Goal: Information Seeking & Learning: Learn about a topic

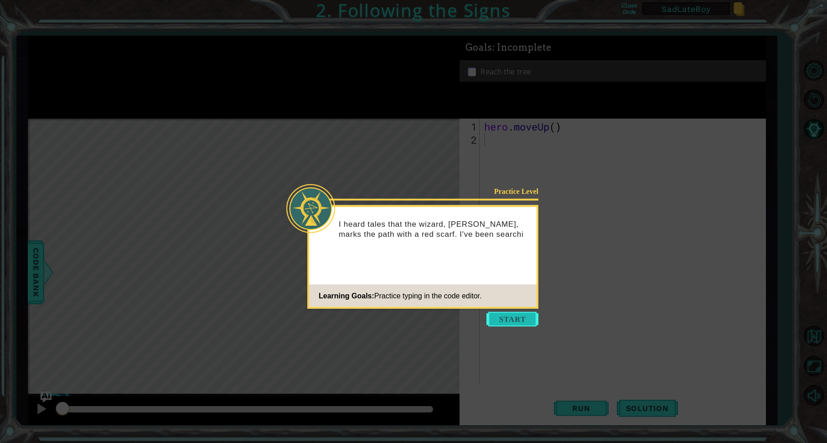
click at [518, 316] on button "Start" at bounding box center [513, 319] width 52 height 15
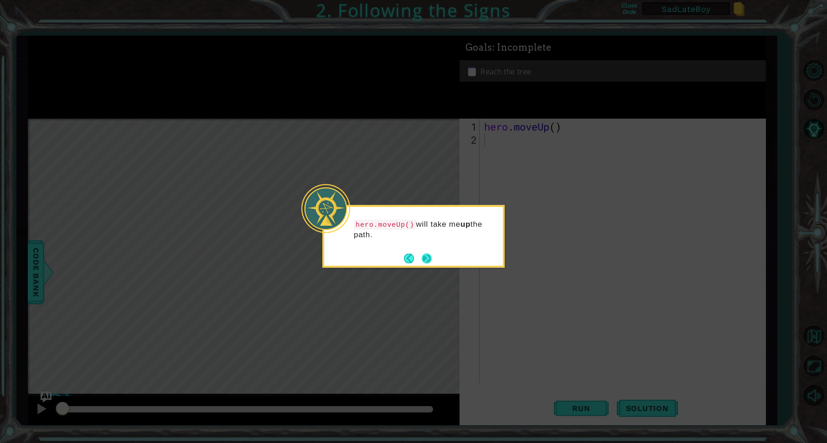
click at [425, 258] on button "Next" at bounding box center [427, 258] width 10 height 10
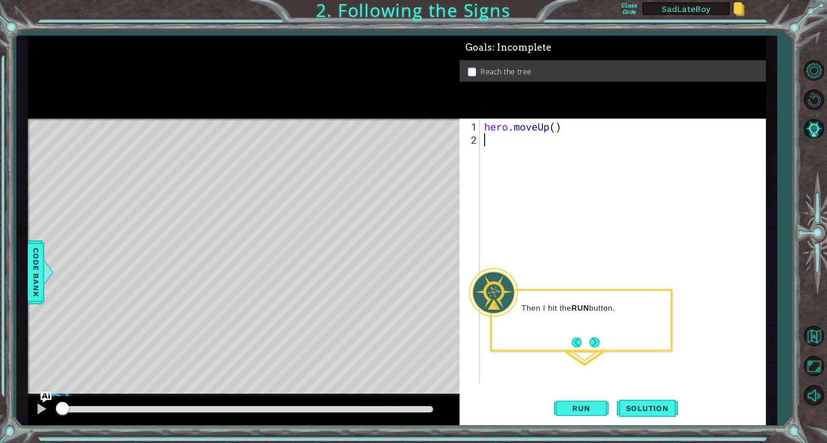
type textarea "h"
click at [493, 155] on div "h ero.moveUp press enter" at bounding box center [564, 162] width 172 height 33
click at [590, 412] on span "Run" at bounding box center [581, 408] width 36 height 9
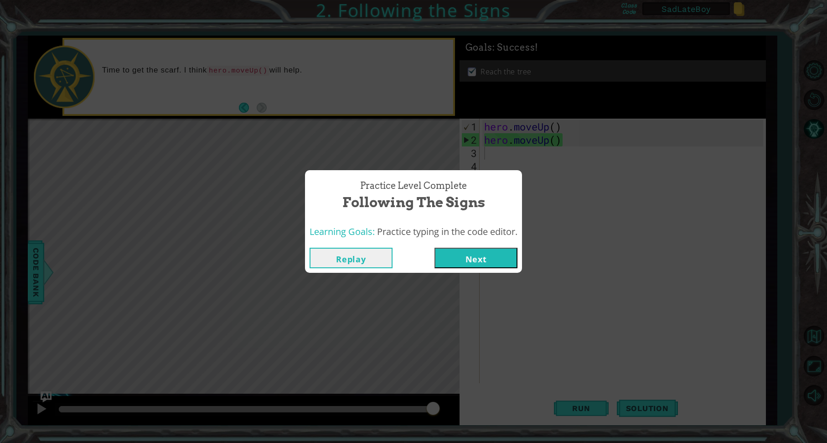
click at [483, 261] on button "Next" at bounding box center [476, 258] width 83 height 21
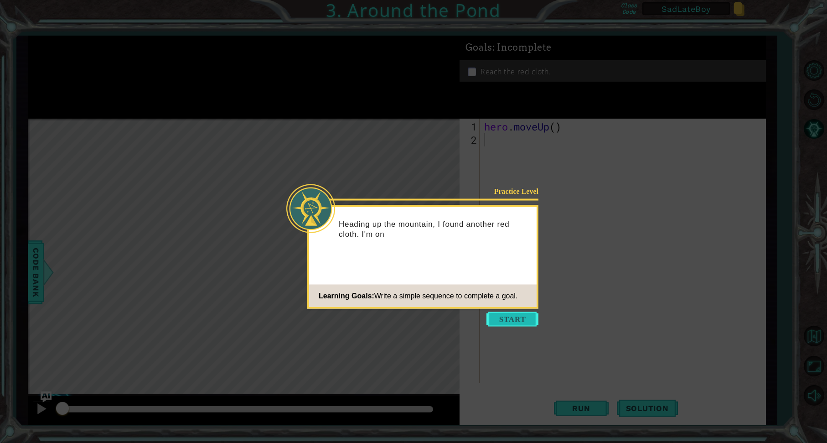
click at [519, 325] on button "Start" at bounding box center [513, 319] width 52 height 15
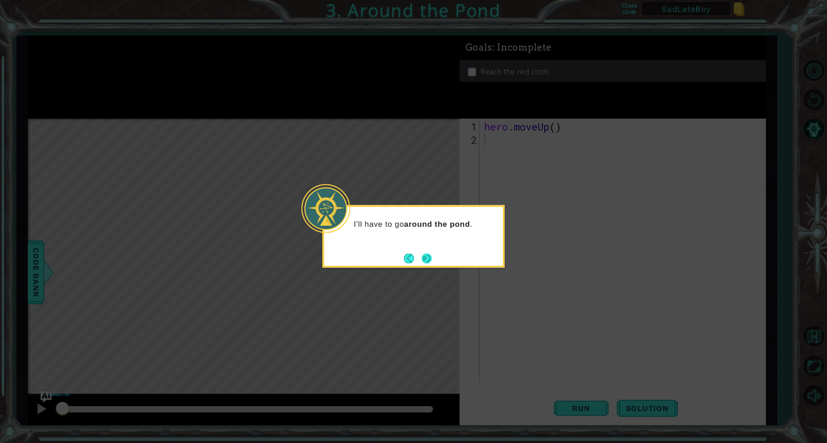
click at [432, 257] on button "Next" at bounding box center [427, 258] width 10 height 10
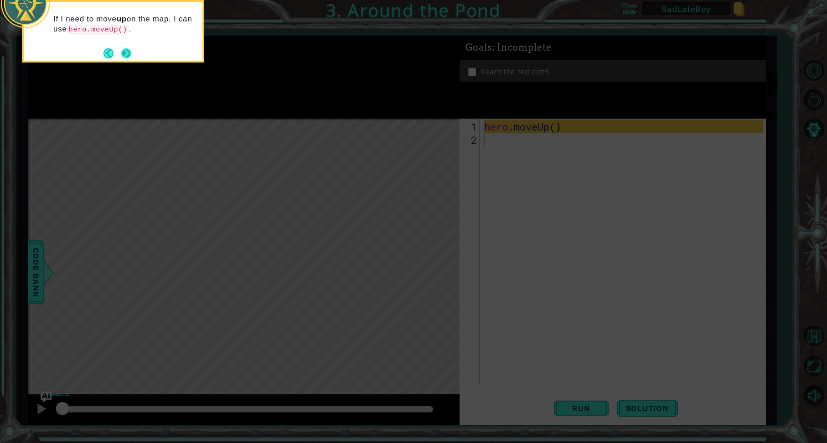
click at [121, 51] on button "Next" at bounding box center [126, 53] width 10 height 10
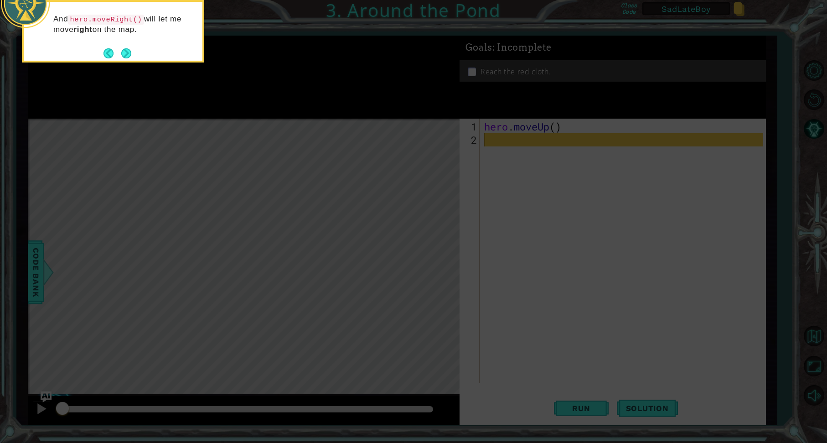
click at [130, 52] on button "Next" at bounding box center [126, 53] width 10 height 10
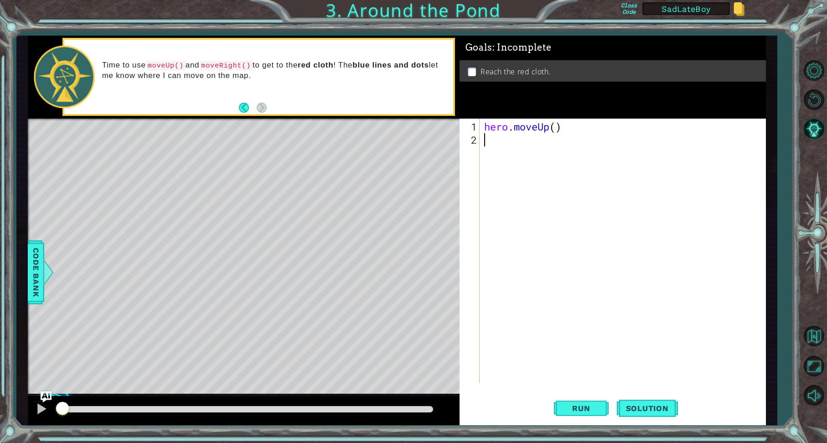
type textarea "h"
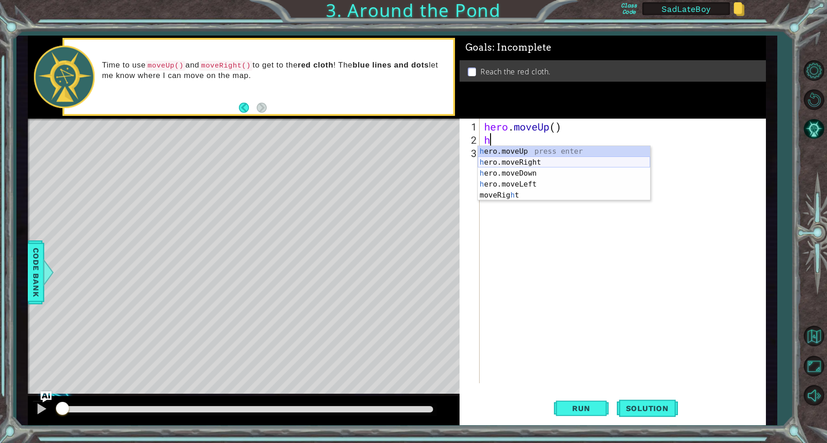
click at [517, 161] on div "h ero.moveUp press enter h ero.moveRight press enter h ero.moveDown press enter…" at bounding box center [564, 184] width 172 height 77
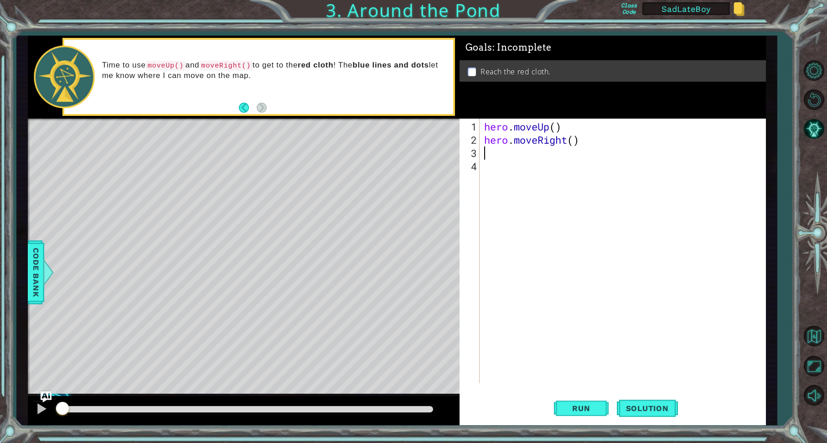
type textarea "h"
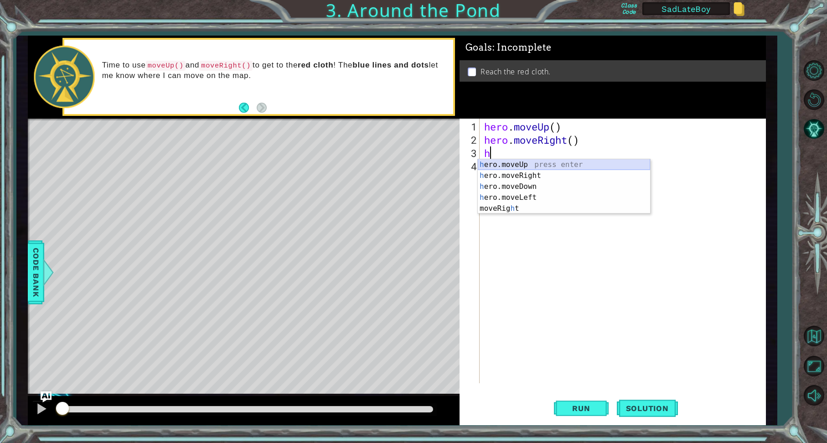
click at [507, 161] on div "h ero.moveUp press enter h ero.moveRight press enter h ero.moveDown press enter…" at bounding box center [564, 197] width 172 height 77
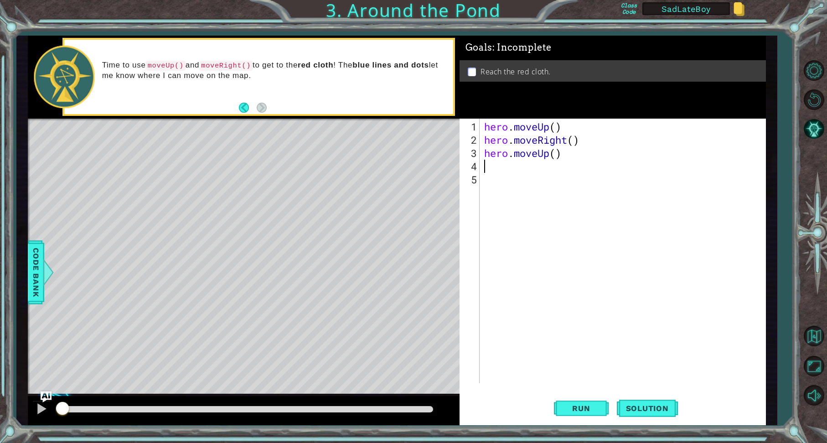
type textarea "h"
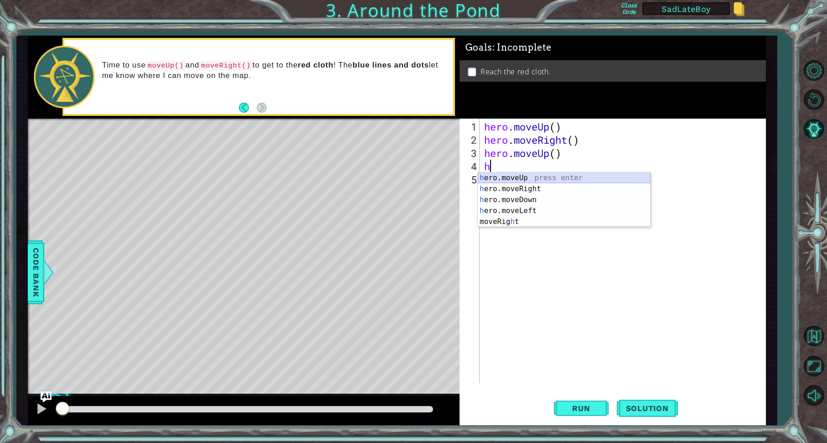
click at [507, 179] on div "h ero.moveUp press enter h ero.moveRight press enter h ero.moveDown press enter…" at bounding box center [564, 210] width 172 height 77
click at [507, 179] on div "hero . moveUp ( ) hero . moveRight ( ) hero . moveUp ( ) h" at bounding box center [624, 265] width 285 height 291
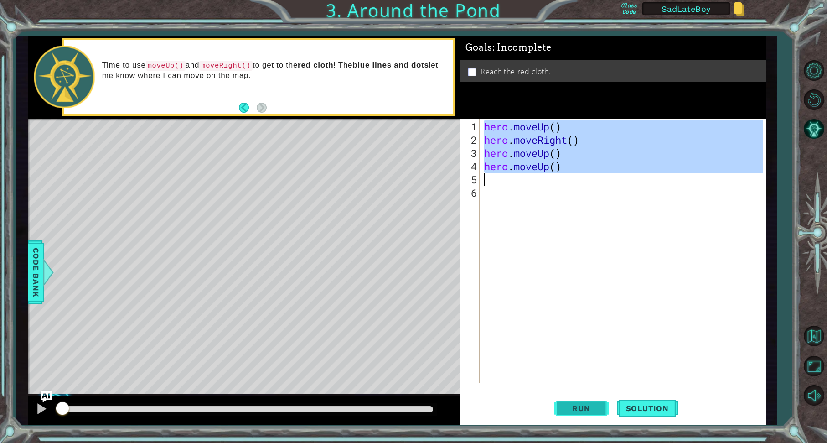
type textarea "hero.moveUp()"
click at [583, 406] on span "Run" at bounding box center [581, 408] width 36 height 9
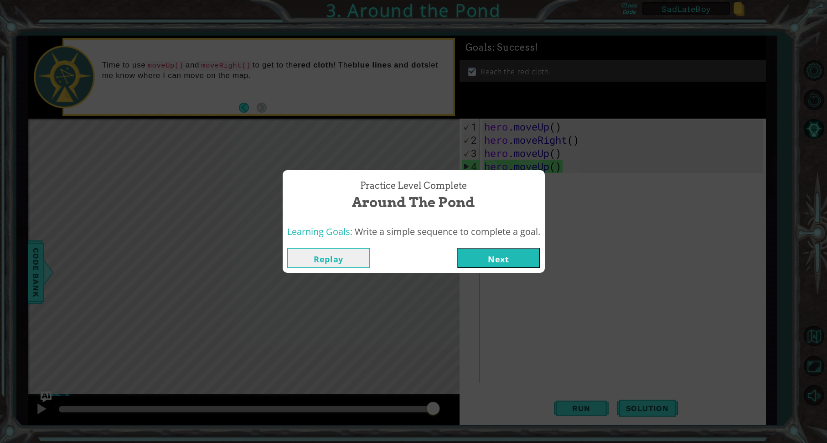
click at [499, 257] on button "Next" at bounding box center [498, 258] width 83 height 21
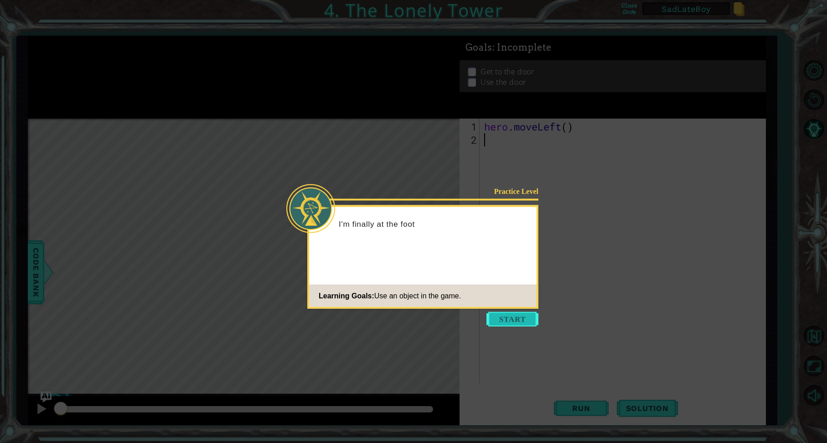
click at [523, 320] on button "Start" at bounding box center [513, 319] width 52 height 15
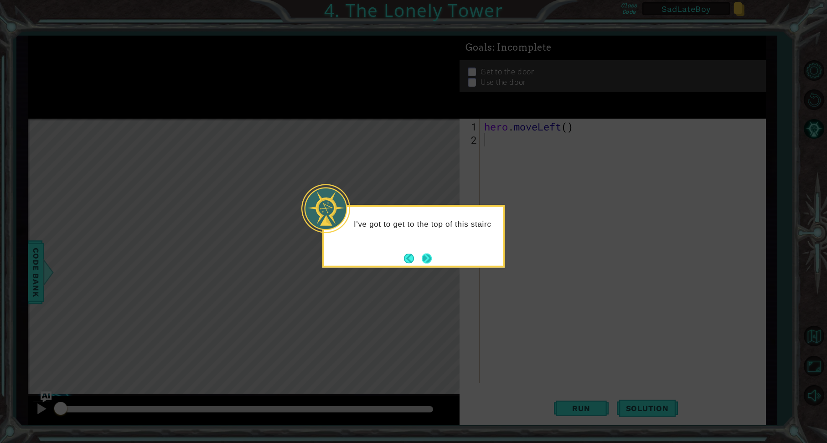
click at [430, 257] on button "Next" at bounding box center [427, 258] width 10 height 10
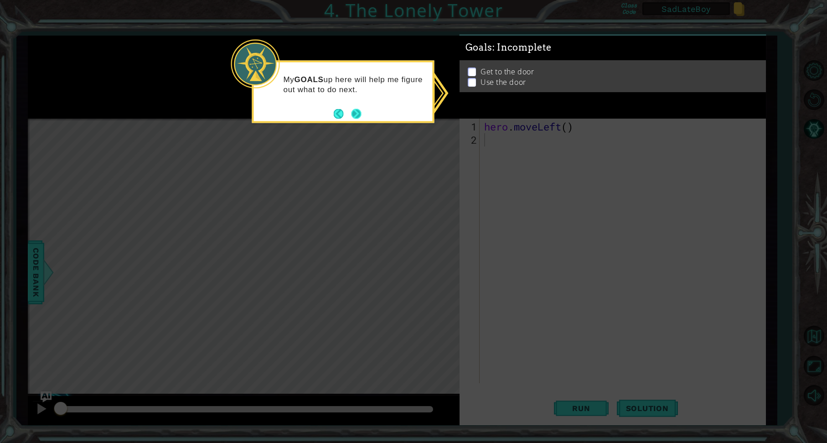
click at [359, 114] on button "Next" at bounding box center [356, 114] width 10 height 10
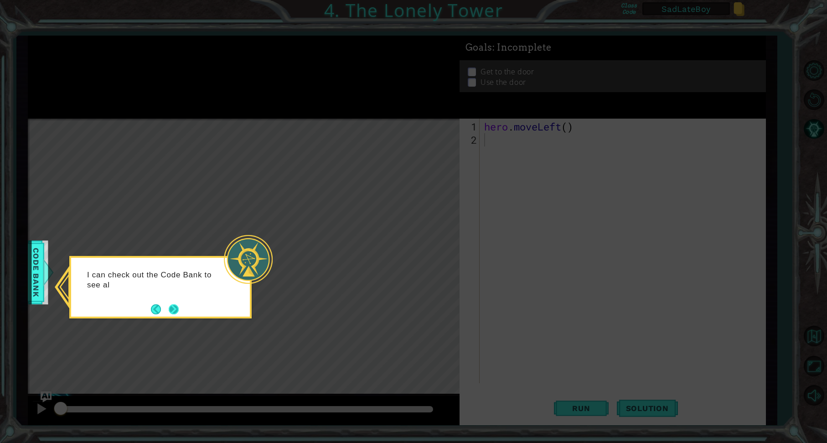
click at [172, 312] on button "Next" at bounding box center [174, 309] width 10 height 10
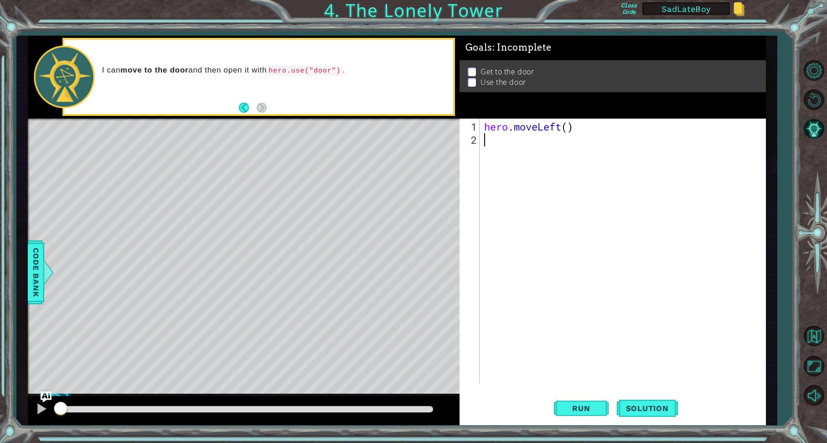
type textarea "h"
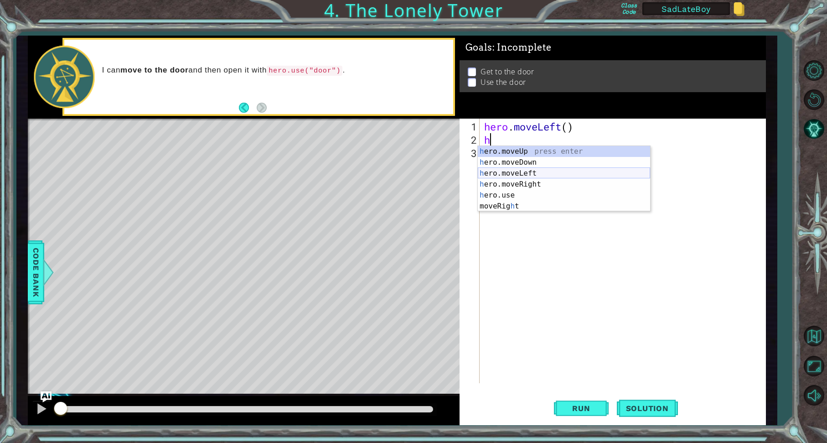
click at [500, 174] on div "h ero.moveUp press enter h ero.moveDown press enter h ero.moveLeft press enter …" at bounding box center [564, 190] width 172 height 88
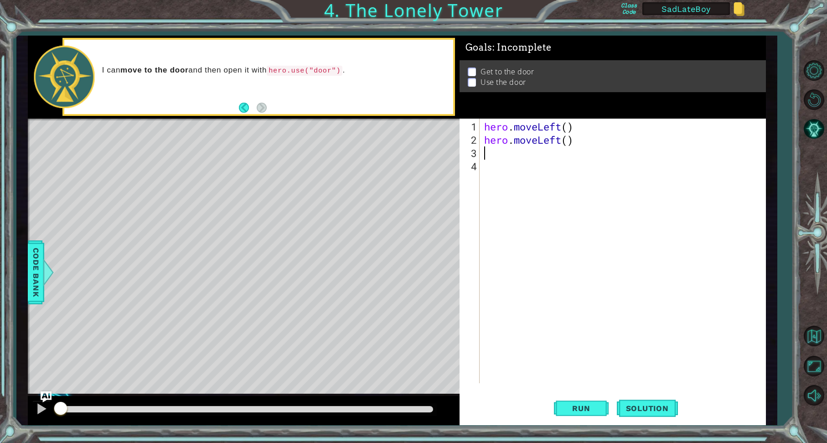
type textarea "h"
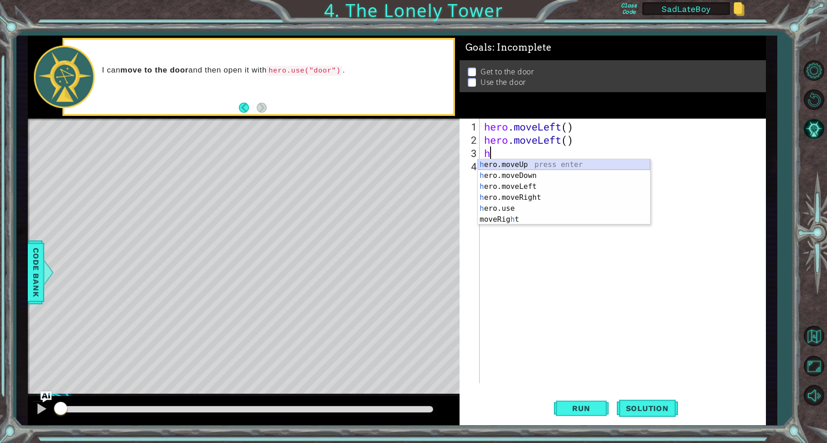
click at [499, 165] on div "h ero.moveUp press enter h ero.moveDown press enter h ero.moveLeft press enter …" at bounding box center [564, 203] width 172 height 88
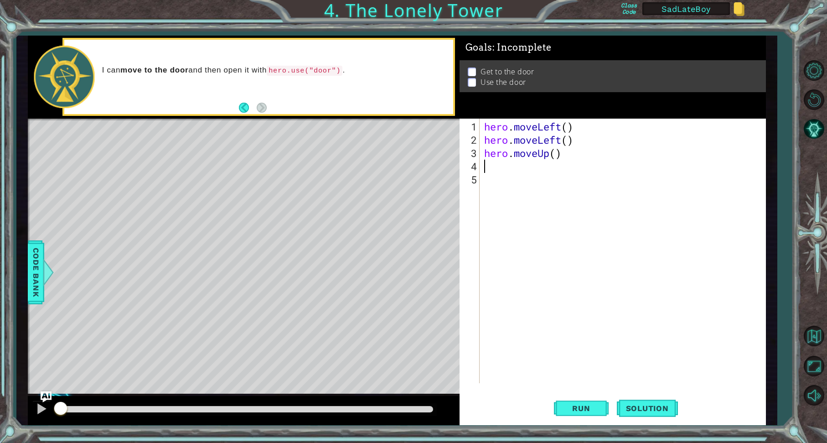
click at [558, 154] on div "hero . moveLeft ( ) hero . moveLeft ( ) hero . moveUp ( )" at bounding box center [624, 265] width 285 height 291
type textarea "hero.moveUp(2)"
click at [499, 164] on div "hero . moveLeft ( ) hero . moveLeft ( ) hero . moveUp ( 2 )" at bounding box center [624, 265] width 285 height 291
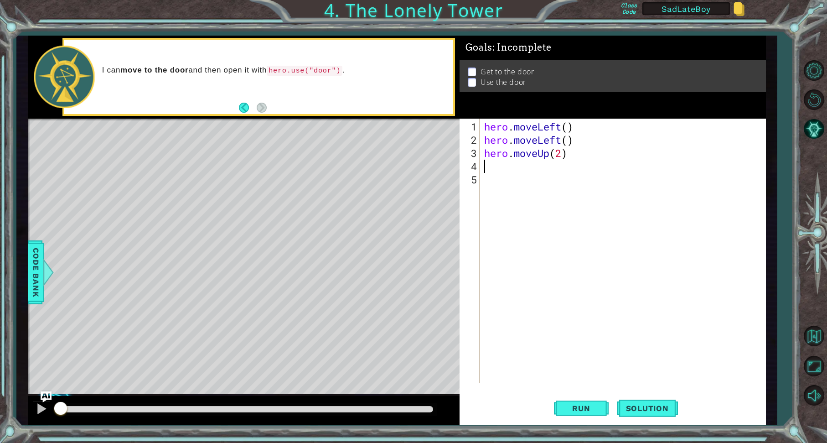
type textarea "h"
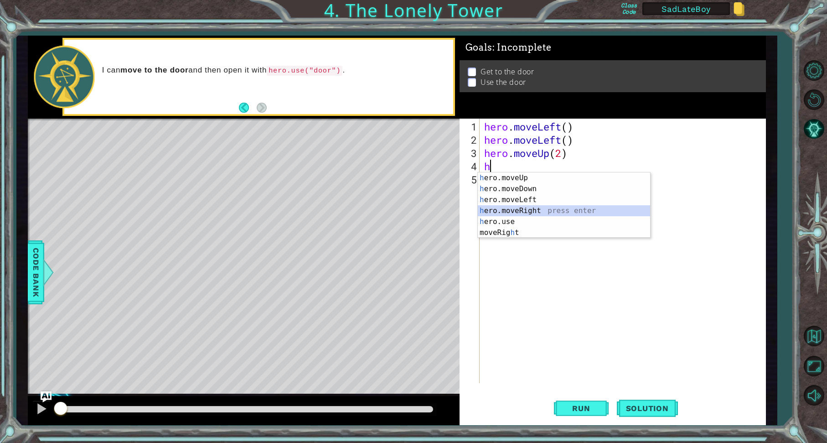
click at [525, 207] on div "h ero.moveUp press enter h ero.moveDown press enter h ero.moveLeft press enter …" at bounding box center [564, 216] width 172 height 88
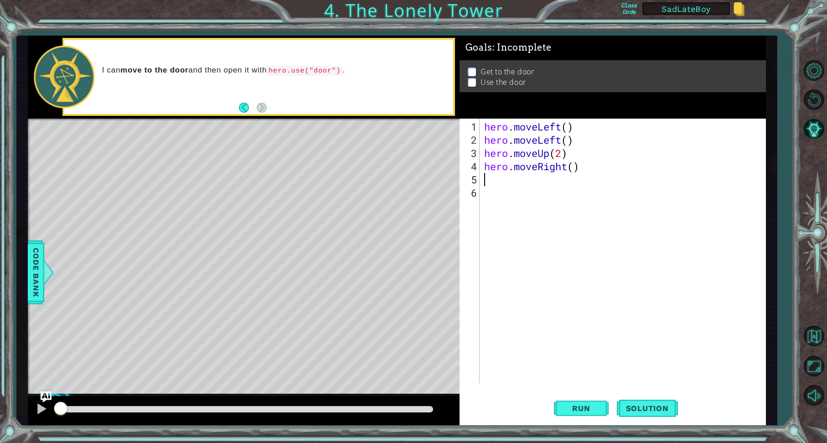
click at [575, 165] on div "hero . moveLeft ( ) hero . moveLeft ( ) hero . moveUp ( 2 ) hero . moveRight ( )" at bounding box center [624, 265] width 285 height 291
type textarea "hero.moveRight(2)"
click at [588, 408] on span "Run" at bounding box center [581, 408] width 36 height 9
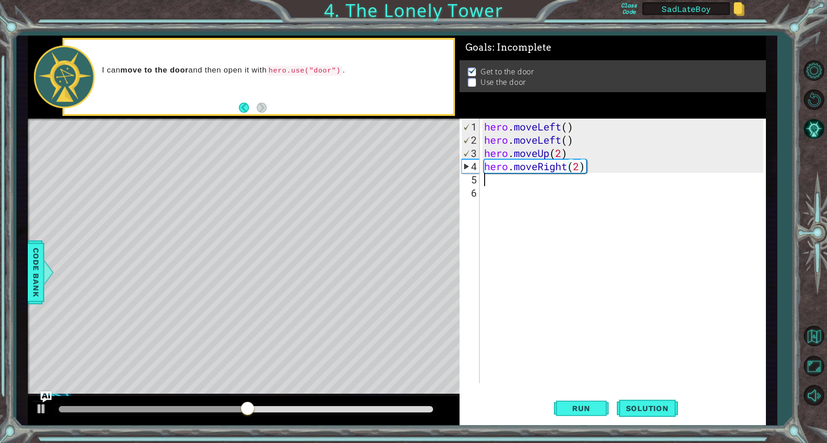
click at [493, 182] on div "hero . moveLeft ( ) hero . moveLeft ( ) hero . moveUp ( 2 ) hero . moveRight ( …" at bounding box center [624, 265] width 285 height 291
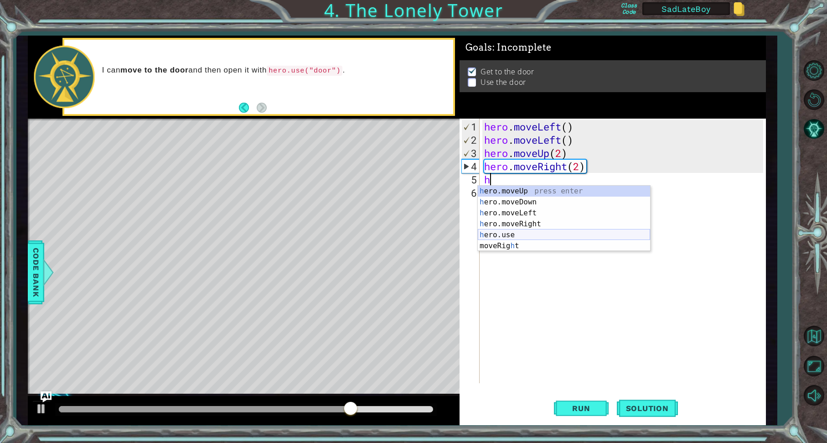
click at [508, 232] on div "h ero.moveUp press enter h ero.moveDown press enter h ero.moveLeft press enter …" at bounding box center [564, 230] width 172 height 88
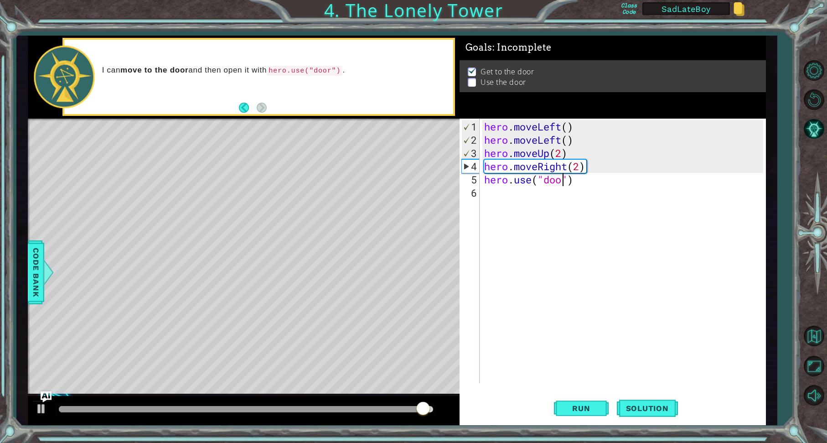
scroll to position [0, 4]
type textarea "hero.use("door")"
click at [591, 407] on span "Run" at bounding box center [581, 408] width 36 height 9
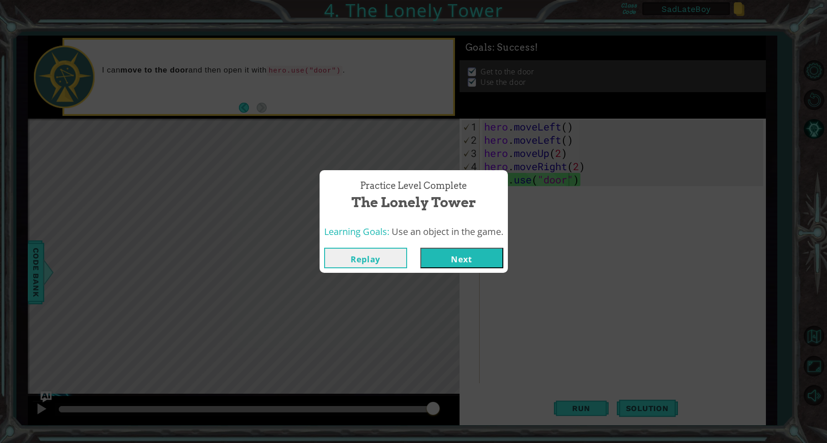
click at [472, 256] on button "Next" at bounding box center [461, 258] width 83 height 21
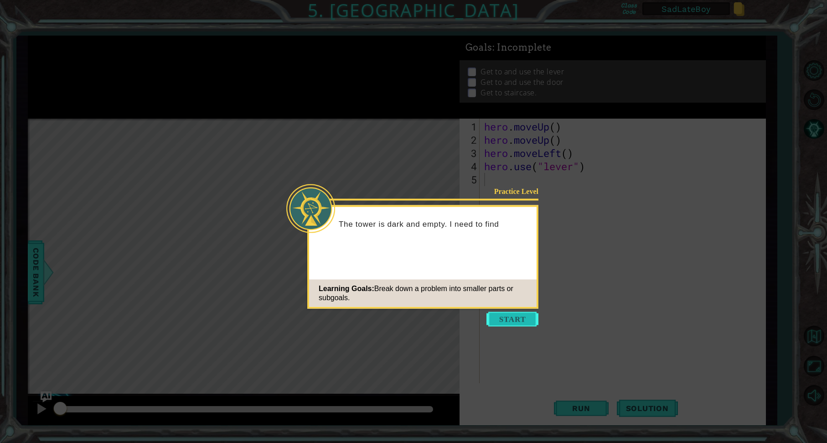
click at [511, 323] on button "Start" at bounding box center [513, 319] width 52 height 15
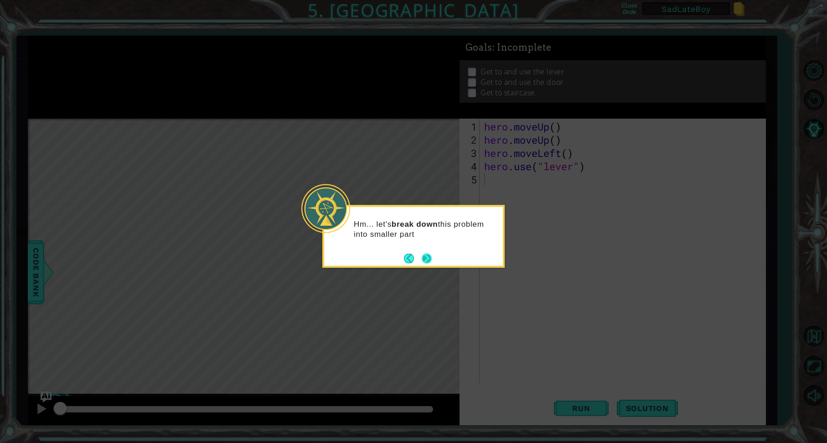
click at [432, 263] on button "Next" at bounding box center [427, 258] width 10 height 10
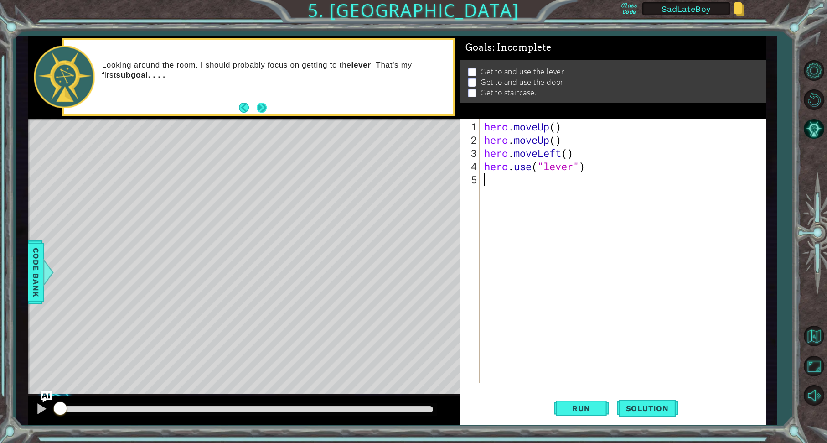
click at [263, 107] on button "Next" at bounding box center [262, 108] width 10 height 10
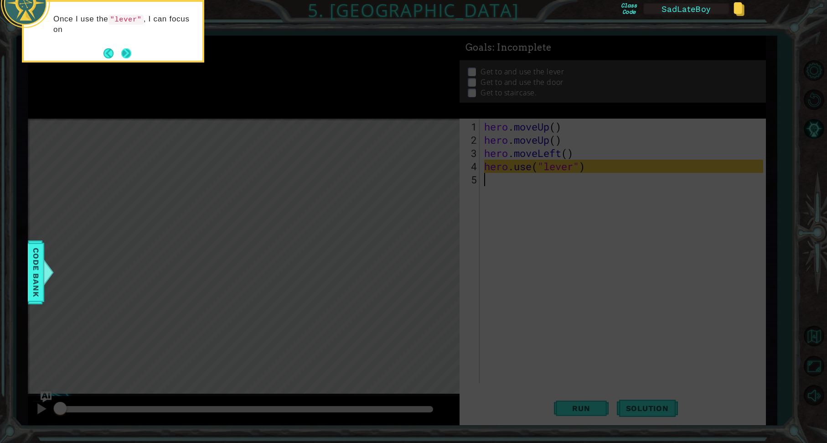
click at [126, 52] on button "Next" at bounding box center [126, 53] width 10 height 10
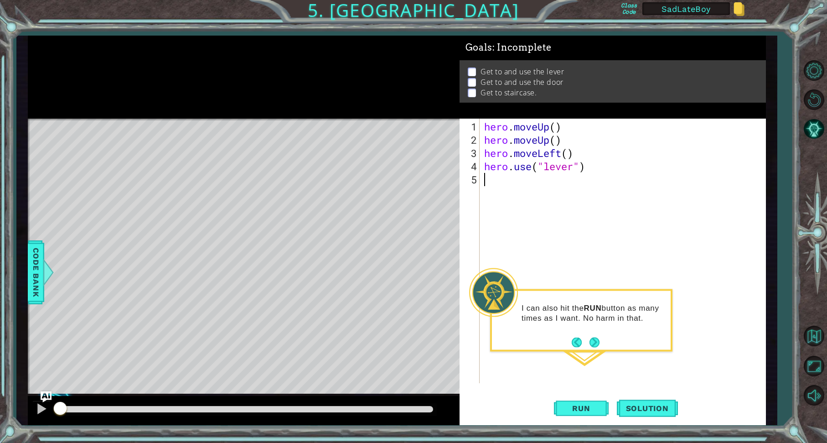
type textarea "h"
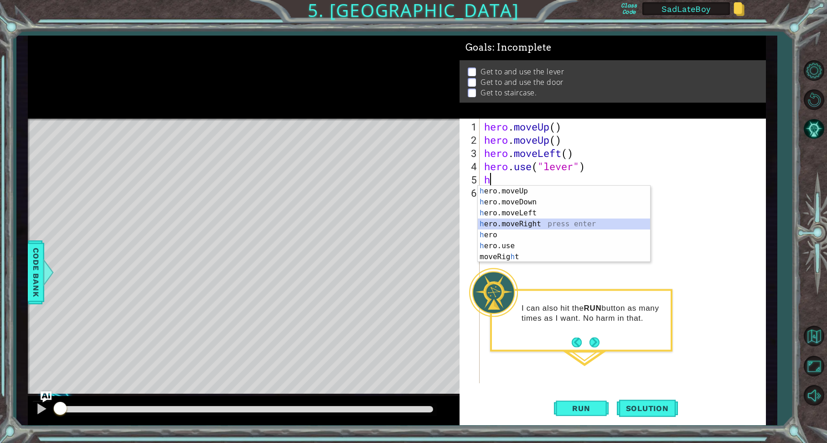
click at [521, 220] on div "h ero.moveUp press enter h ero.moveDown press enter h ero.moveLeft press enter …" at bounding box center [564, 235] width 172 height 99
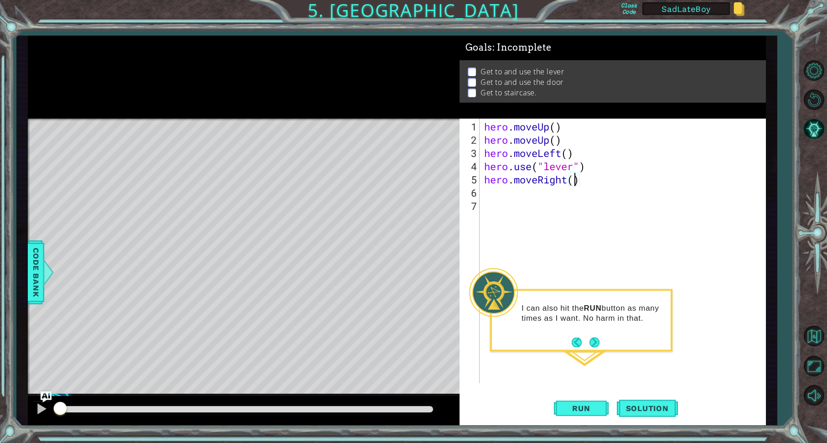
click at [574, 181] on div "hero . moveUp ( ) hero . moveUp ( ) hero . moveLeft ( ) hero . use ( "lever" ) …" at bounding box center [624, 265] width 285 height 291
type textarea "hero.moveRight(3)"
click at [508, 195] on div "hero . moveUp ( ) hero . moveUp ( ) hero . moveLeft ( ) hero . use ( "lever" ) …" at bounding box center [624, 265] width 285 height 291
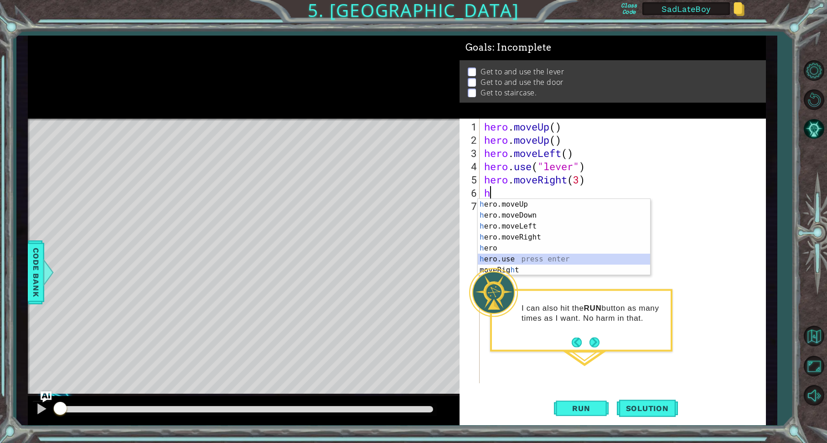
click at [514, 259] on div "h ero.moveUp press enter h ero.moveDown press enter h ero.moveLeft press enter …" at bounding box center [564, 248] width 172 height 99
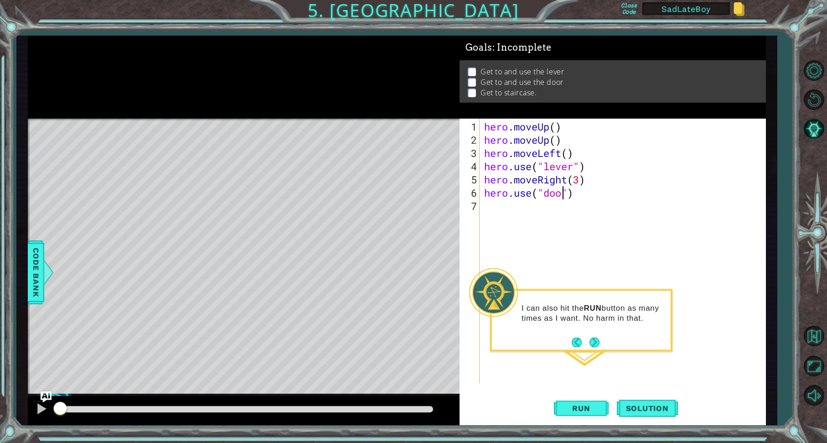
type textarea "hero.use("door")"
click at [503, 206] on div "hero . moveUp ( ) hero . moveUp ( ) hero . moveLeft ( ) hero . use ( "lever" ) …" at bounding box center [624, 265] width 285 height 291
type textarea "h"
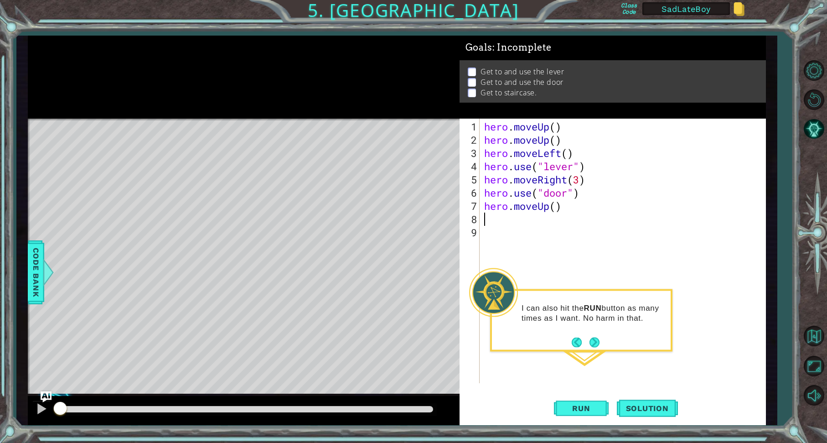
type textarea "h"
click at [524, 254] on div "h ero.moveUp press enter h ero.moveDown press enter h ero.moveLeft press enter …" at bounding box center [564, 274] width 172 height 99
click at [574, 217] on div "hero . moveUp ( ) hero . moveUp ( ) hero . moveLeft ( ) hero . use ( "lever" ) …" at bounding box center [628, 265] width 280 height 291
type textarea "hero.moveLeft(3)"
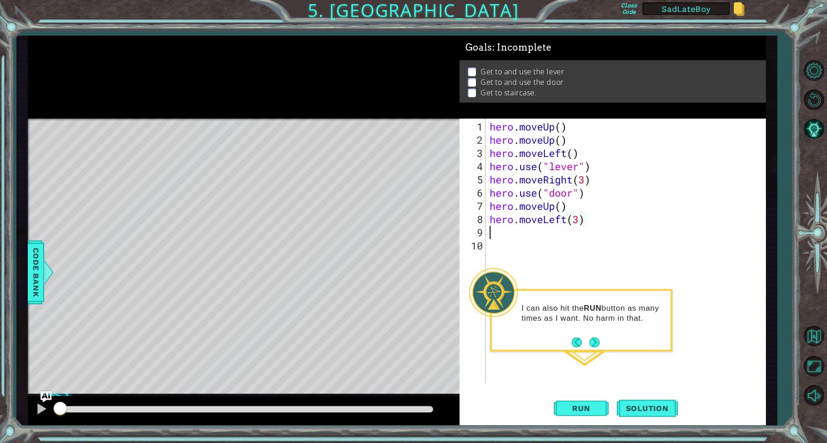
click at [515, 235] on div "hero . moveUp ( ) hero . moveUp ( ) hero . moveLeft ( ) hero . use ( "lever" ) …" at bounding box center [628, 265] width 280 height 291
click at [577, 405] on span "Run" at bounding box center [581, 408] width 36 height 9
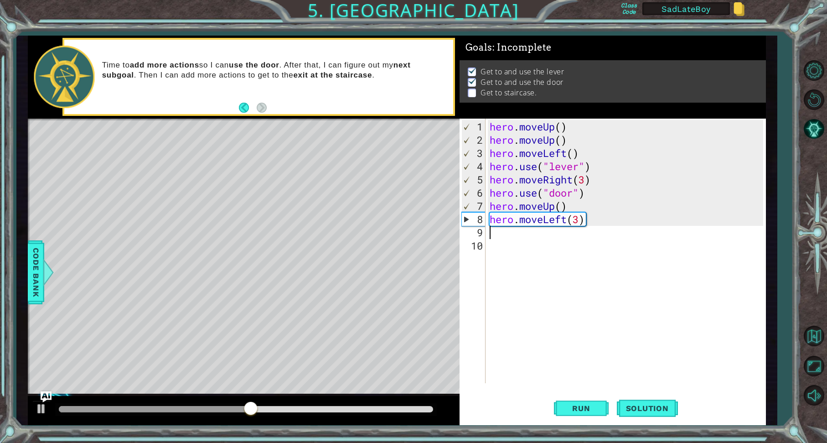
click at [561, 203] on div "hero . moveUp ( ) hero . moveUp ( ) hero . moveLeft ( ) hero . use ( "lever" ) …" at bounding box center [628, 265] width 280 height 291
type textarea "hero.moveUp(2)"
click at [540, 236] on div "hero . moveUp ( ) hero . moveUp ( ) hero . moveLeft ( ) hero . use ( "lever" ) …" at bounding box center [628, 265] width 280 height 291
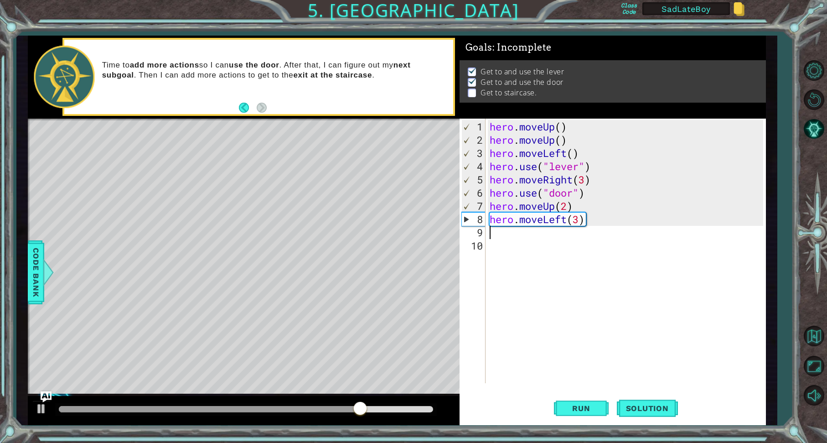
type textarea "h"
click at [585, 408] on span "Run" at bounding box center [581, 408] width 36 height 9
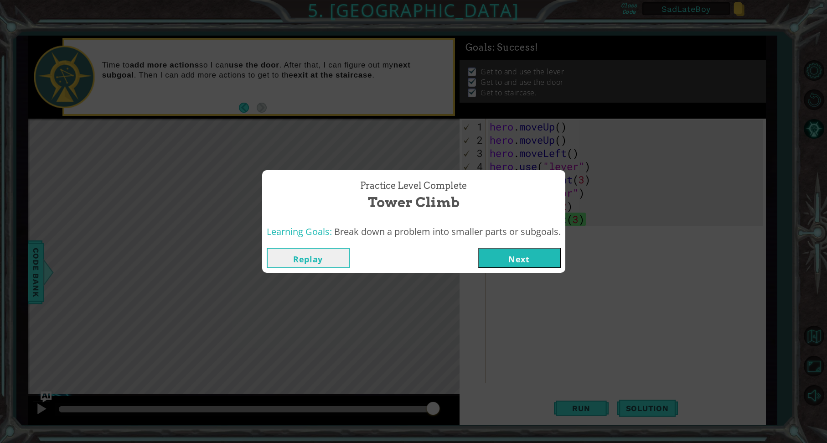
click at [525, 255] on button "Next" at bounding box center [519, 258] width 83 height 21
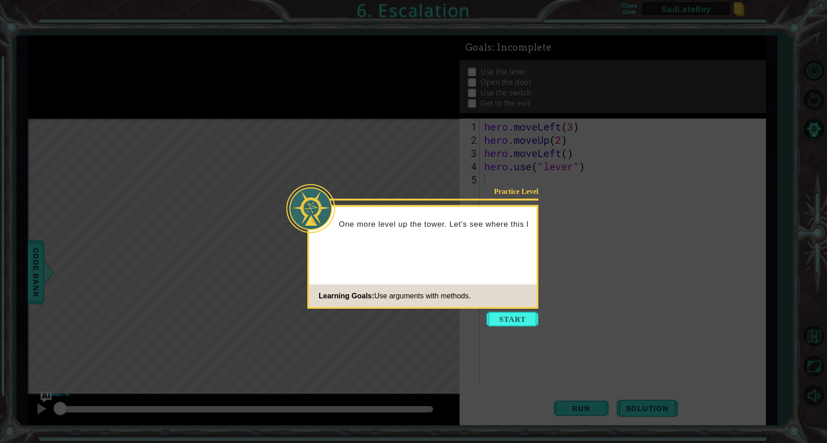
click at [518, 322] on button "Start" at bounding box center [513, 319] width 52 height 15
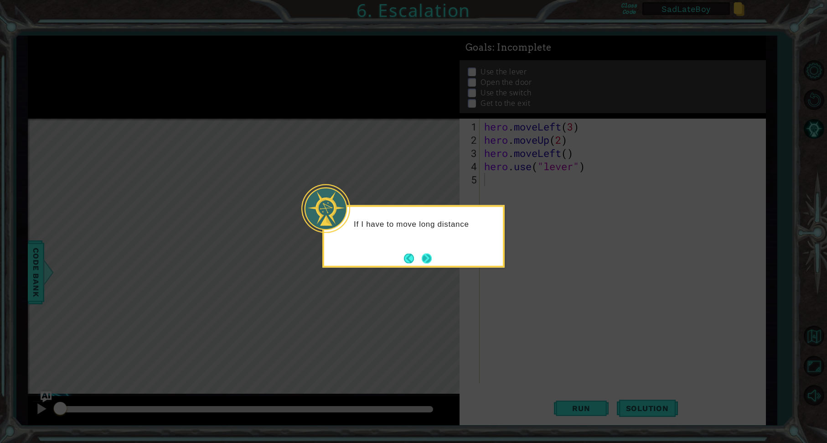
click at [431, 258] on button "Next" at bounding box center [427, 258] width 10 height 10
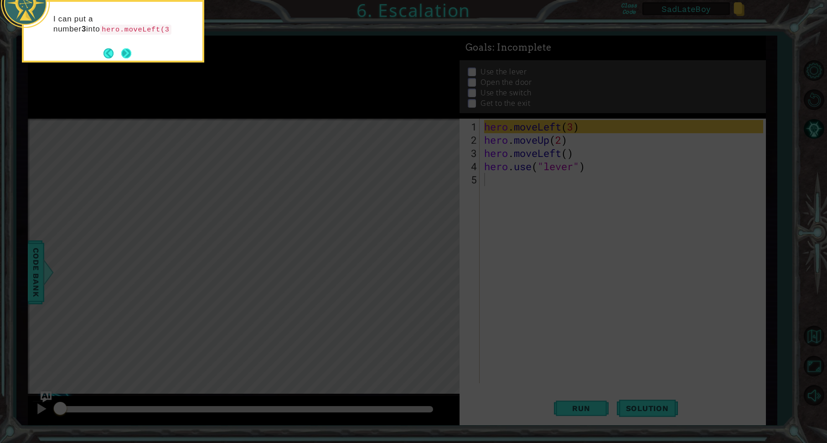
click at [121, 49] on button "Next" at bounding box center [126, 53] width 10 height 10
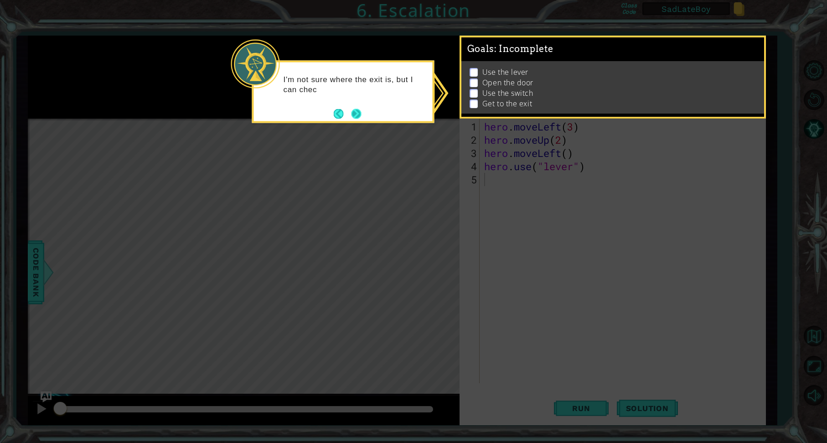
click at [354, 110] on button "Next" at bounding box center [356, 114] width 10 height 10
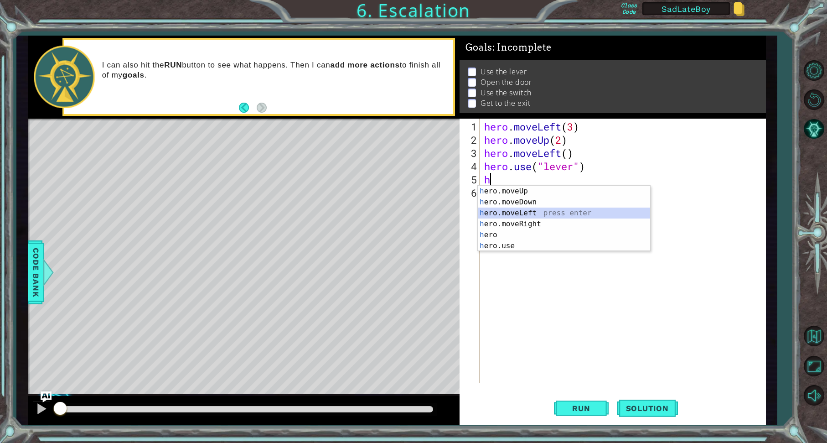
click at [532, 213] on div "h ero.moveUp press enter h ero.moveDown press enter h ero.moveLeft press enter …" at bounding box center [564, 230] width 172 height 88
type textarea "hero.moveLeft(1)"
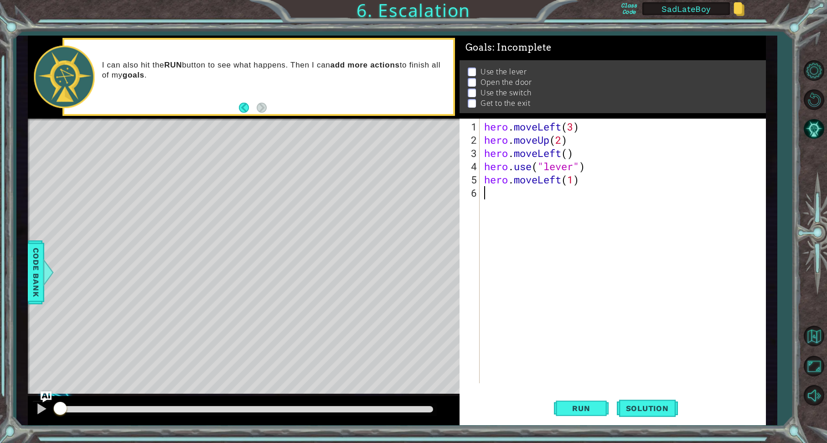
click at [499, 200] on div "hero . moveLeft ( 3 ) hero . moveUp ( 2 ) hero . moveLeft ( ) hero . use ( "lev…" at bounding box center [624, 265] width 285 height 291
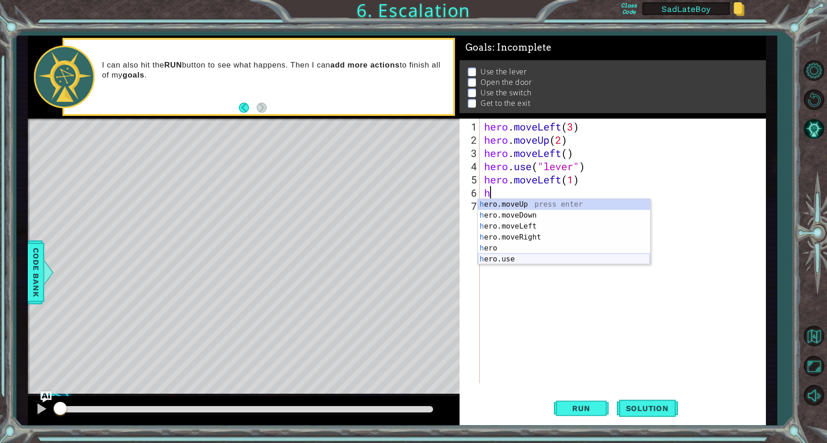
click at [507, 259] on div "h ero.moveUp press enter h ero.moveDown press enter h ero.moveLeft press enter …" at bounding box center [564, 243] width 172 height 88
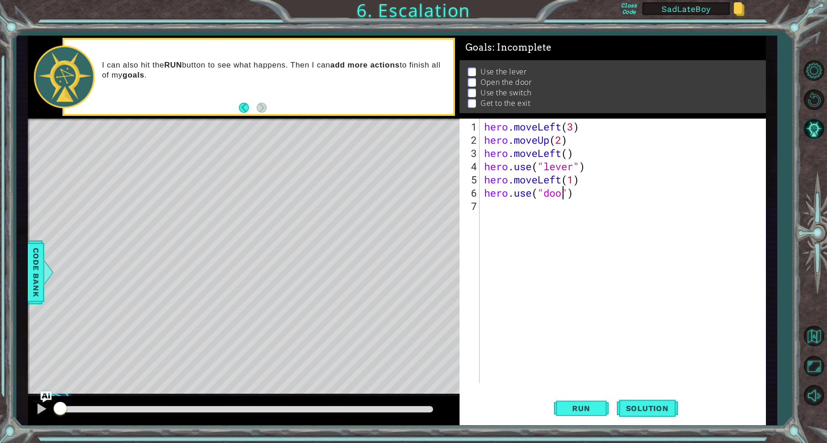
type textarea "hero.use("door")"
click at [498, 212] on div "hero . moveLeft ( 3 ) hero . moveUp ( 2 ) hero . moveLeft ( ) hero . use ( "lev…" at bounding box center [624, 265] width 285 height 291
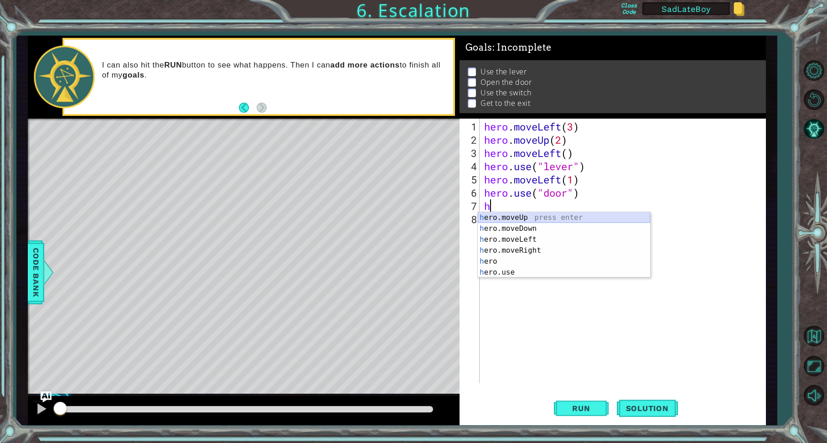
click at [506, 217] on div "h ero.moveUp press enter h ero.moveDown press enter h ero.moveLeft press enter …" at bounding box center [564, 256] width 172 height 88
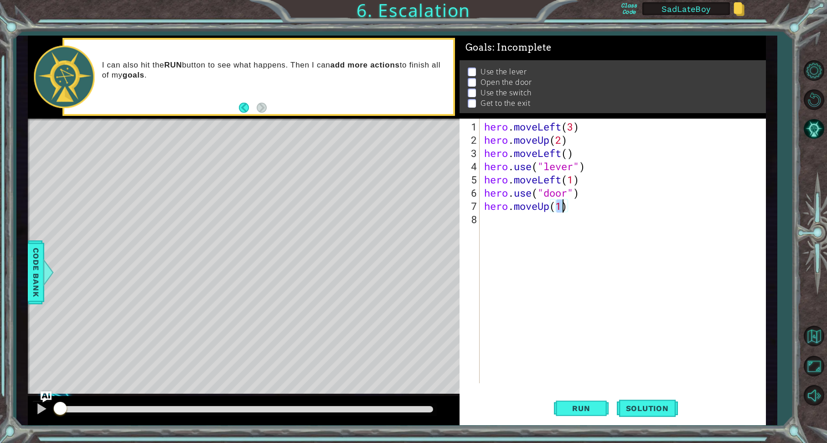
type textarea "hero.moveUp(2)"
click at [498, 218] on div "hero . moveLeft ( 3 ) hero . moveUp ( 2 ) hero . moveLeft ( ) hero . use ( "lev…" at bounding box center [624, 265] width 285 height 291
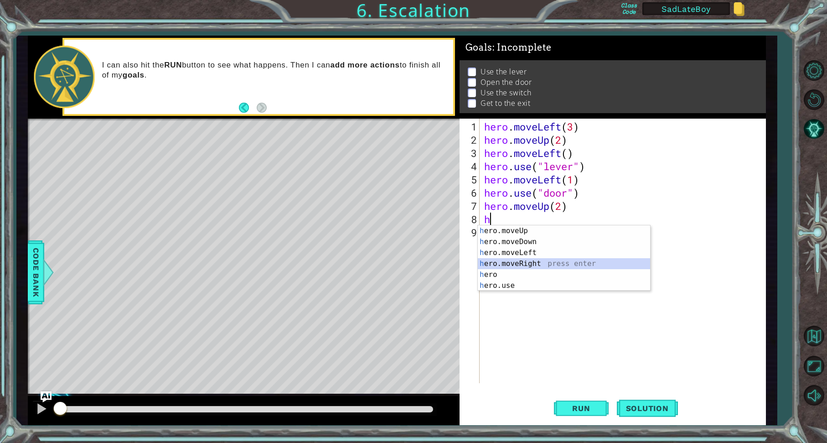
click at [519, 259] on div "h ero.moveUp press enter h ero.moveDown press enter h ero.moveLeft press enter …" at bounding box center [564, 269] width 172 height 88
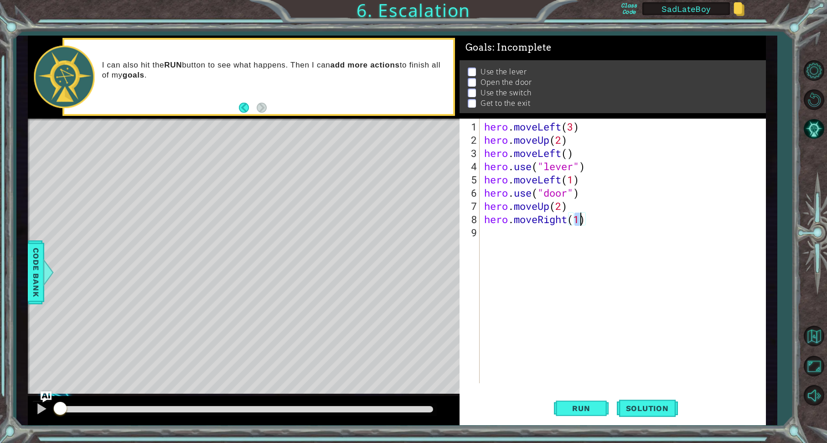
type textarea "hero.moveRight(2)"
click at [505, 239] on div "hero . moveLeft ( 3 ) hero . moveUp ( 2 ) hero . moveLeft ( ) hero . use ( "lev…" at bounding box center [624, 265] width 285 height 291
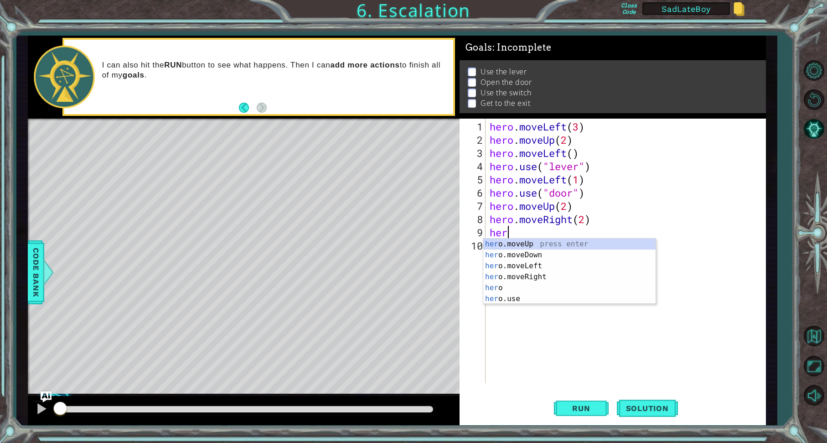
scroll to position [0, 0]
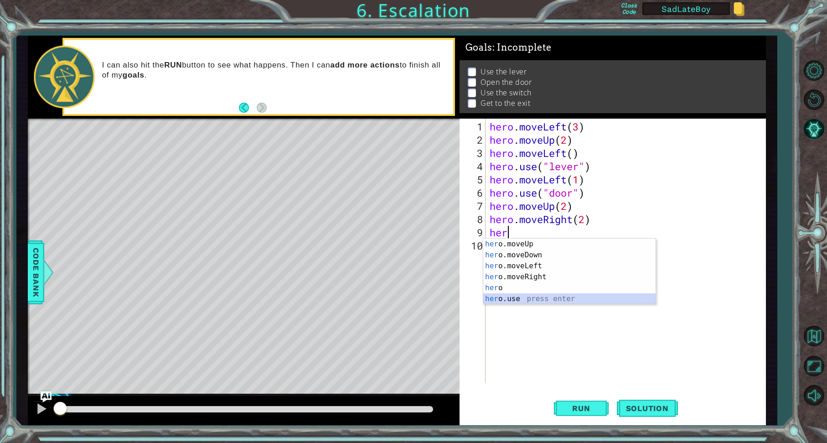
click at [504, 297] on div "her o.moveUp press enter her o.moveDown press enter her o.moveLeft press enter …" at bounding box center [569, 283] width 172 height 88
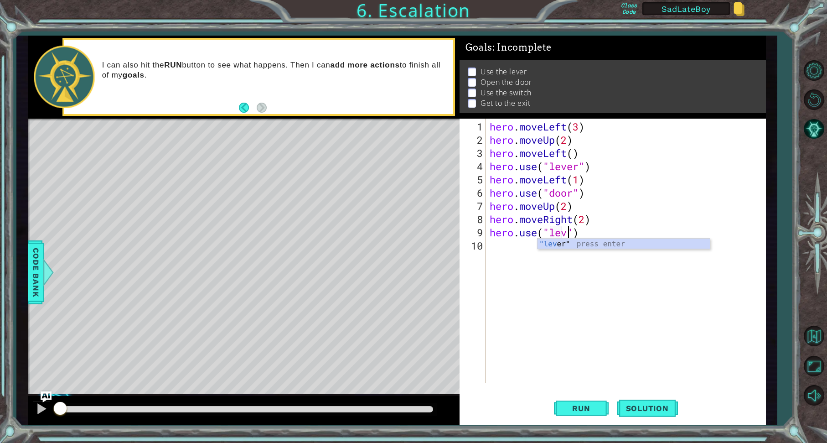
type textarea "hero.use("lever")"
click at [510, 253] on div "hero . moveLeft ( 3 ) hero . moveUp ( 2 ) hero . moveLeft ( ) hero . use ( "lev…" at bounding box center [628, 265] width 280 height 291
drag, startPoint x: 578, startPoint y: 236, endPoint x: 550, endPoint y: 233, distance: 28.0
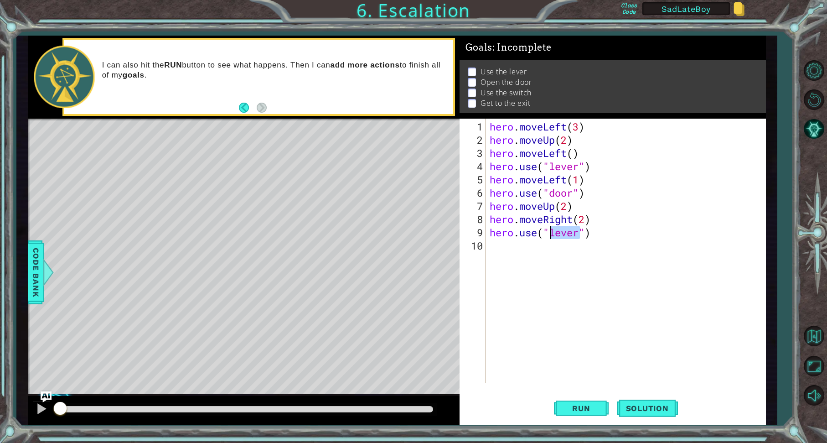
click at [550, 233] on div "hero . moveLeft ( 3 ) hero . moveUp ( 2 ) hero . moveLeft ( ) hero . use ( "lev…" at bounding box center [628, 265] width 280 height 291
type textarea "hero.use("switch")"
click at [519, 250] on div "hero . moveLeft ( 3 ) hero . moveUp ( 2 ) hero . moveLeft ( ) hero . use ( "lev…" at bounding box center [628, 265] width 280 height 291
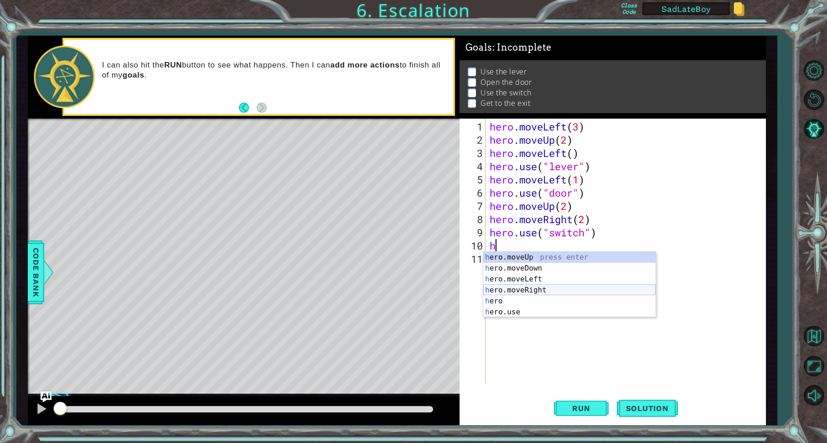
click at [533, 285] on div "h ero.moveUp press enter h ero.moveDown press enter h ero.moveLeft press enter …" at bounding box center [569, 296] width 172 height 88
type textarea "hero.moveRight(1)"
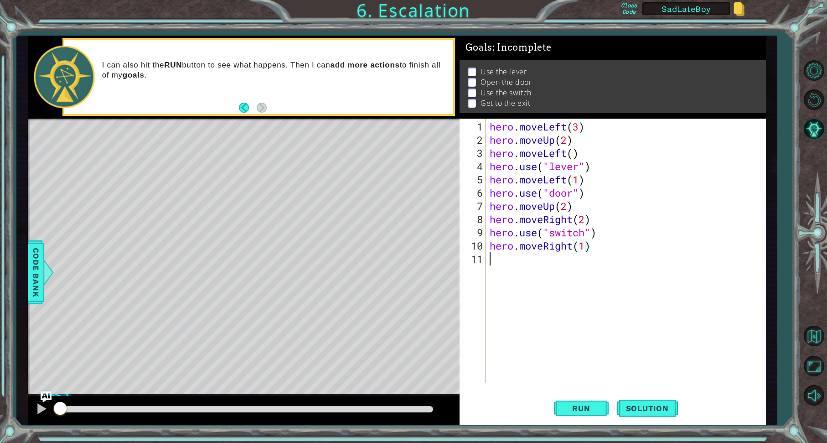
click at [496, 264] on div "hero . moveLeft ( 3 ) hero . moveUp ( 2 ) hero . moveLeft ( ) hero . use ( "lev…" at bounding box center [628, 265] width 280 height 291
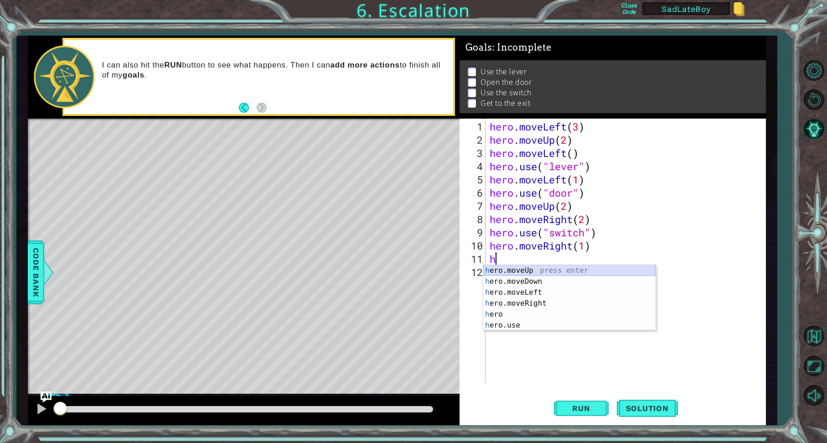
click at [518, 271] on div "h ero.moveUp press enter h ero.moveDown press enter h ero.moveLeft press enter …" at bounding box center [569, 309] width 172 height 88
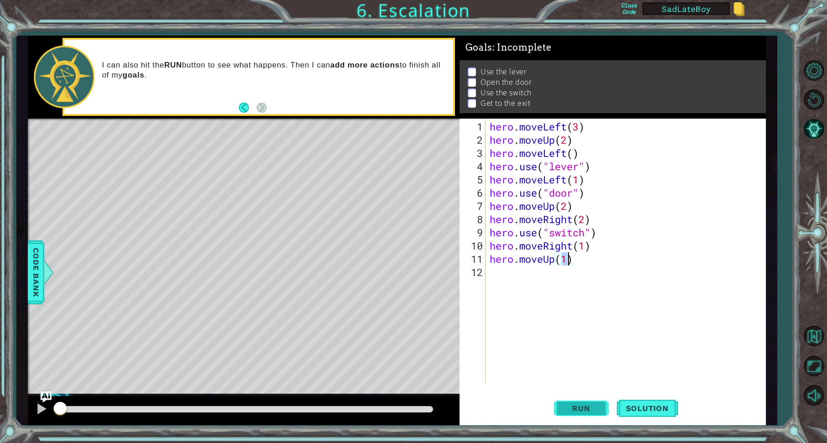
type textarea "hero.moveUp(1)"
click at [580, 411] on span "Run" at bounding box center [581, 408] width 36 height 9
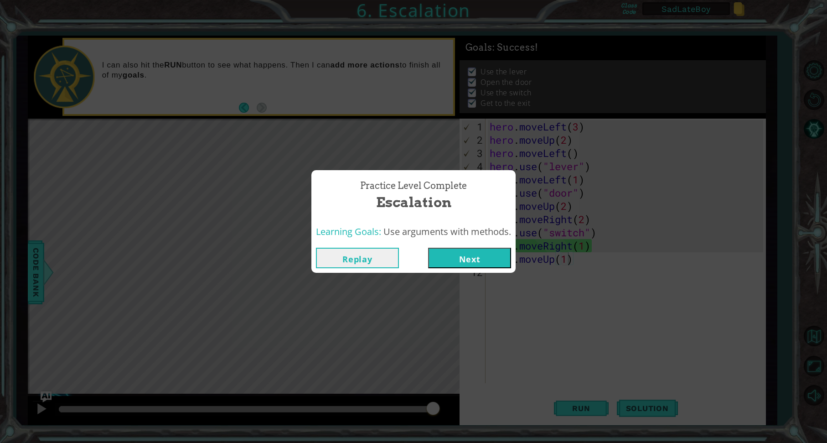
click at [460, 254] on button "Next" at bounding box center [469, 258] width 83 height 21
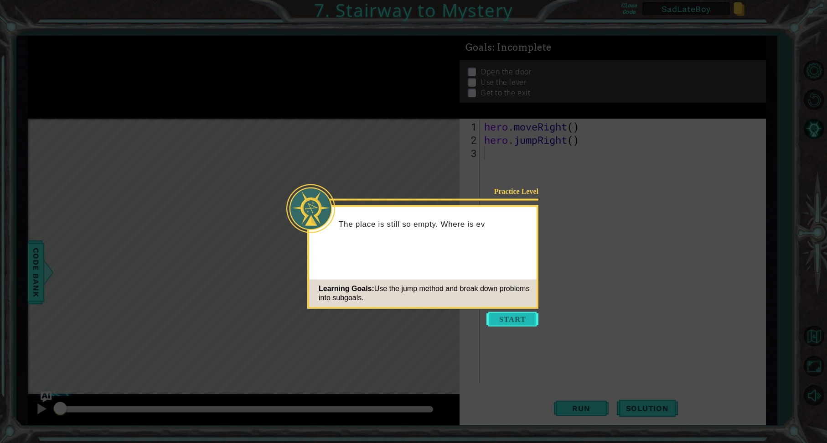
click at [513, 318] on button "Start" at bounding box center [513, 319] width 52 height 15
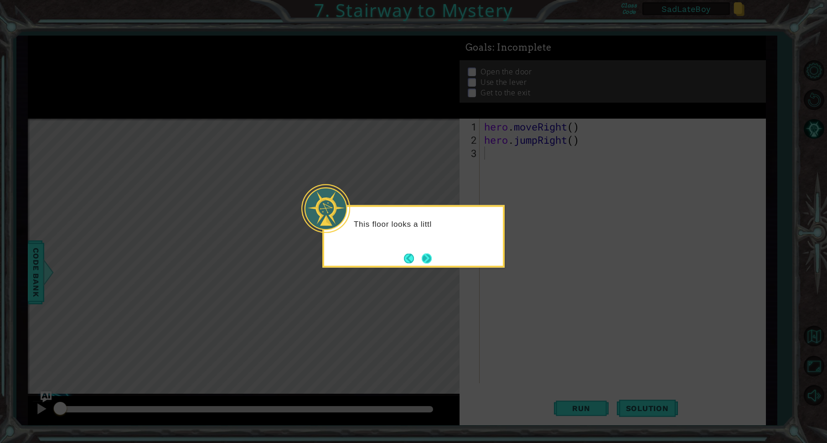
click at [426, 258] on button "Next" at bounding box center [427, 258] width 10 height 10
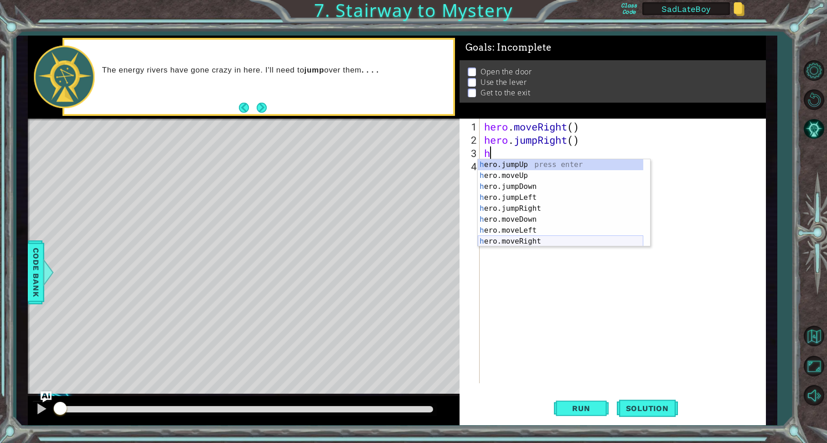
click at [506, 243] on div "h ero.jumpUp press enter h ero.moveUp press enter h ero.jumpDown press enter h …" at bounding box center [561, 213] width 166 height 109
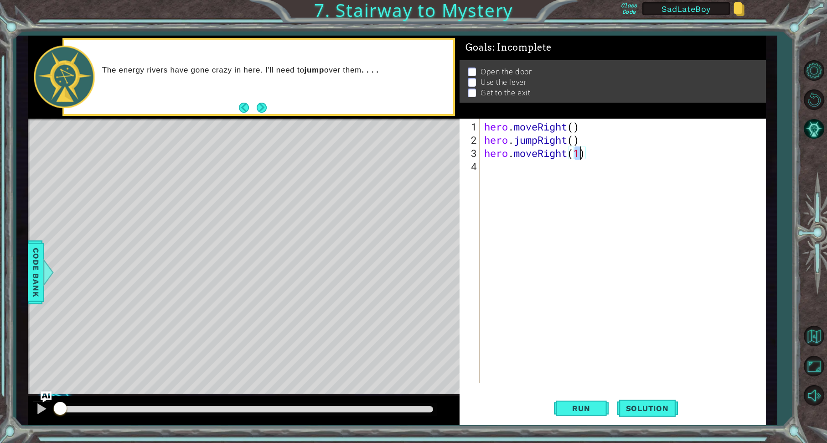
type textarea "hero.moveRight(2)"
click at [498, 166] on div "hero . moveRight ( ) hero . jumpRight ( ) hero . moveRight ( 2 )" at bounding box center [624, 265] width 285 height 291
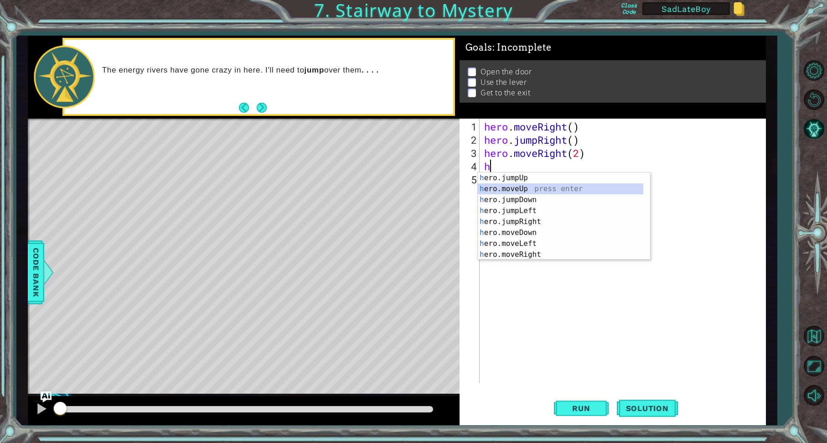
click at [512, 190] on div "h ero.jumpUp press enter h ero.moveUp press enter h ero.jumpDown press enter h …" at bounding box center [561, 226] width 166 height 109
type textarea "hero.moveUp(1)"
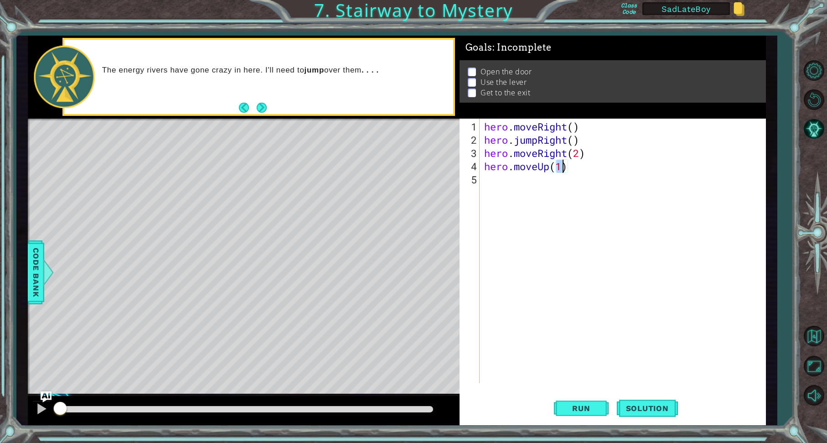
click at [492, 180] on div "hero . moveRight ( ) hero . jumpRight ( ) hero . moveRight ( 2 ) hero . moveUp …" at bounding box center [624, 265] width 285 height 291
drag, startPoint x: 561, startPoint y: 169, endPoint x: 557, endPoint y: 170, distance: 4.6
click at [557, 170] on div "hero . moveRight ( ) hero . jumpRight ( ) hero . moveRight ( 2 ) hero . moveUp …" at bounding box center [624, 265] width 285 height 291
type textarea "hero.moveUp(3)"
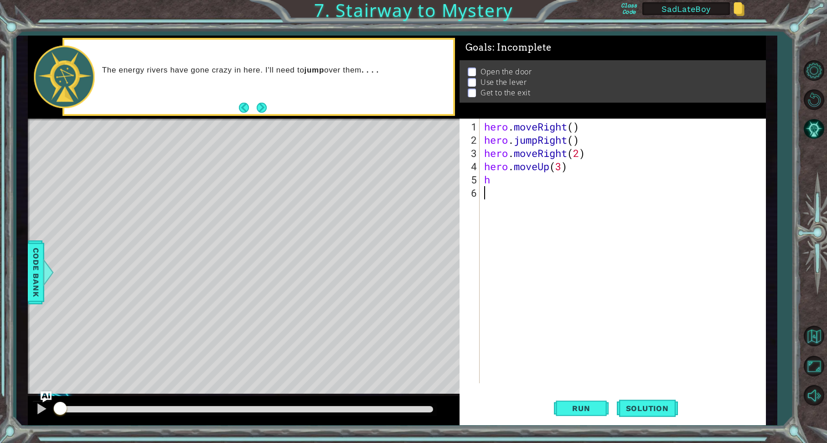
click at [524, 185] on div "hero . moveRight ( ) hero . jumpRight ( ) hero . moveRight ( 2 ) hero . moveUp …" at bounding box center [624, 265] width 285 height 291
click at [508, 179] on div "hero . moveRight ( ) hero . jumpRight ( ) hero . moveRight ( 2 ) hero . moveUp …" at bounding box center [624, 265] width 285 height 291
type textarea "he"
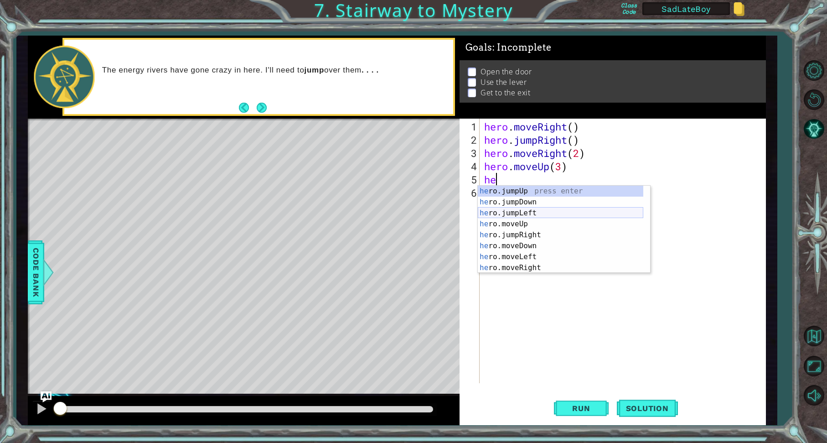
click at [518, 212] on div "he ro.jumpUp press enter he ro.jumpDown press enter he ro.jumpLeft press enter …" at bounding box center [561, 240] width 166 height 109
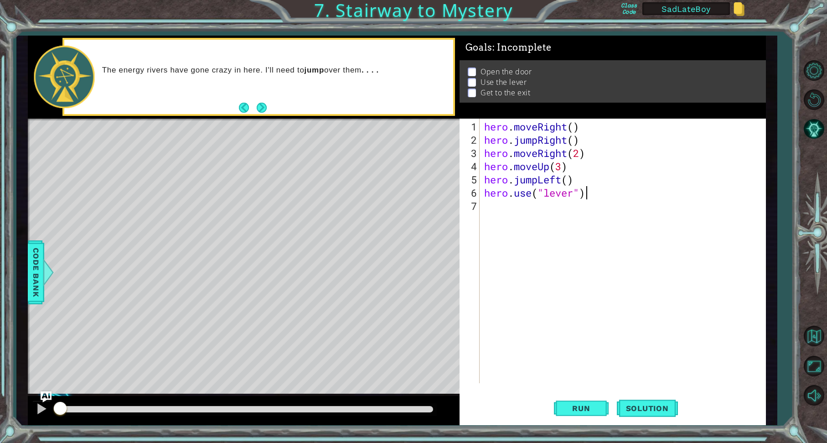
scroll to position [0, 4]
click at [581, 405] on span "Run" at bounding box center [581, 408] width 36 height 9
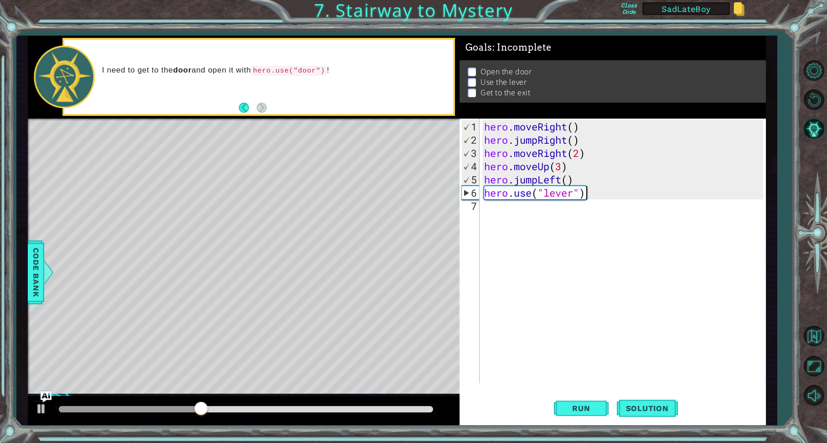
click at [564, 178] on div "hero . moveRight ( ) hero . jumpRight ( ) hero . moveRight ( 2 ) hero . moveUp …" at bounding box center [624, 265] width 285 height 291
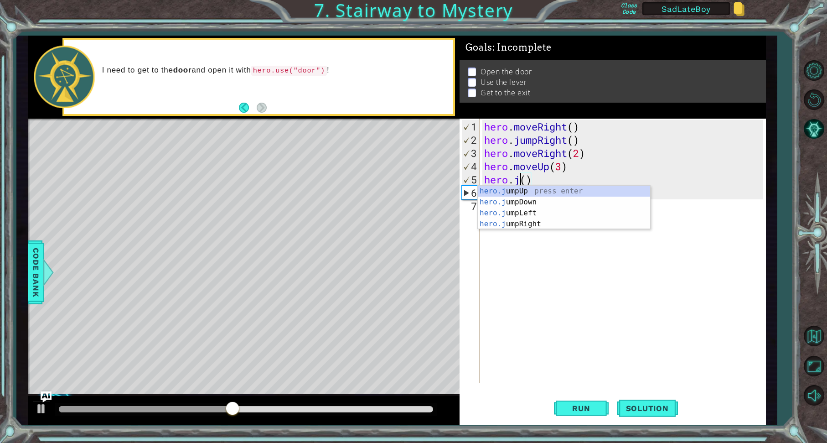
scroll to position [0, 1]
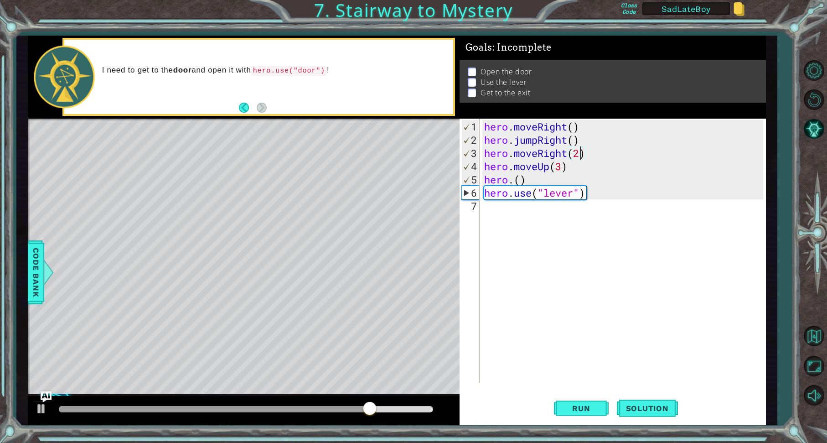
click at [581, 153] on div "hero . moveRight ( ) hero . jumpRight ( ) hero . moveRight ( 2 ) hero . moveUp …" at bounding box center [624, 265] width 285 height 291
click at [577, 154] on div "hero . moveRight ( ) hero . jumpRight ( ) hero . moveRight ( 2 ) hero . moveUp …" at bounding box center [624, 265] width 285 height 291
click at [581, 154] on div "hero . moveRight ( ) hero . jumpRight ( ) hero . moveRight ( 2 ) hero . moveUp …" at bounding box center [624, 265] width 285 height 291
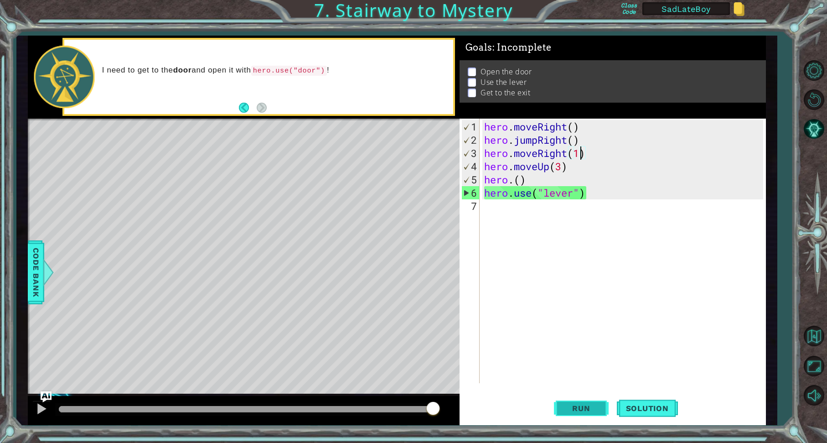
type textarea "hero.moveRight(1)"
click at [587, 409] on span "Run" at bounding box center [581, 408] width 36 height 9
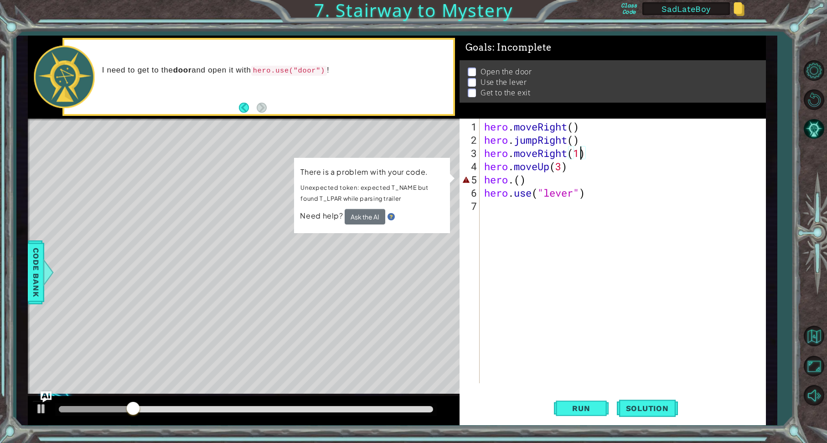
click at [517, 239] on div "hero . moveRight ( ) hero . jumpRight ( ) hero . moveRight ( 1 ) hero . moveUp …" at bounding box center [624, 265] width 285 height 291
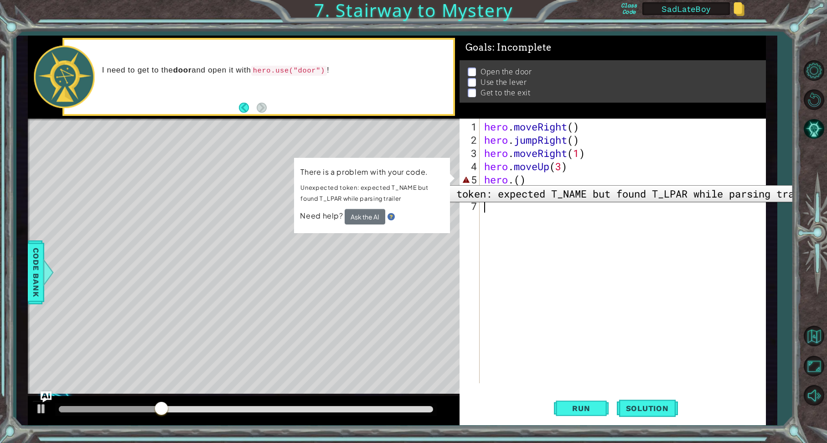
click at [463, 178] on div "5" at bounding box center [471, 179] width 18 height 13
type textarea "hero.()"
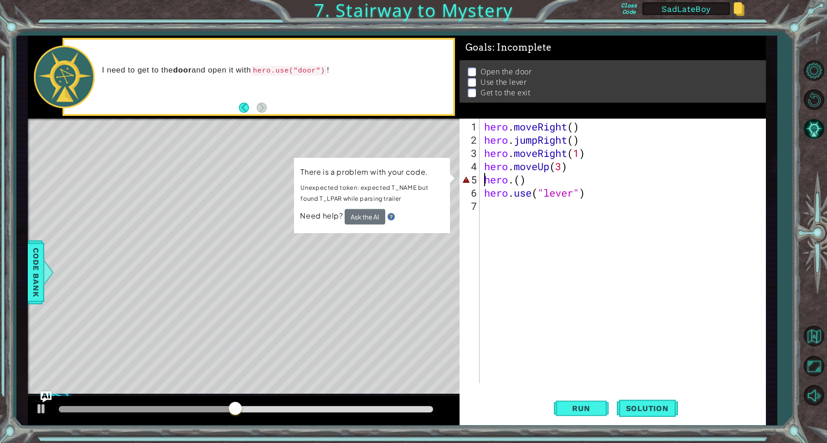
click at [593, 339] on div "hero . moveRight ( ) hero . jumpRight ( ) hero . moveRight ( 1 ) hero . moveUp …" at bounding box center [624, 265] width 285 height 291
click at [514, 181] on div "hero . moveRight ( ) hero . jumpRight ( ) hero . moveRight ( 1 ) hero . moveUp …" at bounding box center [624, 265] width 285 height 291
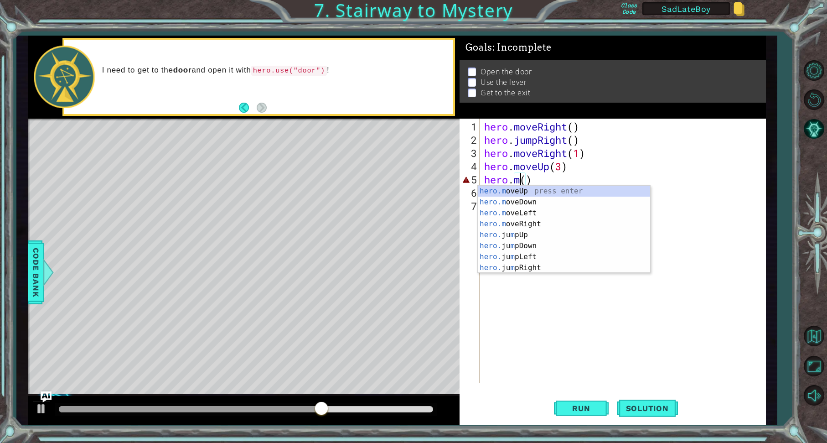
scroll to position [0, 1]
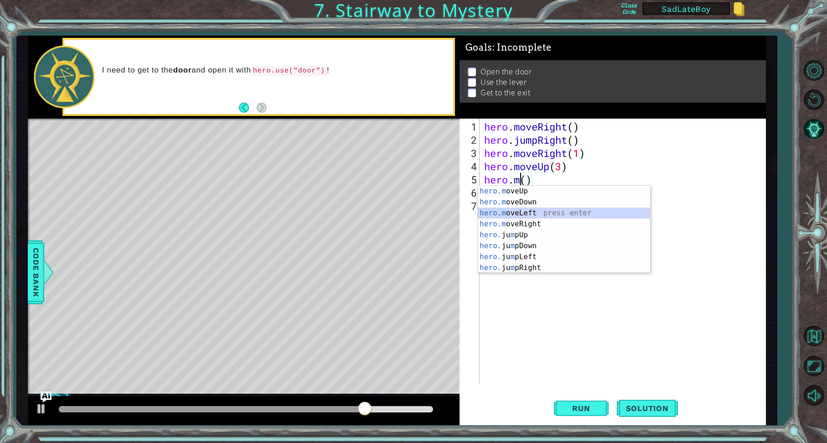
click at [522, 208] on div "hero.m oveUp press enter hero.m oveDown press enter hero.m oveLeft press enter …" at bounding box center [564, 240] width 172 height 109
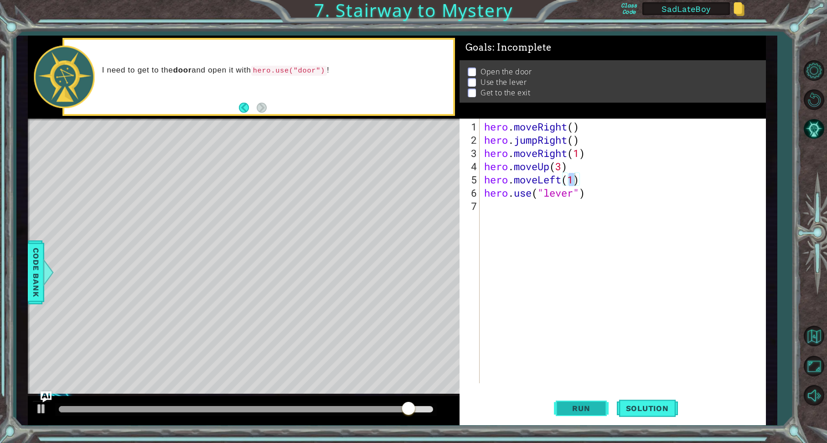
click at [580, 408] on span "Run" at bounding box center [581, 408] width 36 height 9
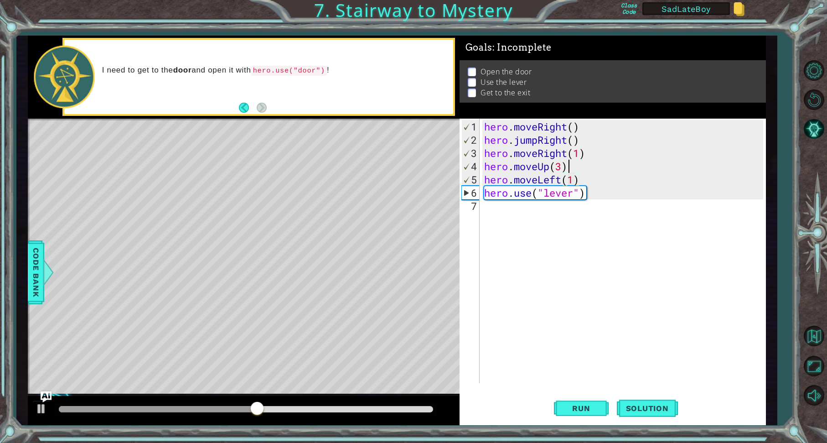
click at [578, 167] on div "hero . moveRight ( ) hero . jumpRight ( ) hero . moveRight ( 1 ) hero . moveUp …" at bounding box center [624, 265] width 285 height 291
click at [563, 166] on div "hero . moveRight ( ) hero . jumpRight ( ) hero . moveRight ( 1 ) hero . moveUp …" at bounding box center [624, 265] width 285 height 291
type textarea "hero.moveUp()"
click at [573, 168] on div "hero . moveRight ( ) hero . jumpRight ( ) hero . moveRight ( 1 ) hero . moveUp …" at bounding box center [624, 265] width 285 height 291
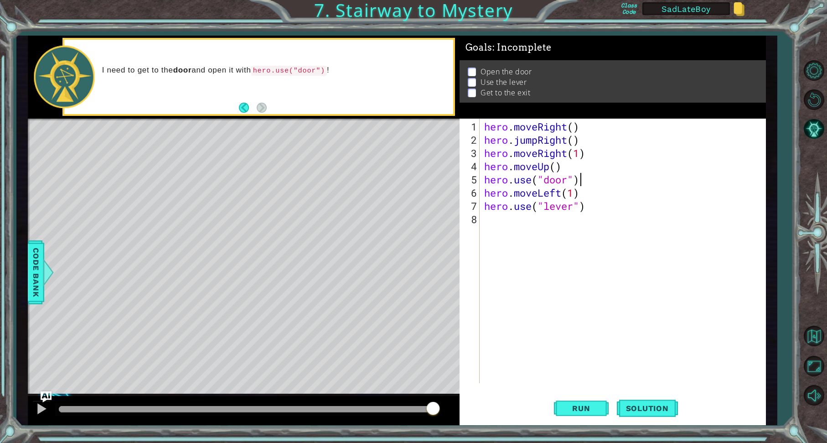
scroll to position [0, 4]
drag, startPoint x: 564, startPoint y: 193, endPoint x: 539, endPoint y: 195, distance: 24.7
click at [539, 195] on div "hero . moveRight ( ) hero . jumpRight ( ) hero . moveRight ( 1 ) hero . moveUp …" at bounding box center [624, 265] width 285 height 291
type textarea "hero.moveUp(2)"
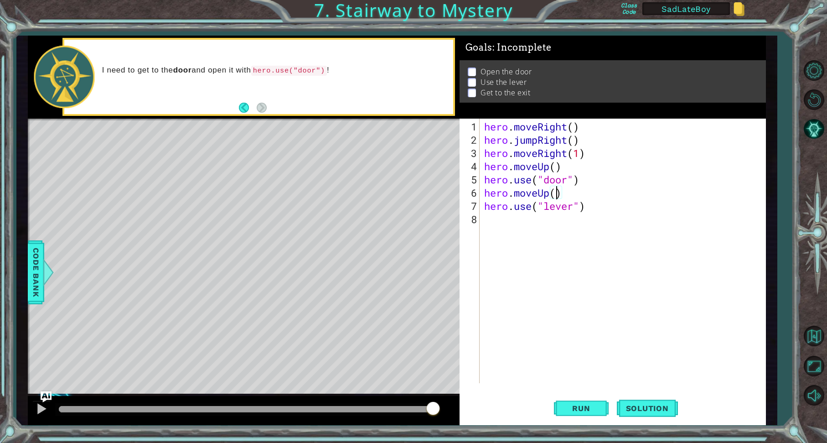
scroll to position [0, 3]
click at [584, 188] on div "hero . moveRight ( ) hero . jumpRight ( ) hero . moveRight ( 1 ) hero . moveUp …" at bounding box center [624, 265] width 285 height 291
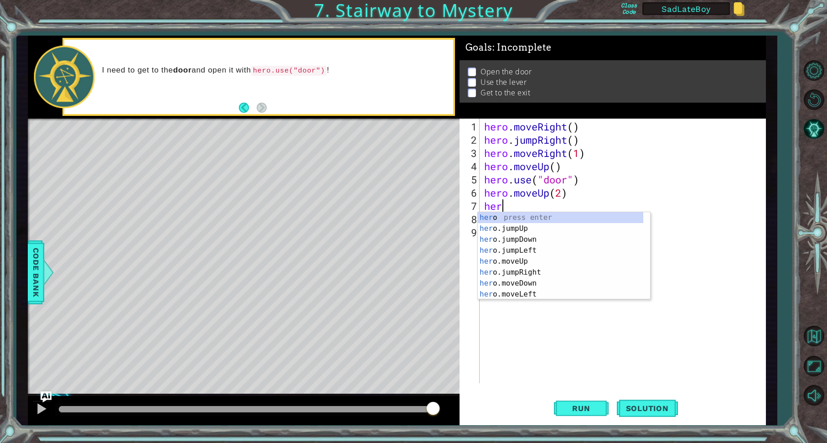
scroll to position [0, 0]
click at [520, 293] on div "her o press enter her o.jumpUp press enter her o.jumpDown press enter her o.jum…" at bounding box center [561, 266] width 166 height 109
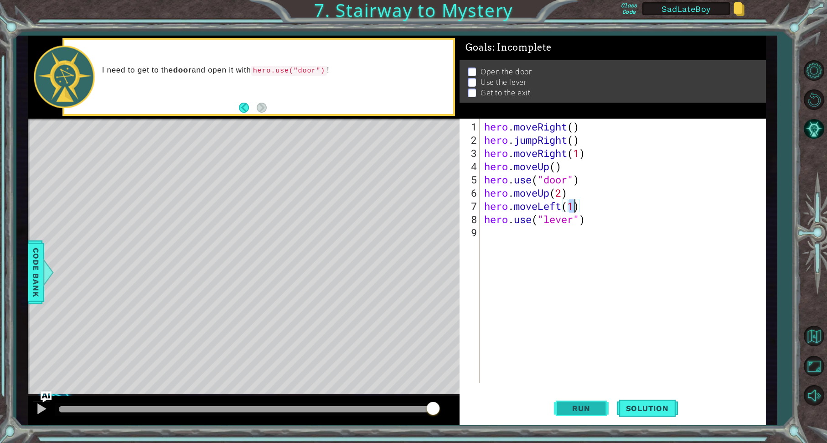
click at [581, 412] on span "Run" at bounding box center [581, 408] width 36 height 9
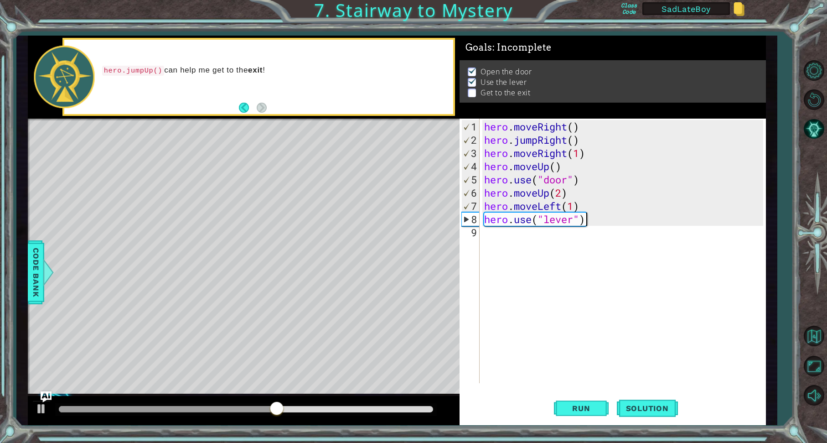
click at [607, 222] on div "hero . moveRight ( ) hero . jumpRight ( ) hero . moveRight ( 1 ) hero . moveUp …" at bounding box center [624, 265] width 285 height 291
type textarea "hero.use("lever")"
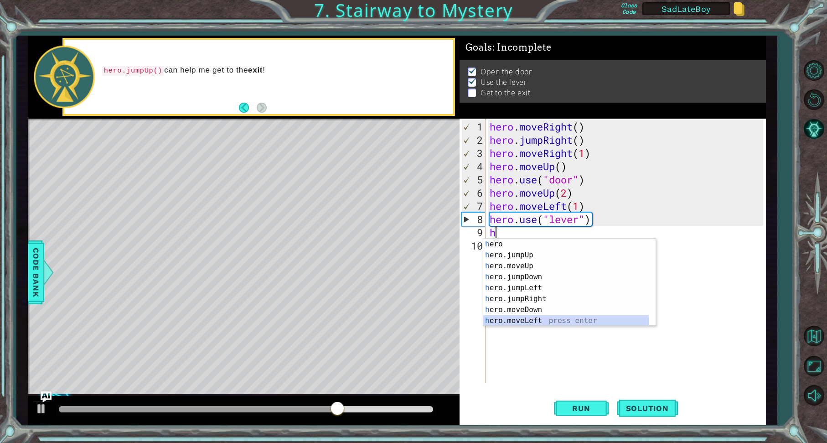
click at [539, 321] on div "h ero press enter h ero.jumpUp press enter h ero.moveUp press enter h ero.jumpD…" at bounding box center [566, 293] width 166 height 109
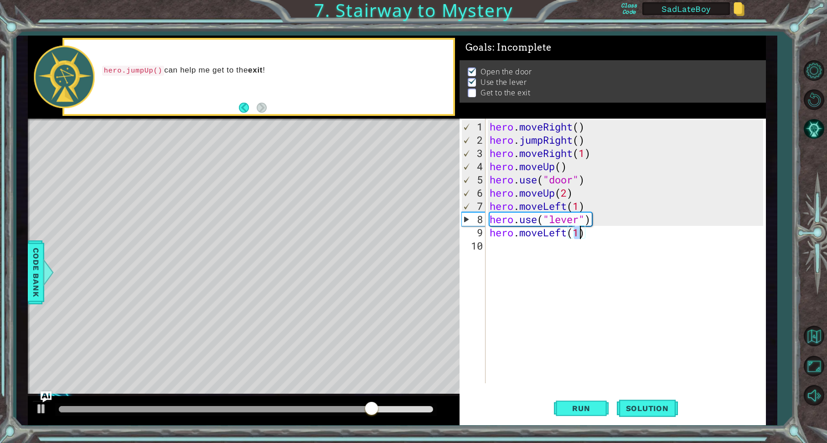
type textarea "hero.moveLeft(2)"
click at [524, 246] on div "hero . moveRight ( ) hero . jumpRight ( ) hero . moveRight ( 1 ) hero . moveUp …" at bounding box center [628, 265] width 280 height 291
type textarea "h"
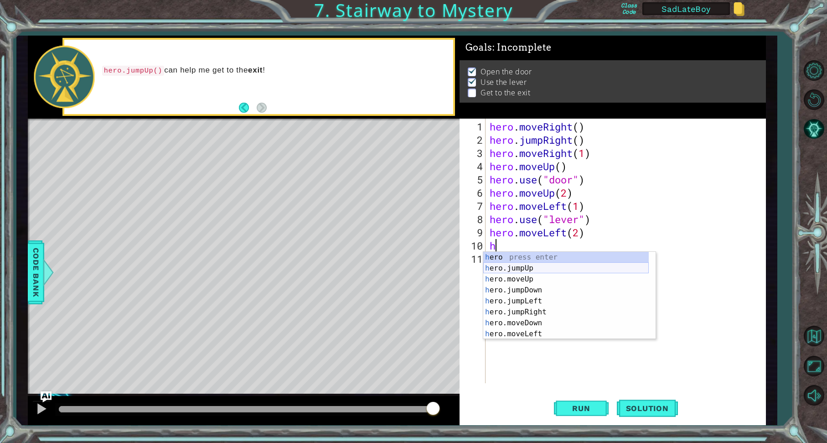
click at [519, 267] on div "h ero press enter h ero.jumpUp press enter h ero.moveUp press enter h ero.jumpD…" at bounding box center [566, 306] width 166 height 109
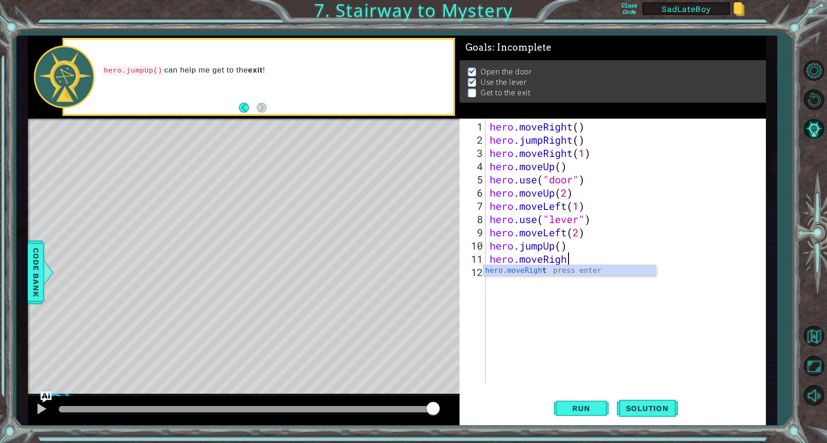
scroll to position [0, 3]
type textarea "hero.moveRight(2)"
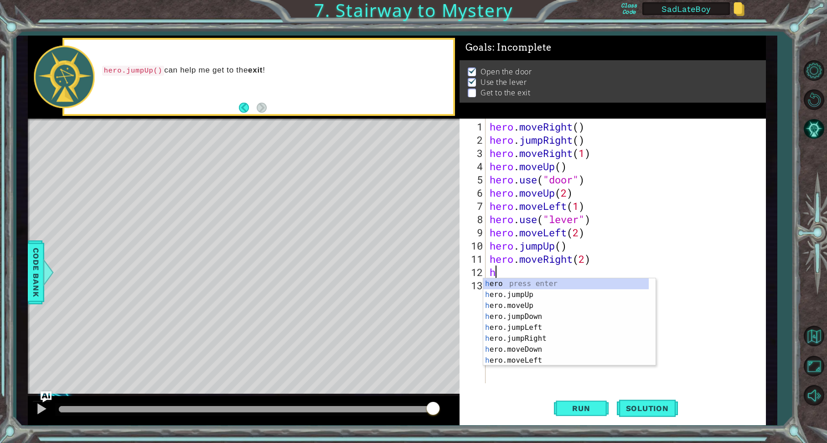
scroll to position [0, 0]
click at [522, 324] on div "her o press enter her o.jumpUp press enter her o.jumpDown press enter her o.jum…" at bounding box center [566, 332] width 166 height 109
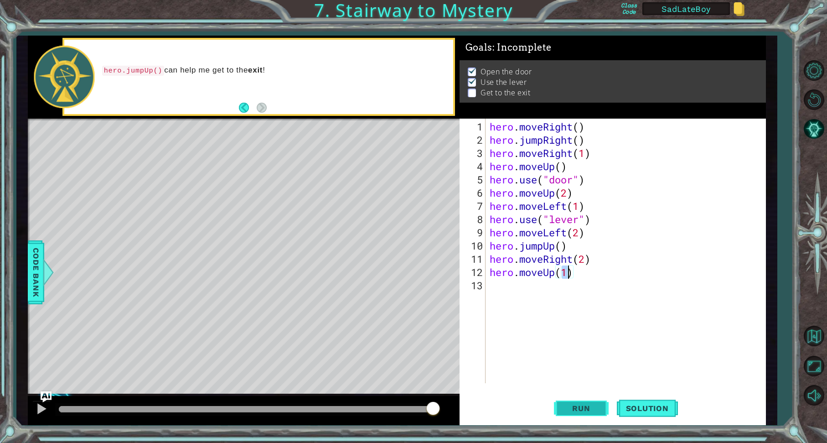
type textarea "hero.moveUp(1)"
click at [573, 404] on span "Run" at bounding box center [581, 408] width 36 height 9
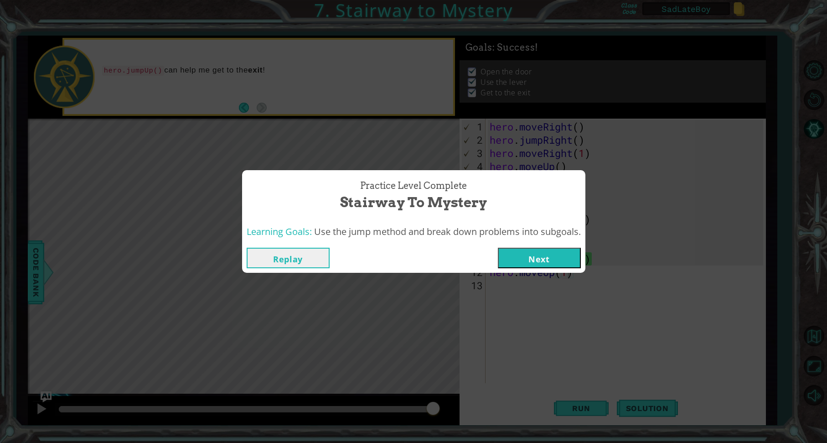
click at [537, 254] on button "Next" at bounding box center [539, 258] width 83 height 21
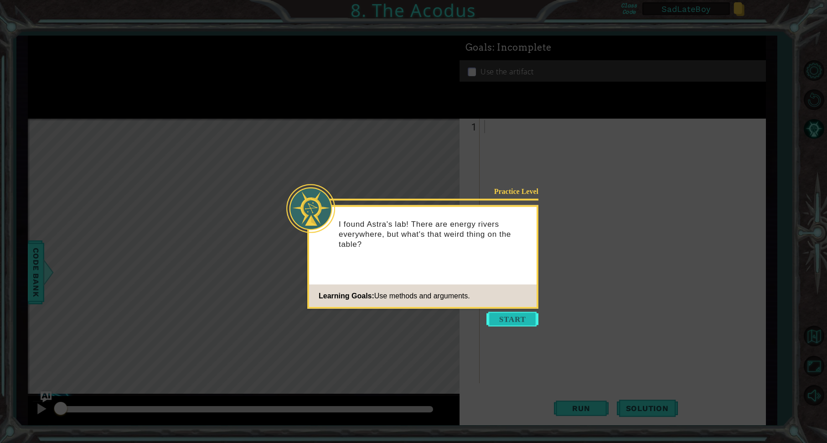
click at [509, 320] on button "Start" at bounding box center [513, 319] width 52 height 15
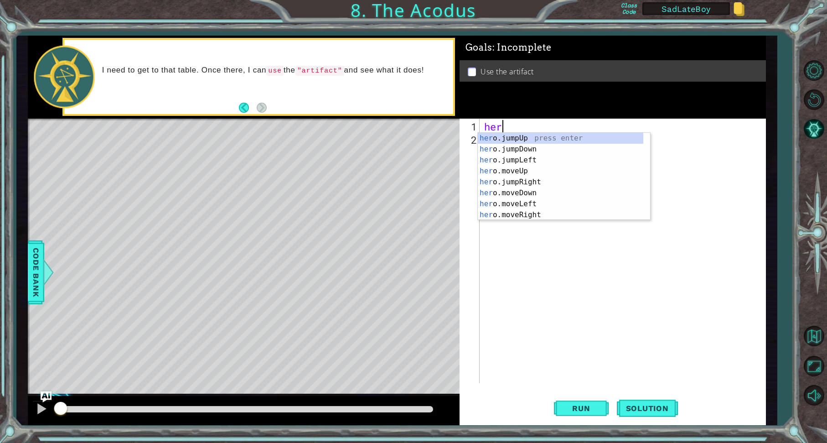
scroll to position [0, 0]
click at [520, 182] on div "hero .jumpUp press enter hero .jumpDown press enter hero .jumpLeft press enter …" at bounding box center [561, 187] width 166 height 109
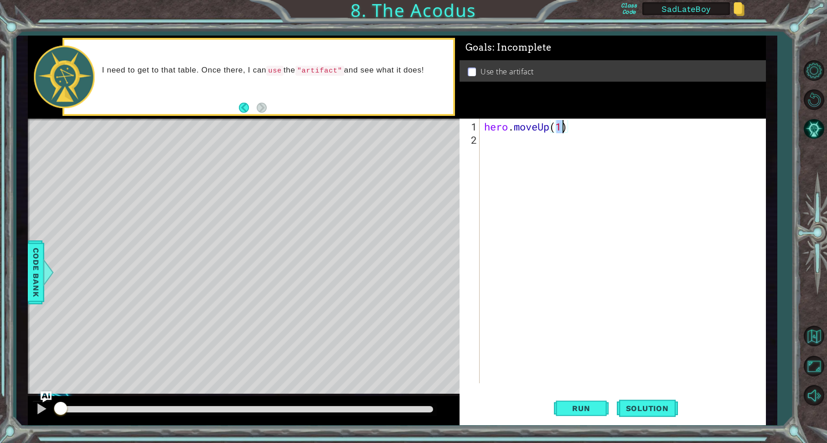
type textarea "hero.moveUp(2)"
click at [492, 146] on div "hero . moveUp ( 2 )" at bounding box center [624, 265] width 285 height 291
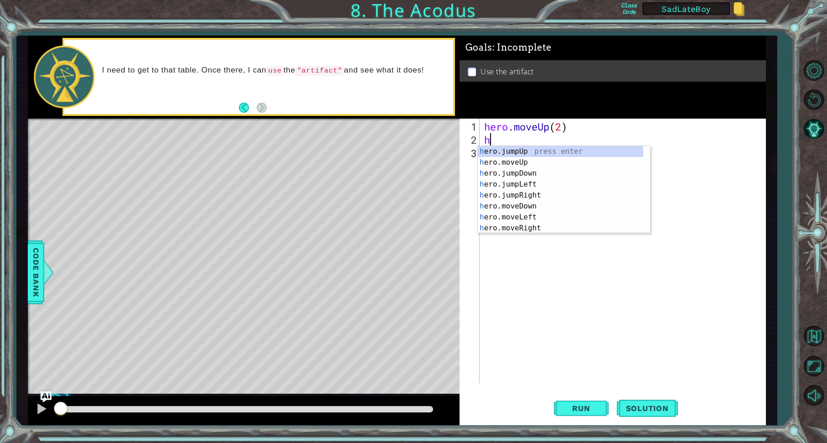
scroll to position [0, 0]
click at [514, 213] on div "hero .jumpUp press enter hero .jumpDown press enter hero .jumpLeft press enter …" at bounding box center [561, 200] width 166 height 109
type textarea "hero.moveLeft(1)"
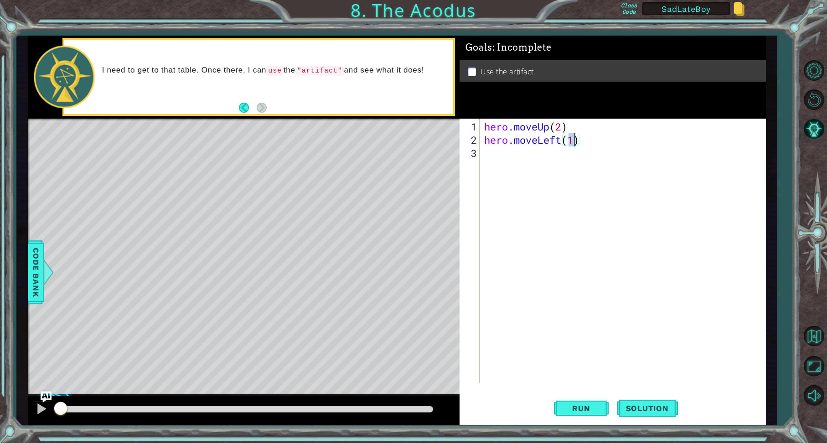
click at [490, 154] on div "hero . moveUp ( 2 ) hero . moveLeft ( 1 )" at bounding box center [624, 265] width 285 height 291
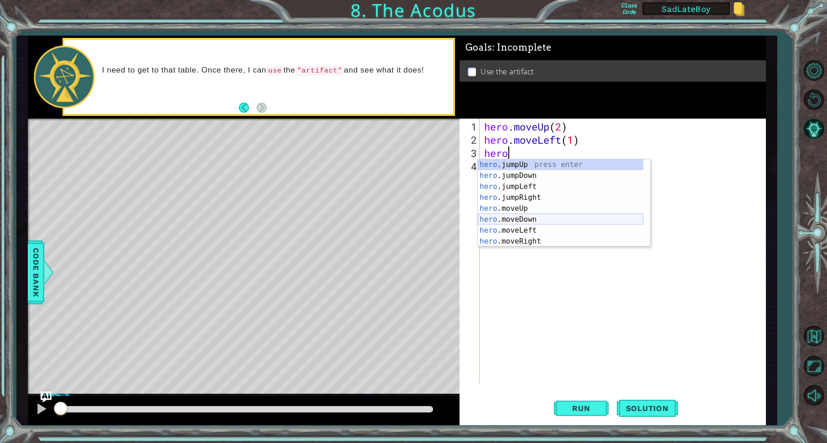
click at [498, 219] on div "hero .jumpUp press enter hero .jumpDown press enter hero .jumpLeft press enter …" at bounding box center [561, 213] width 166 height 109
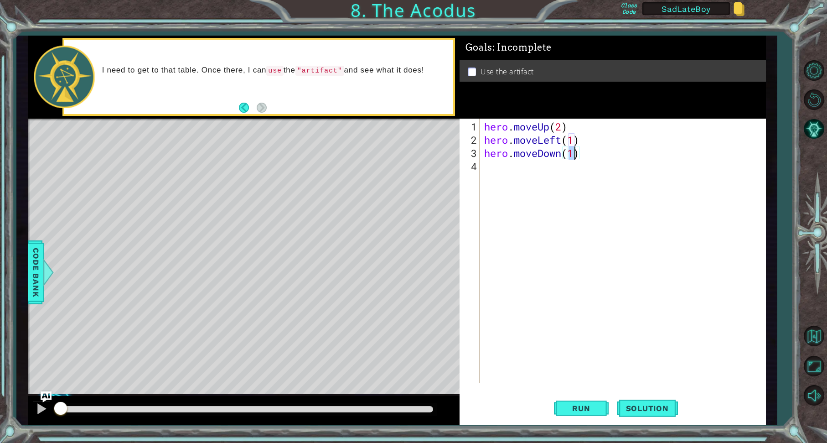
type textarea "hero.moveDown(2)"
click at [496, 167] on div "hero . moveUp ( 2 ) hero . moveLeft ( 1 ) hero . moveDown ( 2 )" at bounding box center [624, 265] width 285 height 291
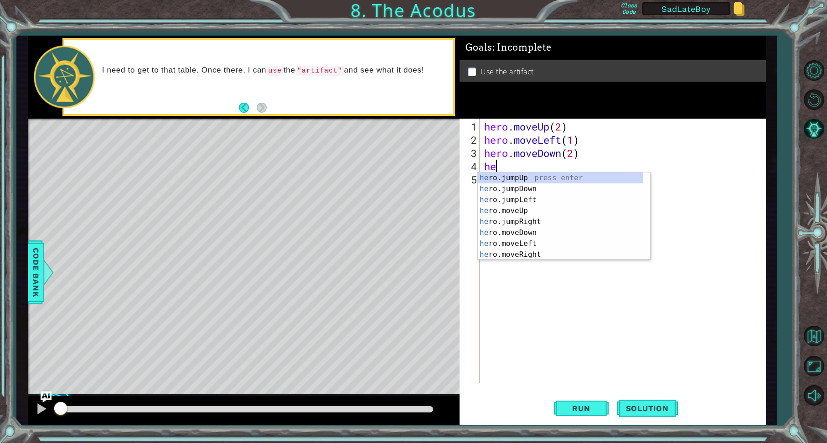
type textarea "her"
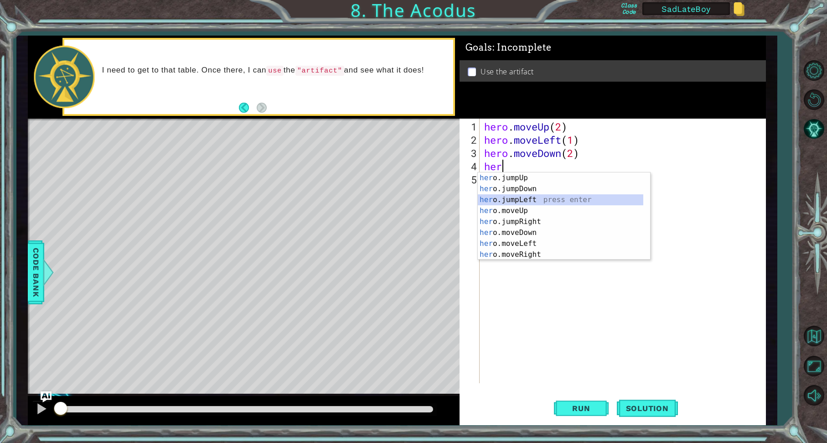
click at [526, 196] on div "her o.jumpUp press enter her o.jumpDown press enter her o.jumpLeft press enter …" at bounding box center [561, 226] width 166 height 109
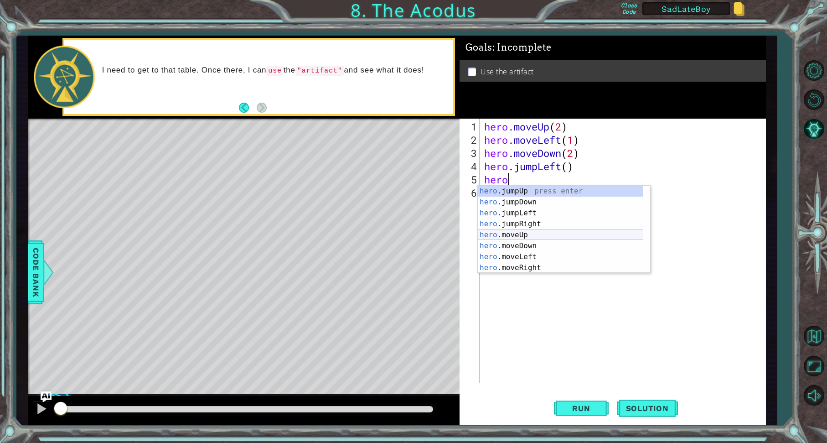
click at [518, 233] on div "hero .jumpUp press enter hero .jumpDown press enter hero .jumpLeft press enter …" at bounding box center [561, 240] width 166 height 109
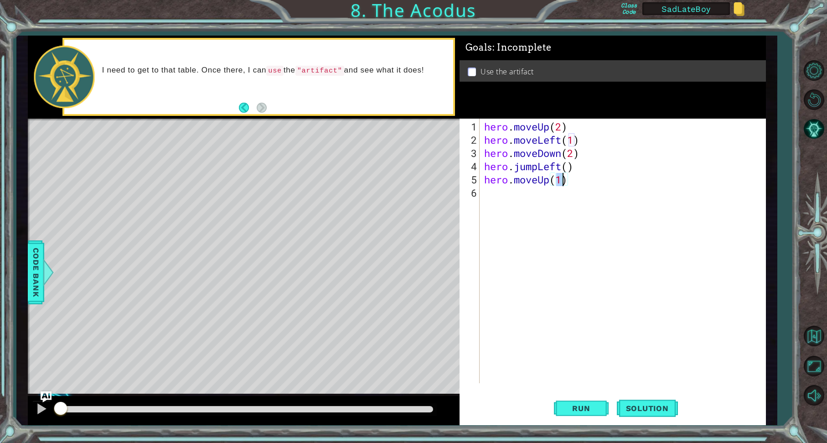
type textarea "hero.moveUp(2)"
click at [491, 193] on div "hero . moveUp ( 2 ) hero . moveLeft ( 1 ) hero . moveDown ( 2 ) hero . jumpLeft…" at bounding box center [624, 265] width 285 height 291
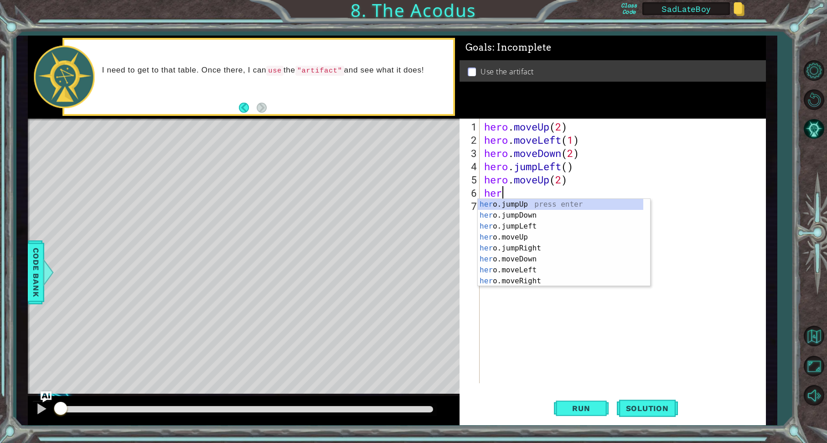
scroll to position [0, 0]
click at [522, 276] on div "her o.jumpUp press enter her o.jumpDown press enter her o.jumpLeft press enter …" at bounding box center [561, 253] width 166 height 109
type textarea "hero.moveRight(1)"
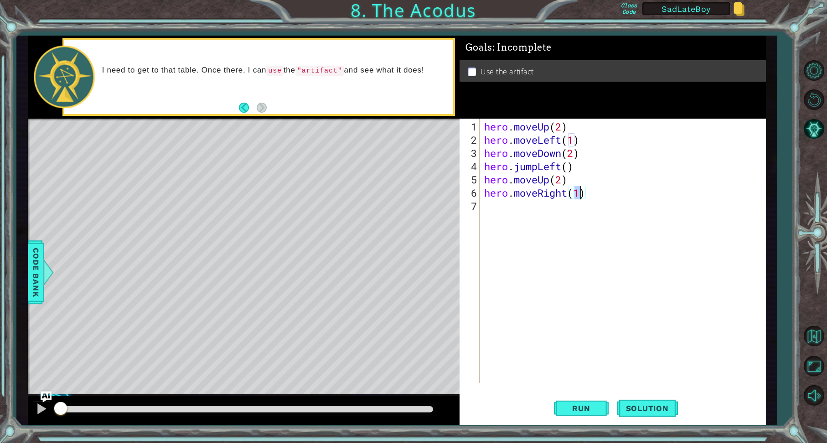
click at [496, 209] on div "hero . moveUp ( 2 ) hero . moveLeft ( 1 ) hero . moveDown ( 2 ) hero . jumpLeft…" at bounding box center [624, 265] width 285 height 291
type textarea "hero.use("artifact")"
click at [585, 403] on button "Run" at bounding box center [581, 408] width 55 height 31
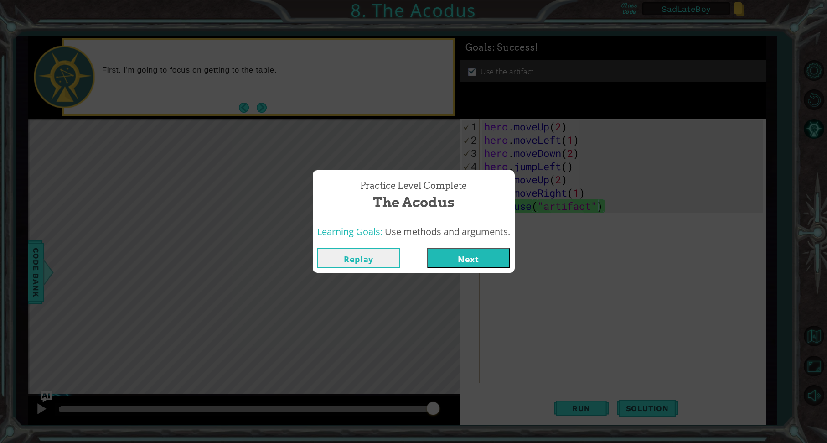
click at [462, 240] on div "Learning Goals: Use methods and arguments." at bounding box center [414, 232] width 202 height 22
click at [465, 251] on button "Next" at bounding box center [468, 258] width 83 height 21
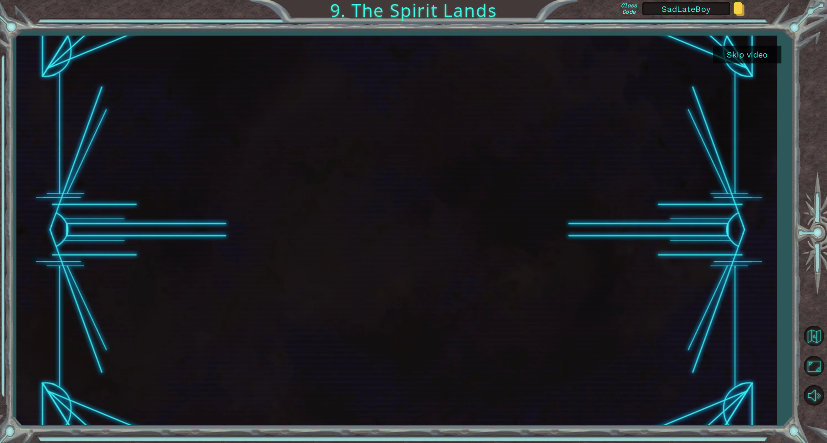
click at [753, 52] on button "Skip video" at bounding box center [747, 55] width 68 height 18
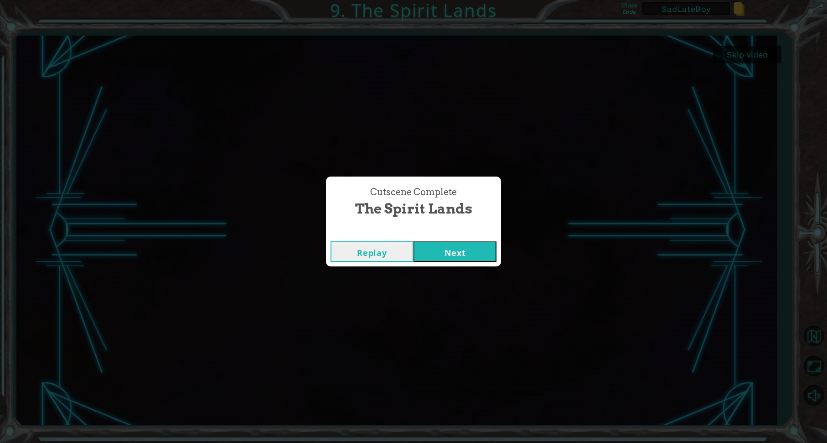
click at [451, 254] on button "Next" at bounding box center [455, 251] width 83 height 21
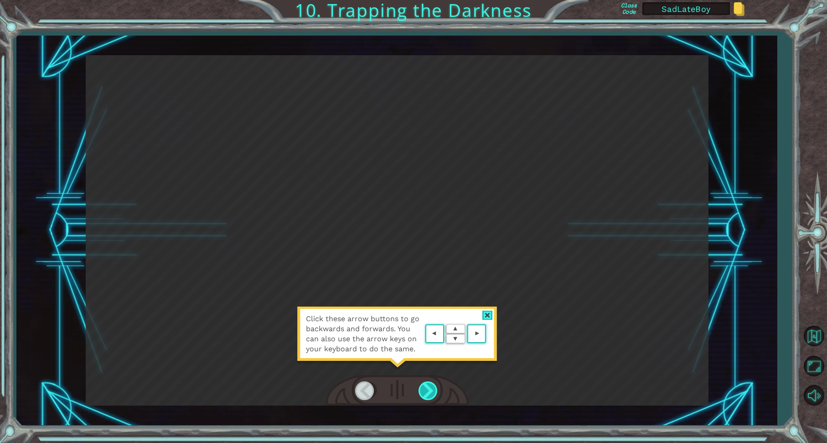
click at [430, 390] on div at bounding box center [429, 390] width 21 height 19
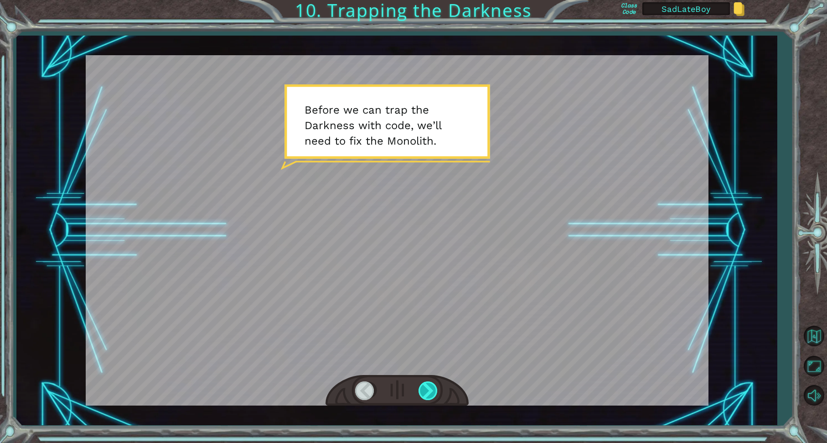
click at [430, 390] on div at bounding box center [429, 390] width 21 height 19
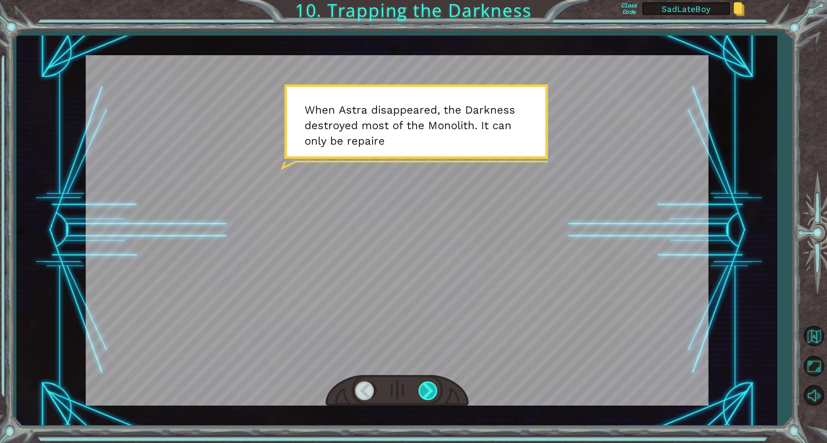
click at [430, 390] on div at bounding box center [429, 390] width 21 height 19
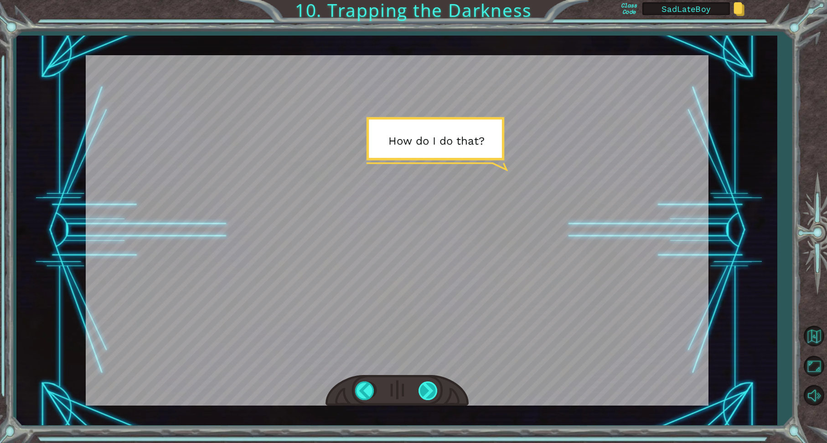
click at [430, 390] on div at bounding box center [429, 390] width 21 height 19
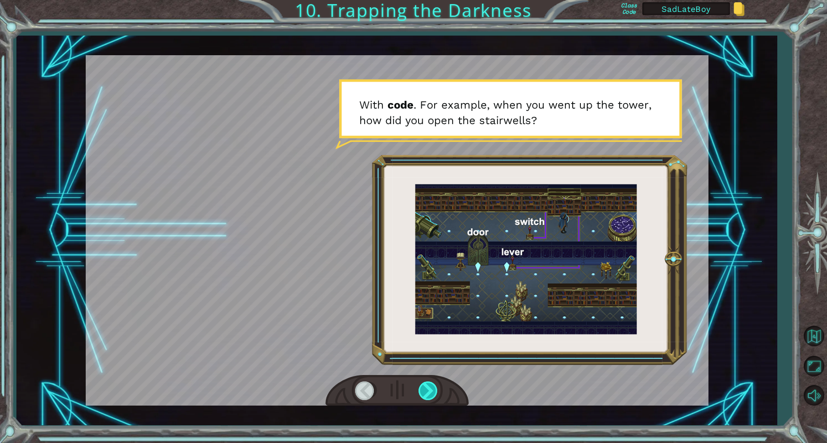
click at [430, 390] on div at bounding box center [429, 390] width 21 height 19
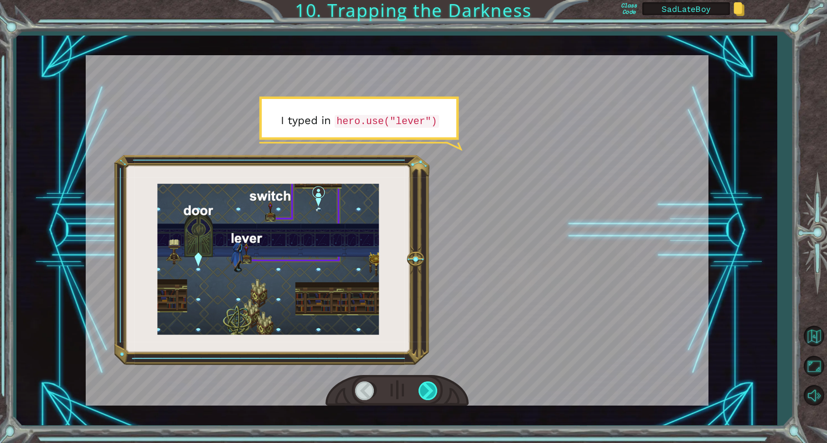
click at [430, 390] on div at bounding box center [429, 390] width 21 height 19
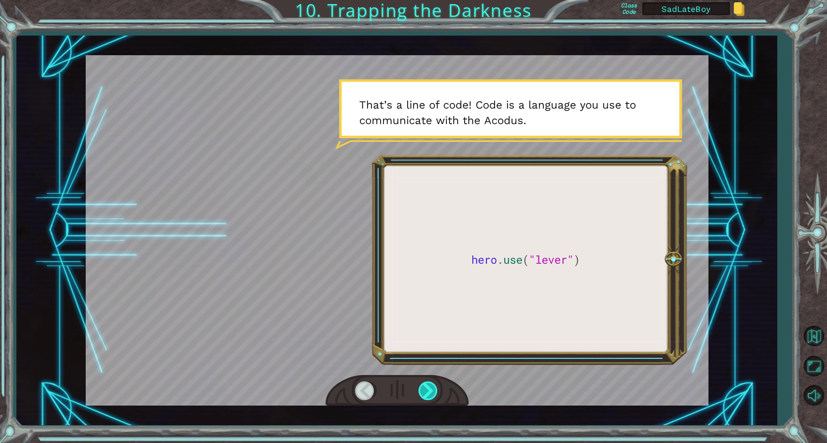
click at [430, 390] on div at bounding box center [429, 390] width 21 height 19
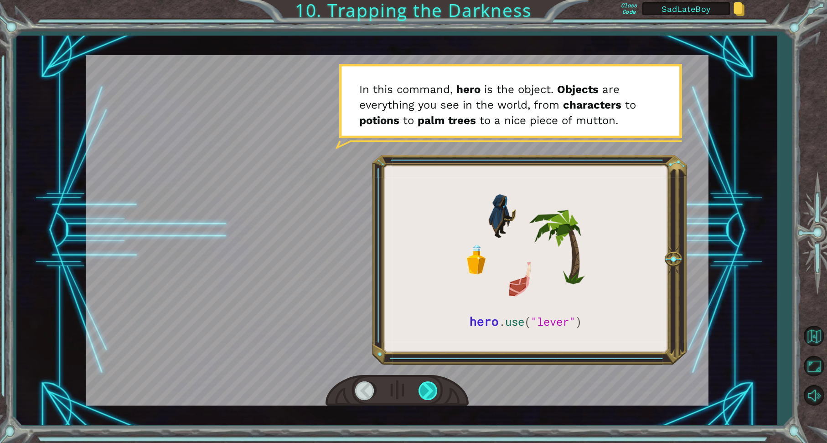
click at [430, 389] on div at bounding box center [429, 390] width 21 height 19
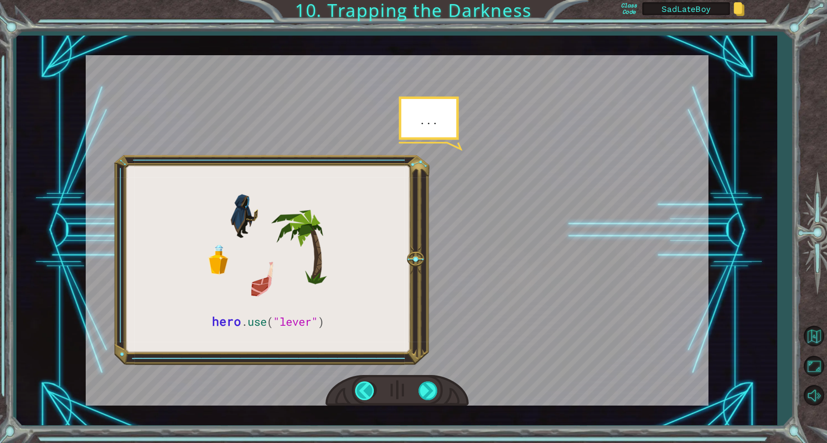
click at [364, 395] on div at bounding box center [365, 390] width 21 height 19
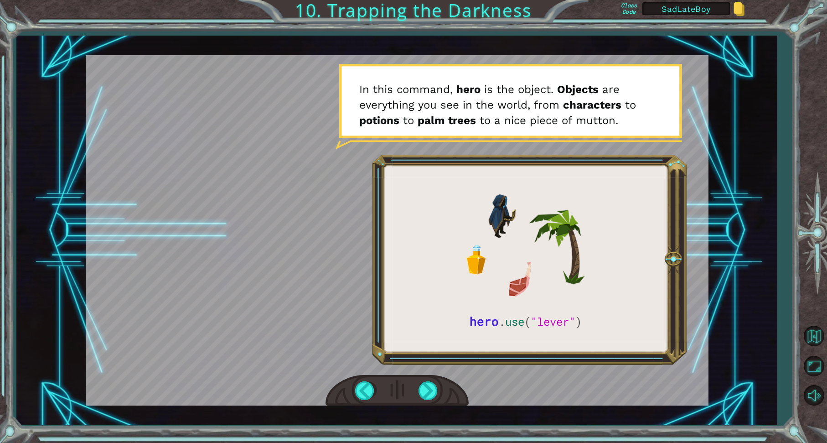
drag, startPoint x: 503, startPoint y: 322, endPoint x: 521, endPoint y: 324, distance: 18.4
click at [503, 322] on div at bounding box center [397, 230] width 623 height 350
click at [545, 324] on div at bounding box center [397, 230] width 623 height 350
click at [433, 390] on div at bounding box center [429, 390] width 21 height 19
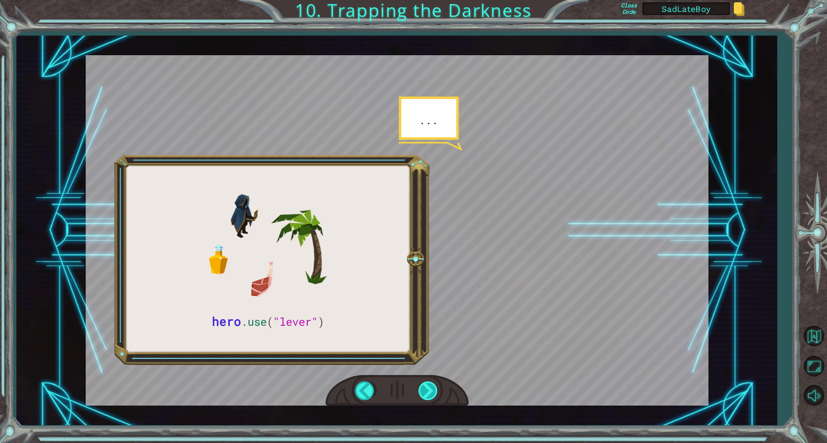
click at [430, 390] on div at bounding box center [429, 390] width 21 height 19
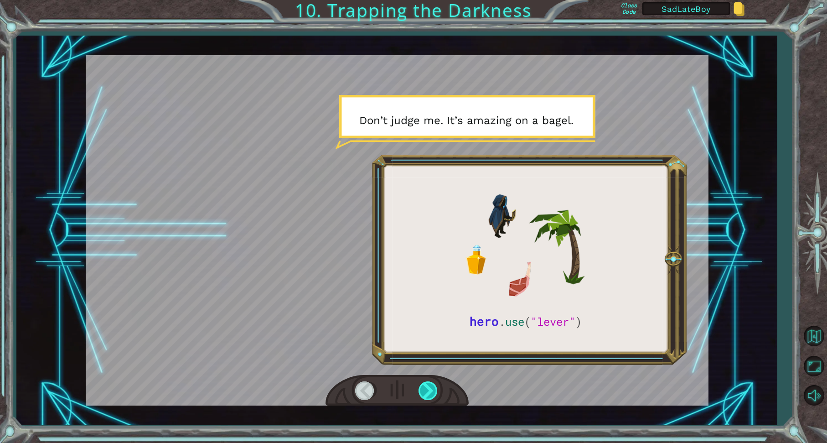
click at [430, 390] on div at bounding box center [429, 390] width 21 height 19
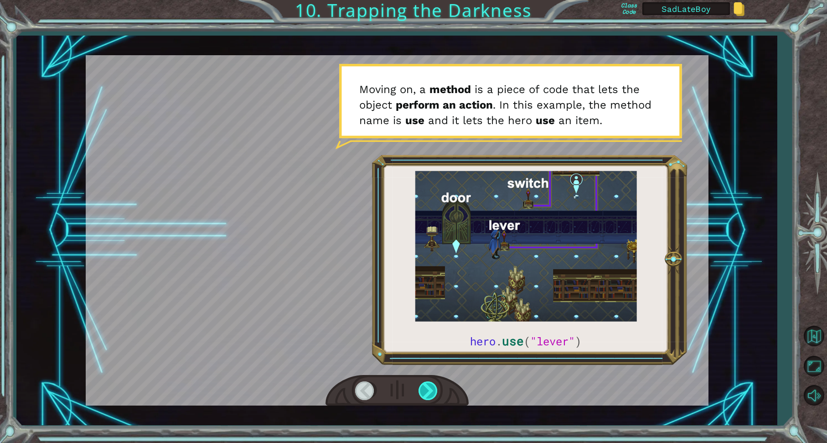
click at [429, 390] on div at bounding box center [429, 390] width 21 height 19
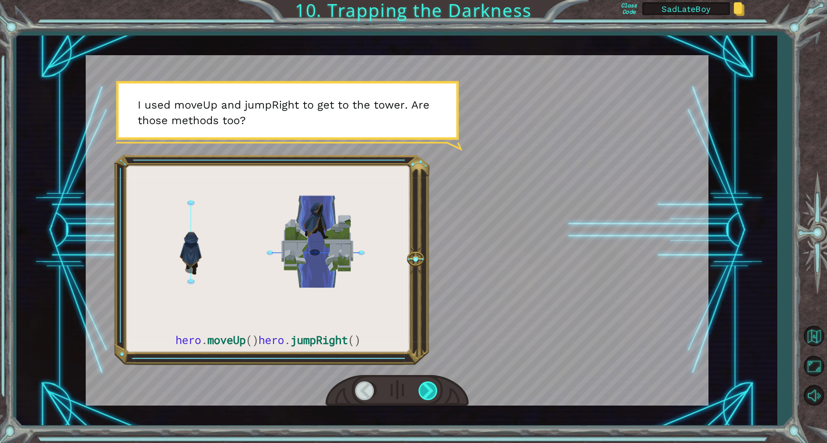
click at [430, 390] on div at bounding box center [429, 390] width 21 height 19
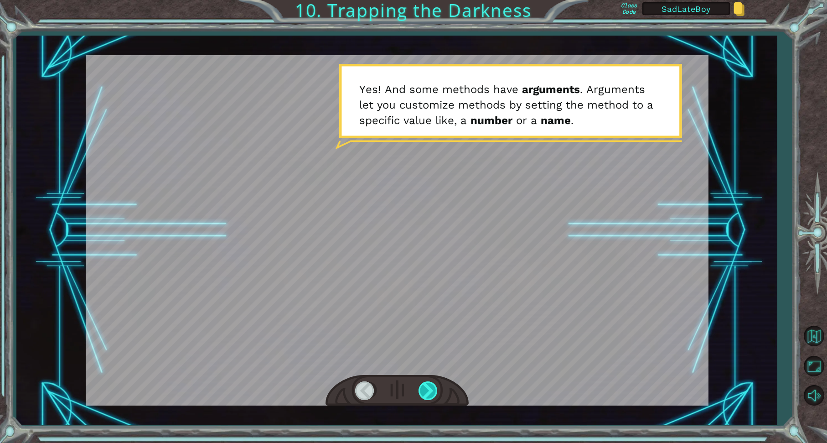
click at [430, 390] on div at bounding box center [429, 390] width 21 height 19
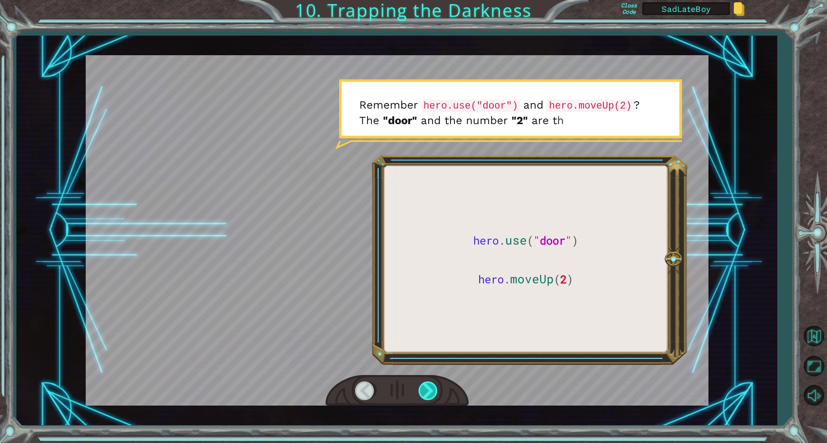
click at [430, 390] on div at bounding box center [429, 390] width 21 height 19
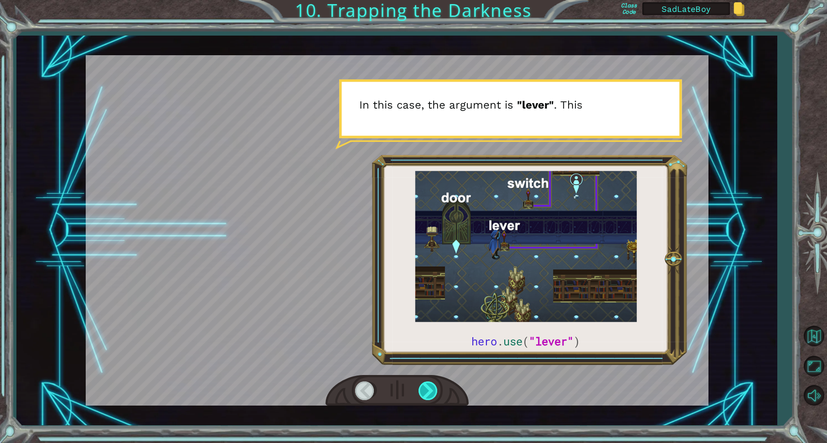
click at [430, 390] on div at bounding box center [429, 390] width 21 height 19
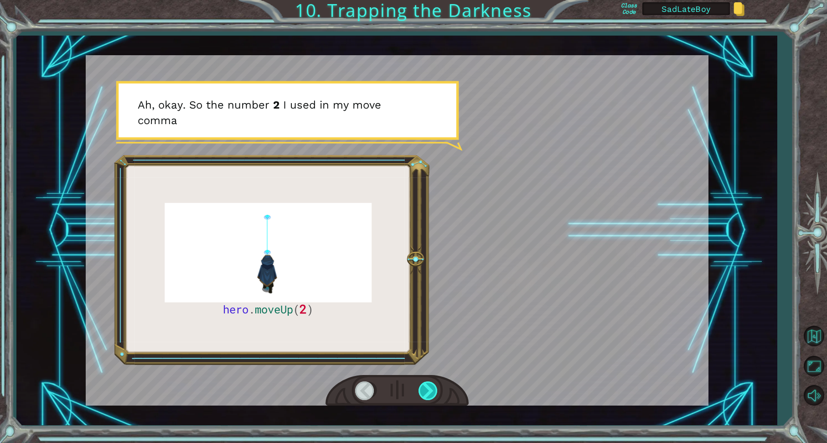
click at [430, 390] on div at bounding box center [429, 390] width 21 height 19
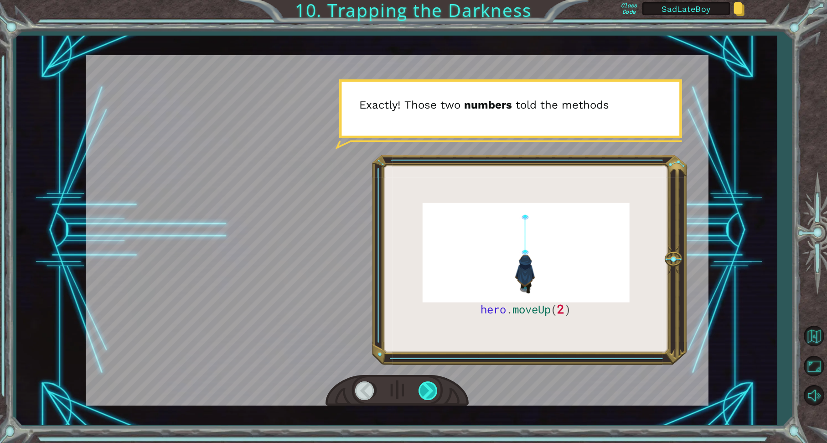
click at [430, 390] on div at bounding box center [429, 390] width 21 height 19
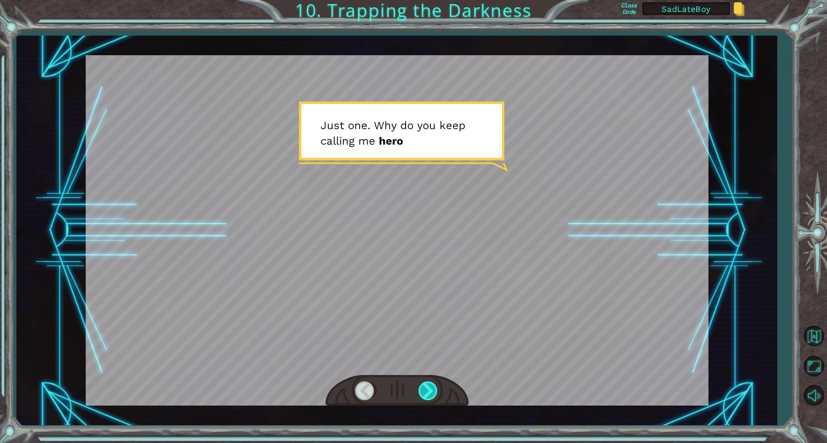
click at [430, 390] on div at bounding box center [429, 390] width 21 height 19
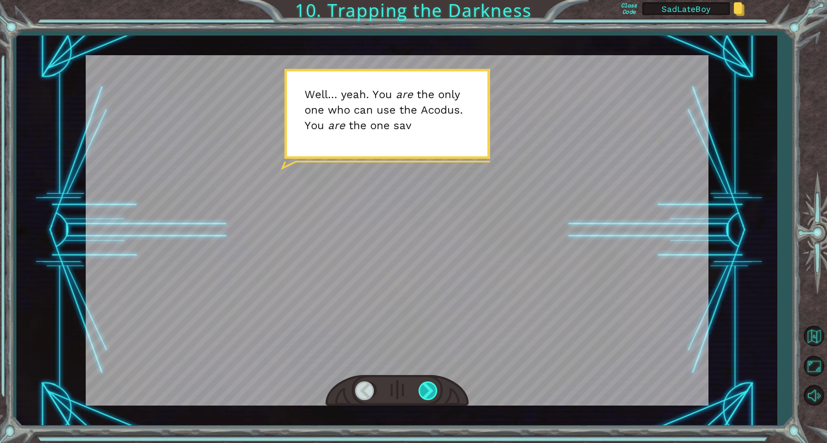
click at [430, 390] on div at bounding box center [429, 390] width 21 height 19
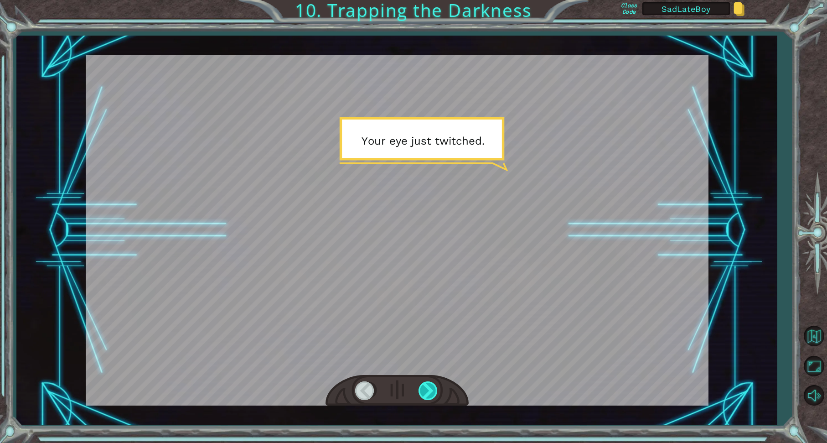
click at [430, 390] on div at bounding box center [429, 390] width 21 height 19
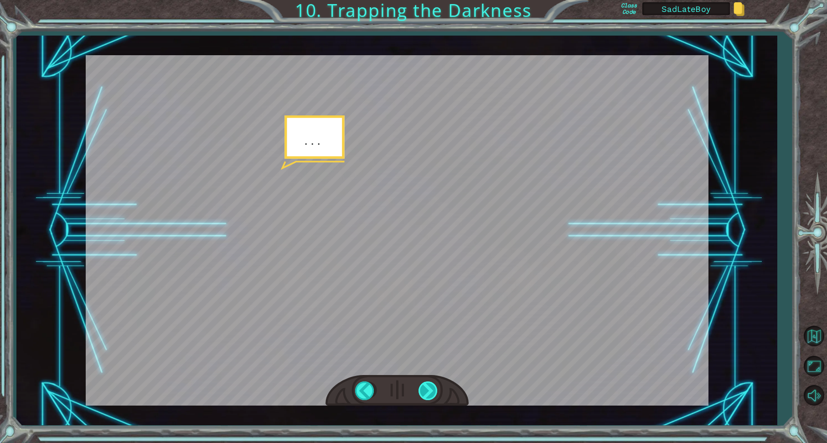
click at [430, 390] on div at bounding box center [429, 390] width 21 height 19
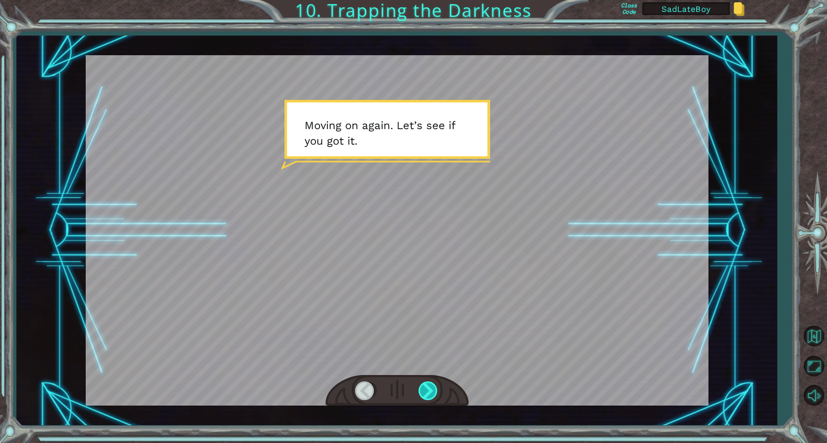
click at [430, 390] on div at bounding box center [429, 390] width 21 height 19
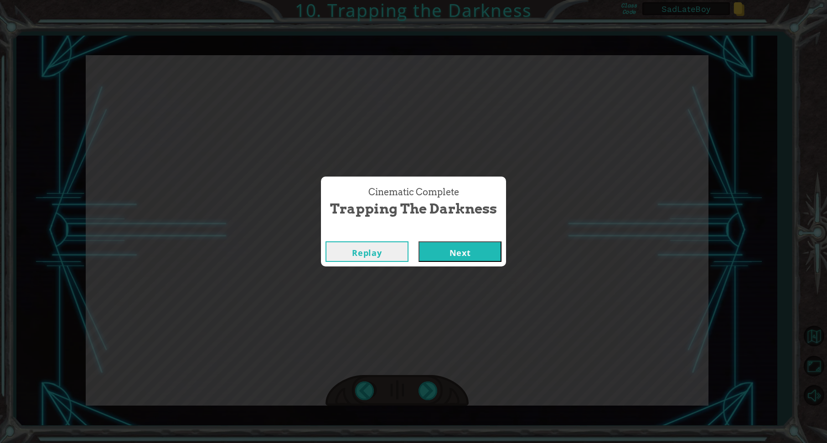
click at [479, 248] on button "Next" at bounding box center [460, 251] width 83 height 21
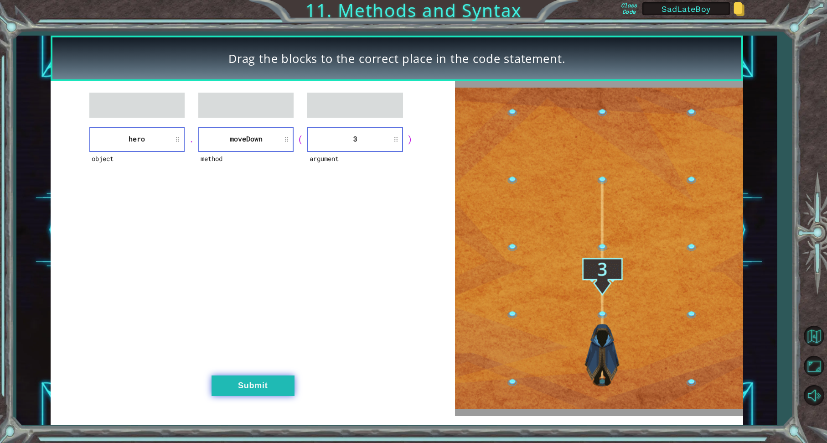
click at [253, 382] on button "Submit" at bounding box center [253, 385] width 83 height 21
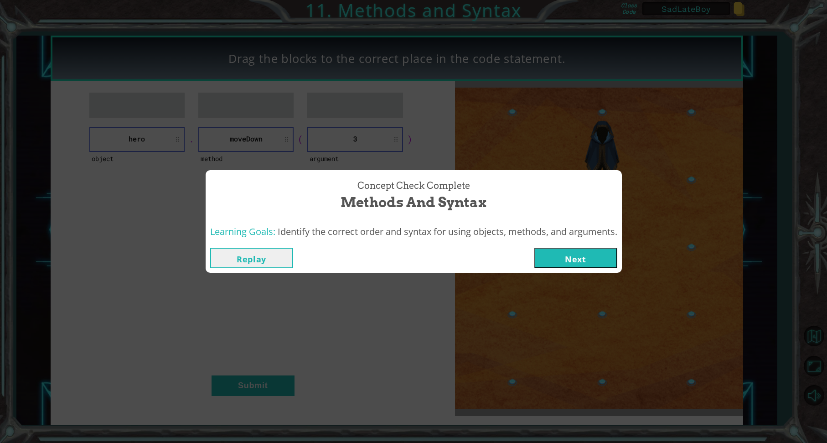
click at [580, 254] on button "Next" at bounding box center [575, 258] width 83 height 21
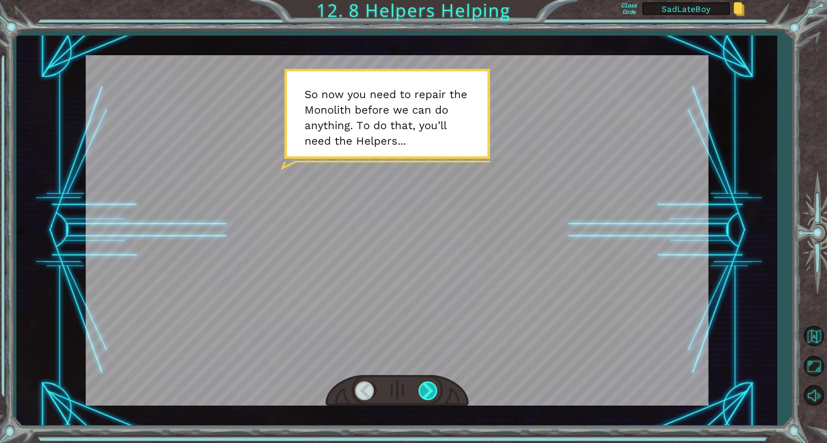
click at [429, 388] on div at bounding box center [429, 390] width 21 height 19
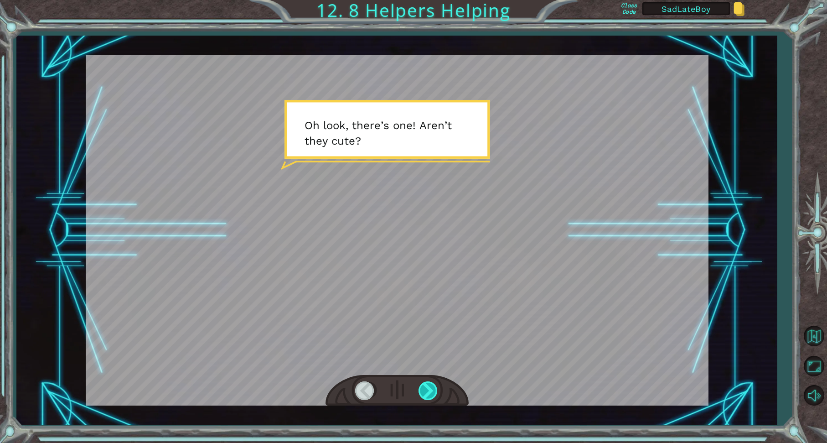
click at [428, 388] on div at bounding box center [429, 390] width 21 height 19
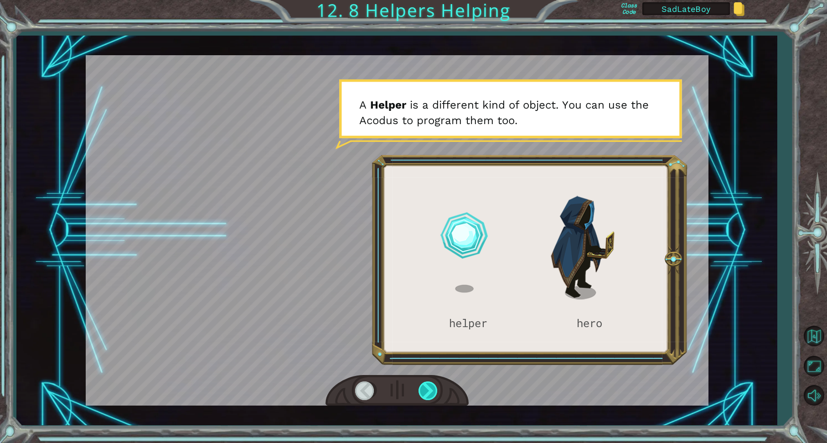
click at [428, 388] on div at bounding box center [429, 390] width 21 height 19
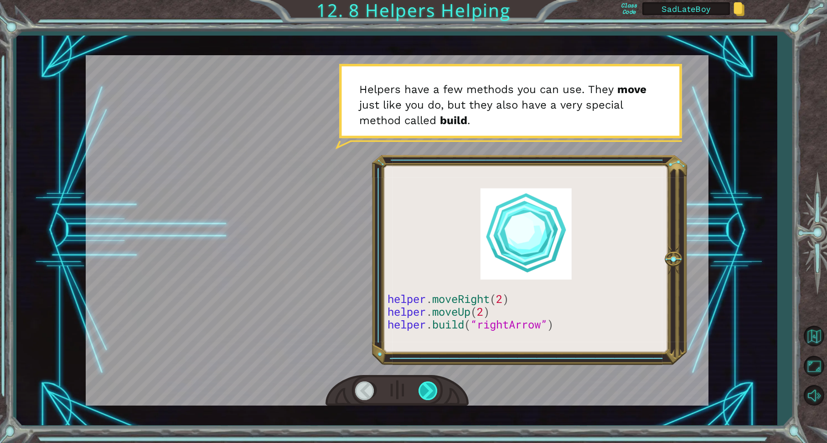
click at [428, 388] on div at bounding box center [429, 390] width 21 height 19
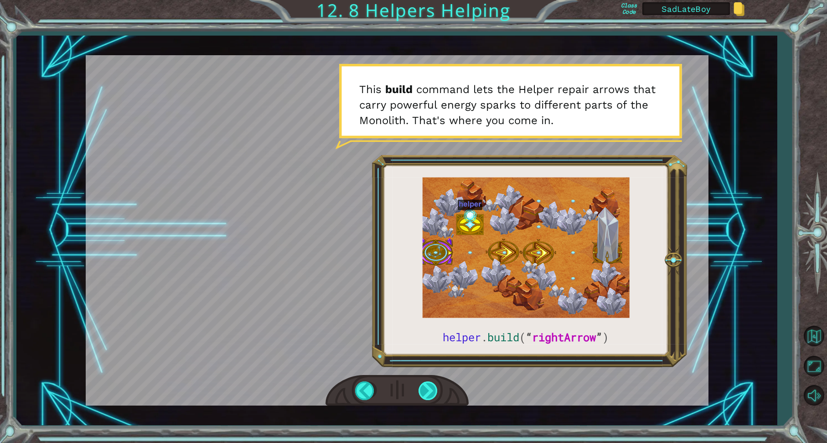
click at [435, 394] on div at bounding box center [429, 390] width 21 height 19
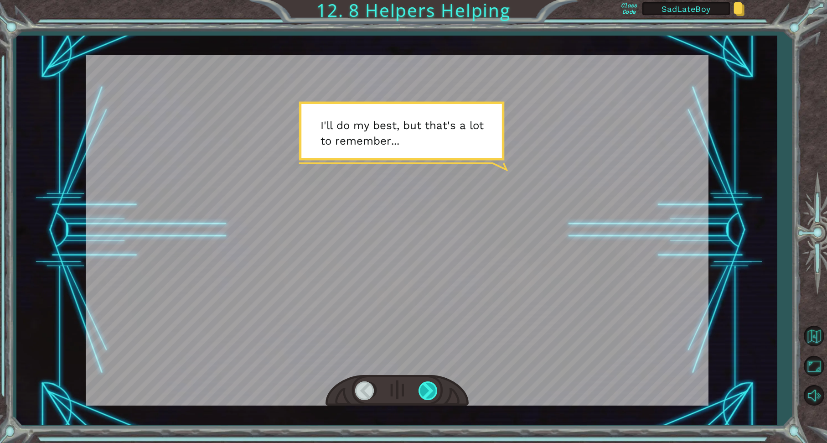
click at [431, 391] on div at bounding box center [429, 390] width 21 height 19
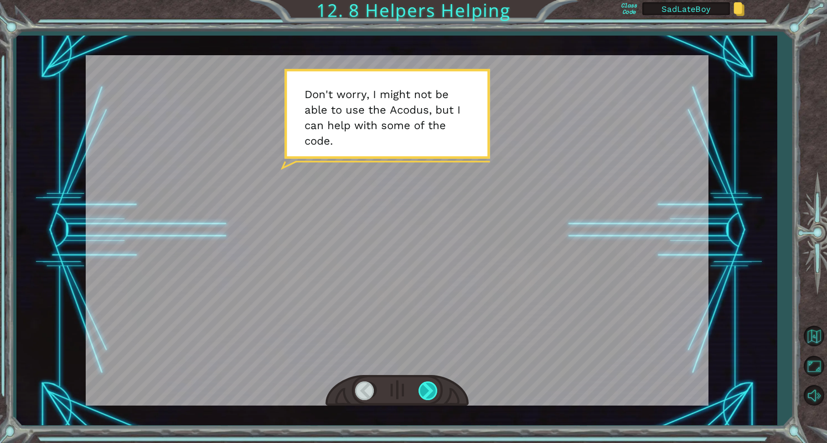
click at [431, 391] on div at bounding box center [429, 390] width 21 height 19
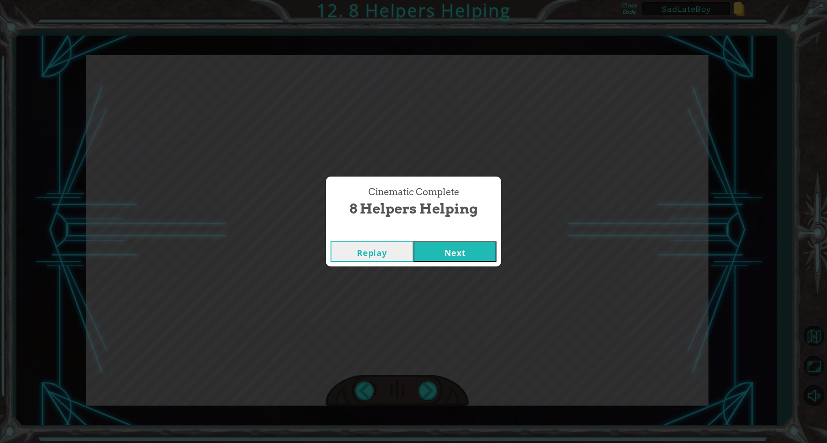
click at [455, 248] on button "Next" at bounding box center [455, 251] width 83 height 21
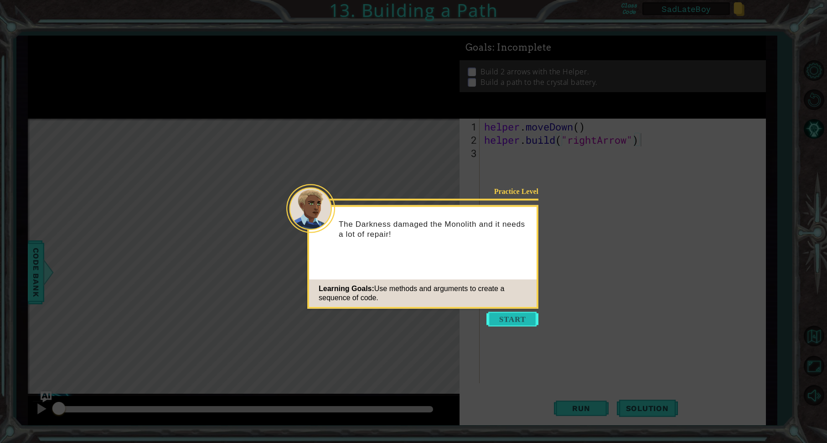
click at [511, 316] on button "Start" at bounding box center [513, 319] width 52 height 15
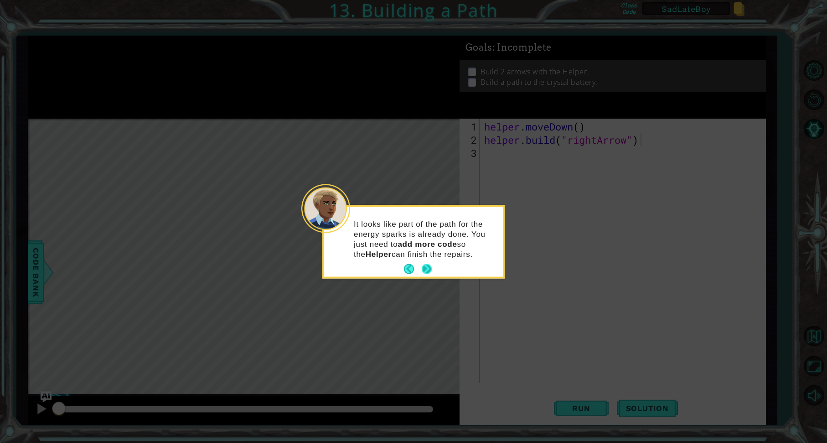
click at [430, 270] on button "Next" at bounding box center [427, 269] width 10 height 10
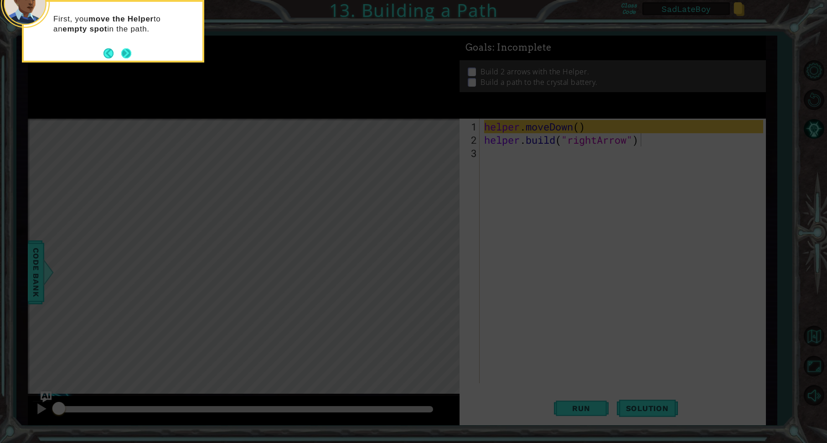
click at [124, 51] on button "Next" at bounding box center [126, 53] width 10 height 10
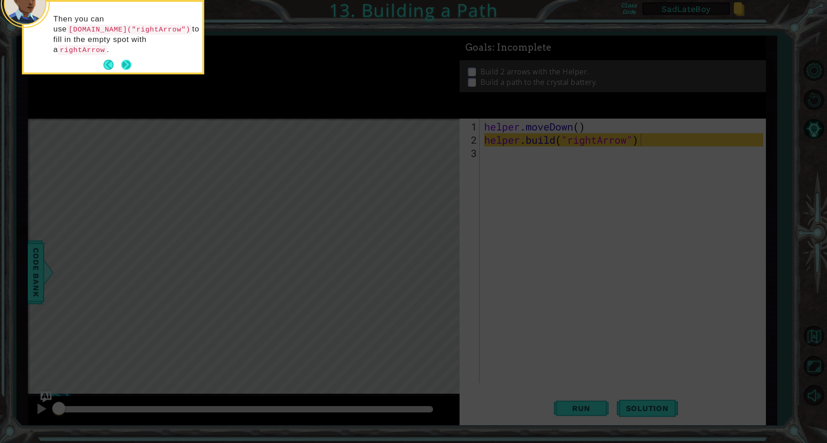
click at [126, 62] on button "Next" at bounding box center [126, 65] width 10 height 10
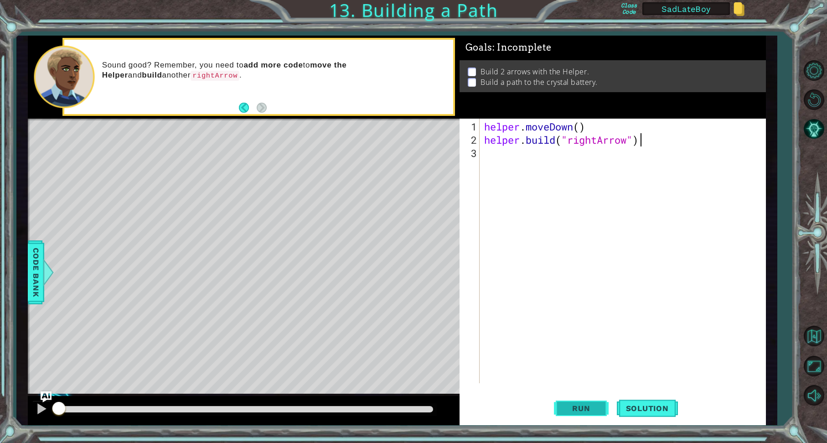
click at [578, 408] on span "Run" at bounding box center [581, 408] width 36 height 9
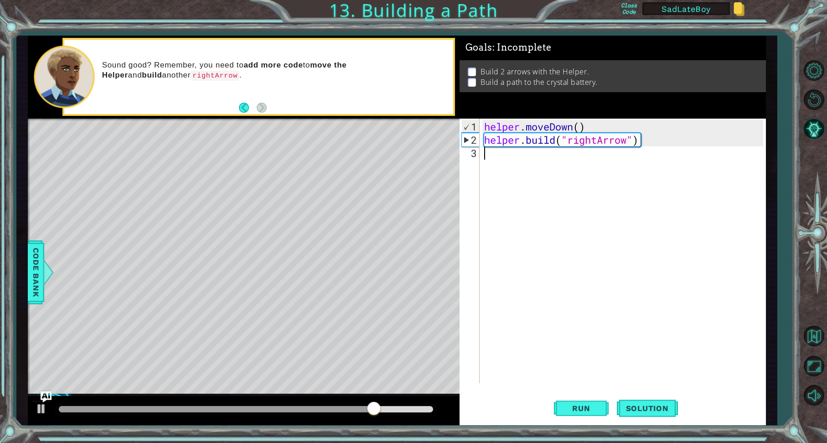
click at [506, 153] on div "helper . moveDown ( ) helper . build ( "rightArrow" )" at bounding box center [624, 265] width 285 height 291
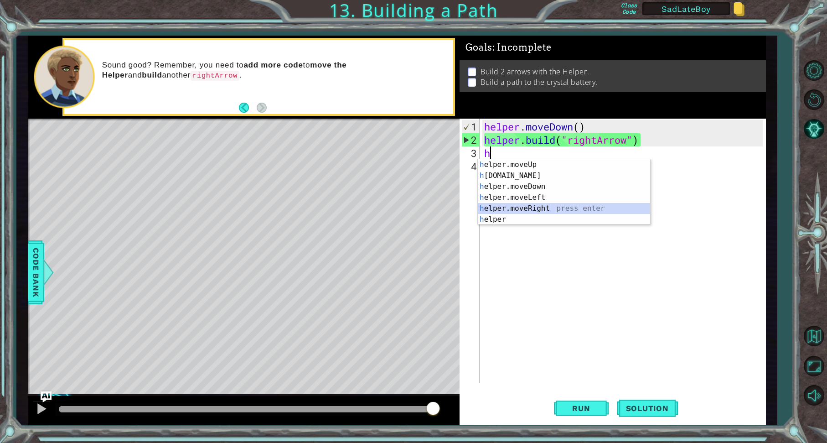
click at [530, 209] on div "h elper.moveUp press enter h [DOMAIN_NAME] press enter h elper.moveDown press e…" at bounding box center [564, 203] width 172 height 88
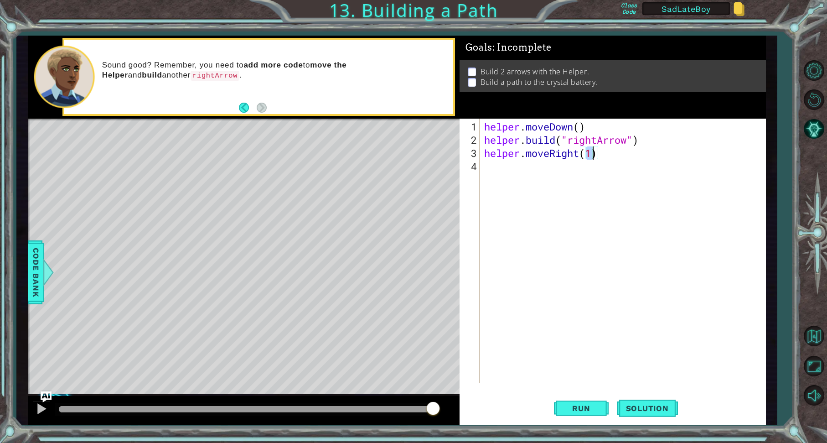
type textarea "helper.moveRight(3)"
click at [496, 168] on div "helper . moveDown ( ) helper . build ( "rightArrow" ) helper . moveRight ( 3 )" at bounding box center [624, 265] width 285 height 291
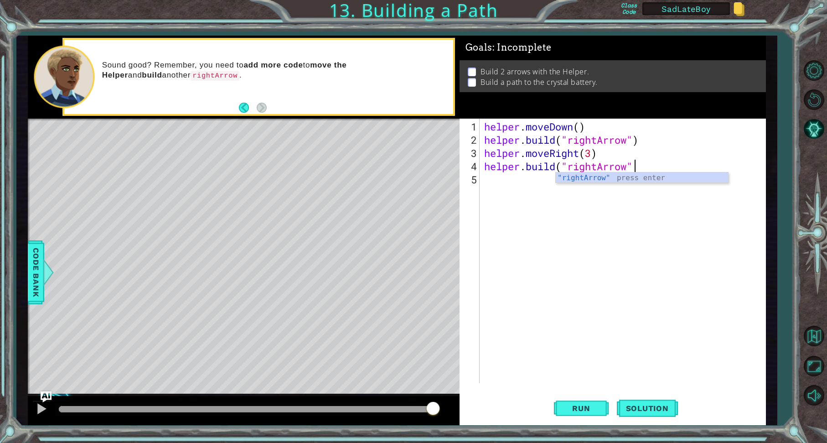
scroll to position [0, 6]
type textarea "[DOMAIN_NAME]("rightArrow")"
click at [586, 398] on button "Run" at bounding box center [581, 408] width 55 height 31
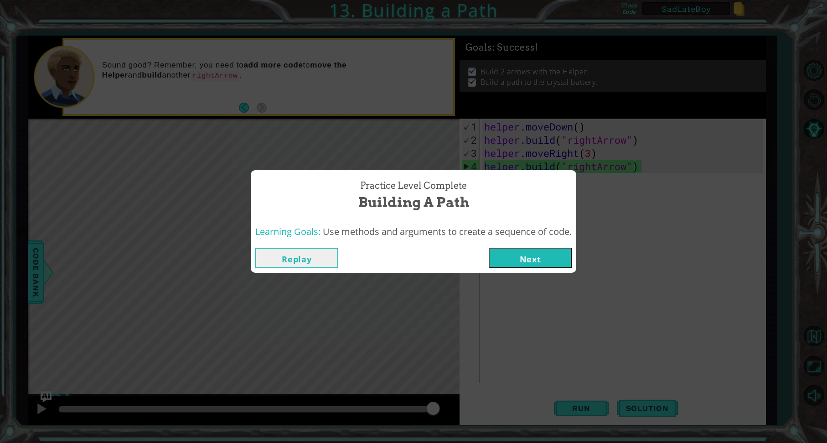
click at [542, 259] on button "Next" at bounding box center [530, 258] width 83 height 21
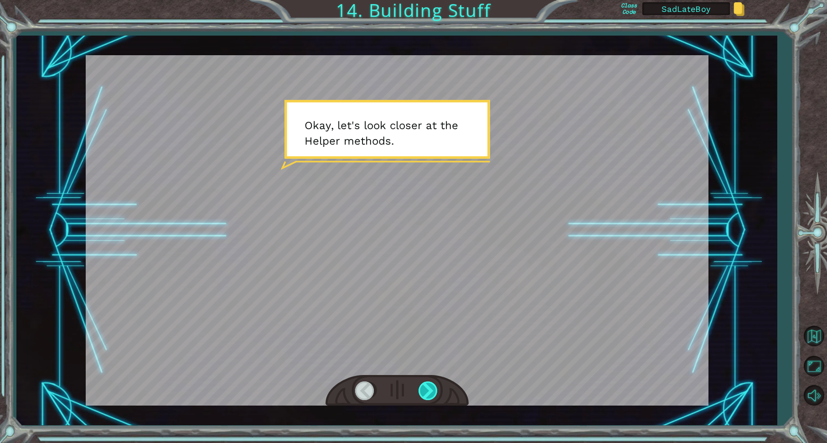
click at [432, 392] on div at bounding box center [429, 390] width 21 height 19
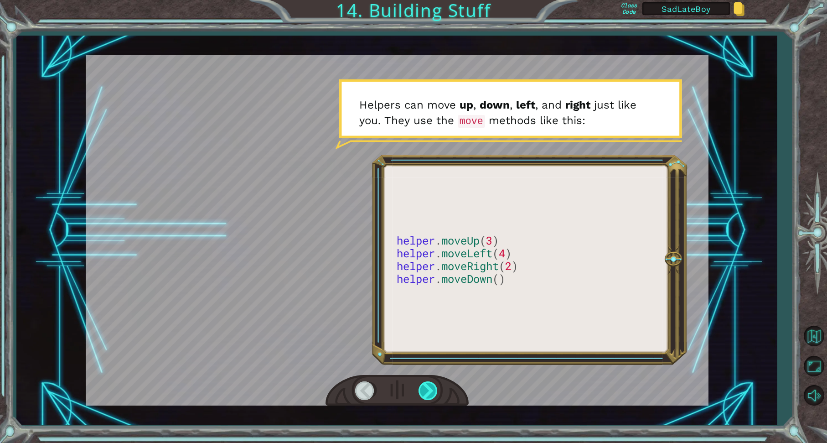
click at [430, 390] on div at bounding box center [429, 390] width 21 height 19
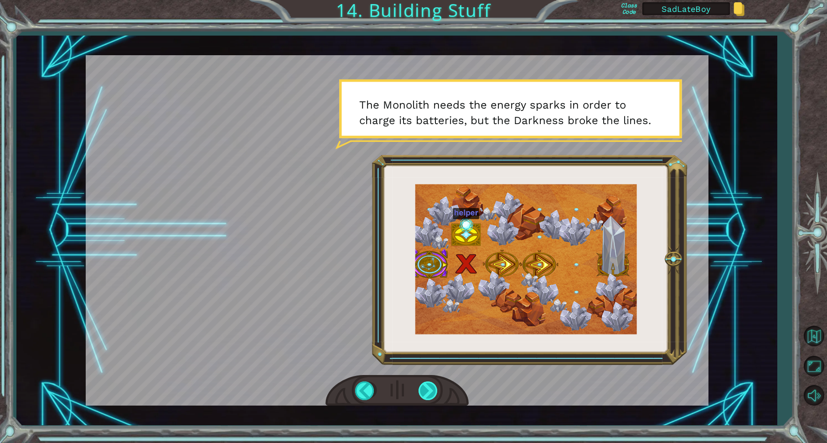
click at [430, 390] on div at bounding box center [429, 390] width 21 height 19
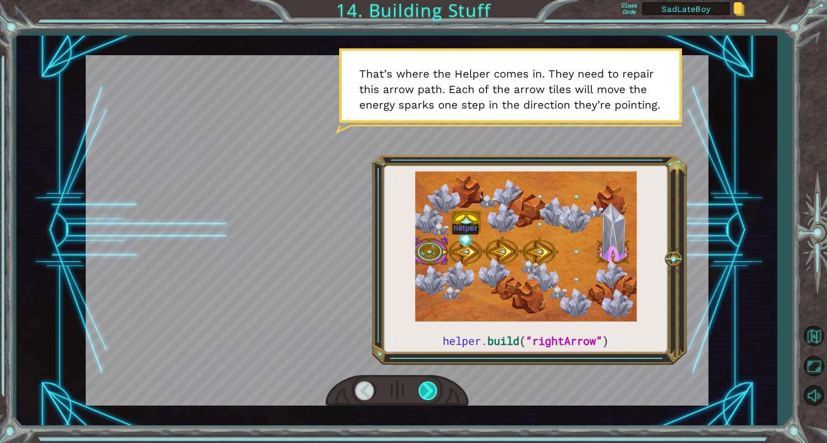
click at [430, 390] on div at bounding box center [429, 390] width 21 height 19
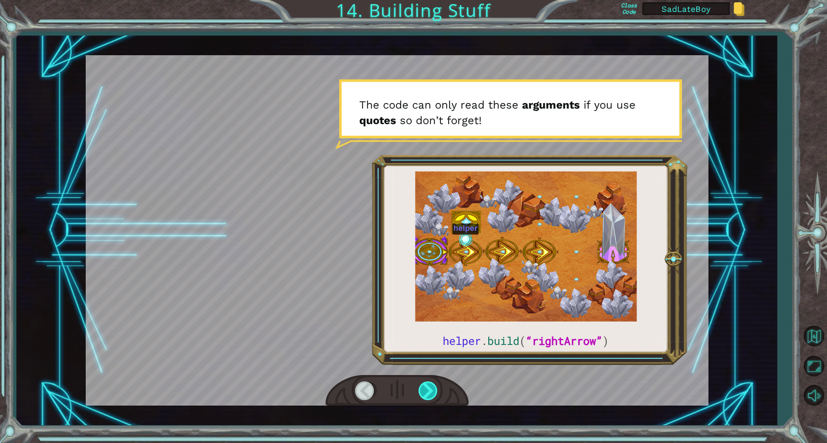
click at [430, 390] on div at bounding box center [429, 390] width 21 height 19
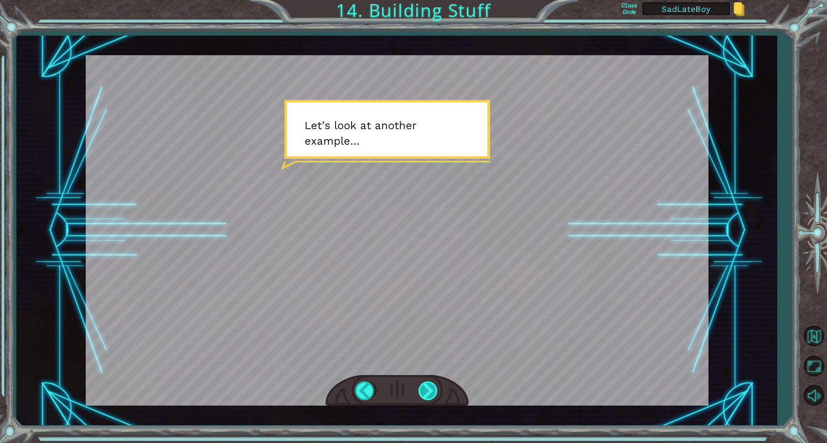
click at [430, 390] on div at bounding box center [429, 390] width 21 height 19
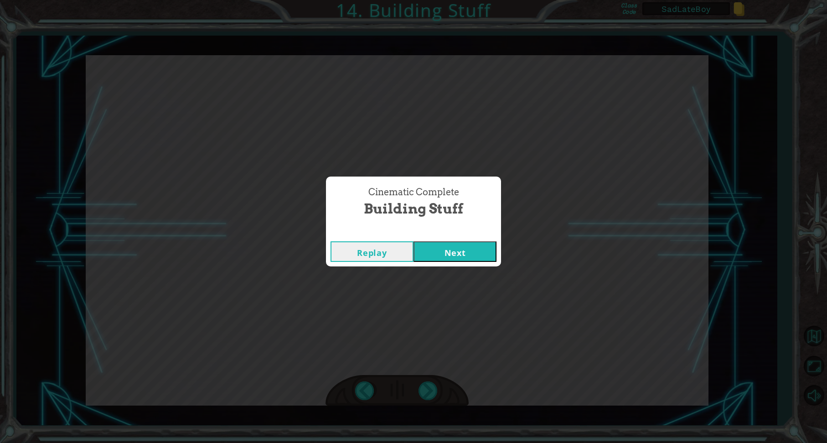
click at [449, 249] on button "Next" at bounding box center [455, 251] width 83 height 21
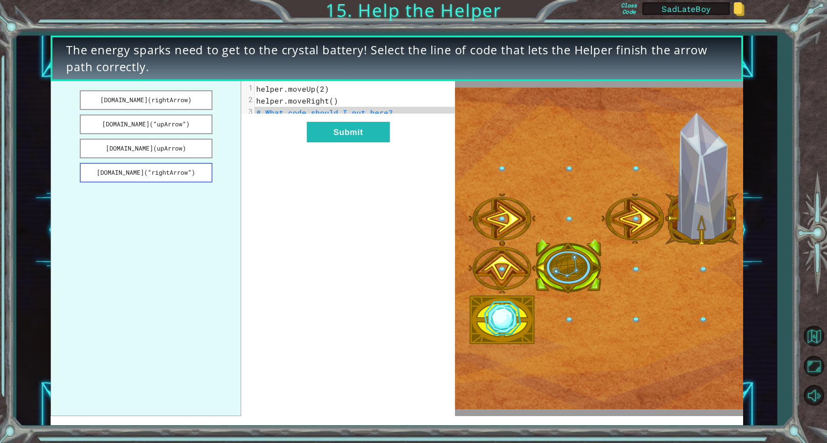
click at [135, 173] on button "[DOMAIN_NAME](“rightArrow”)" at bounding box center [146, 173] width 133 height 20
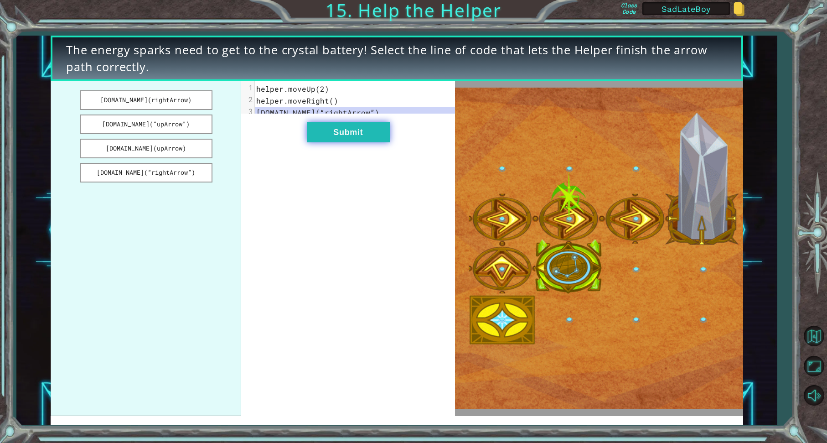
click at [334, 142] on button "Submit" at bounding box center [348, 132] width 83 height 21
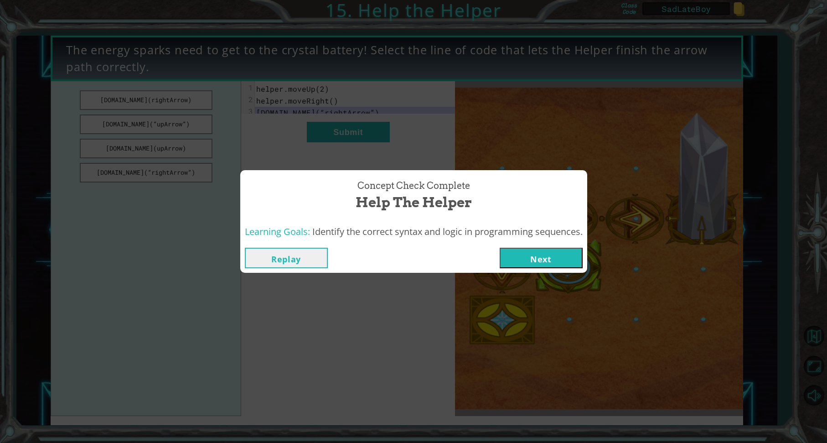
click at [546, 260] on button "Next" at bounding box center [541, 258] width 83 height 21
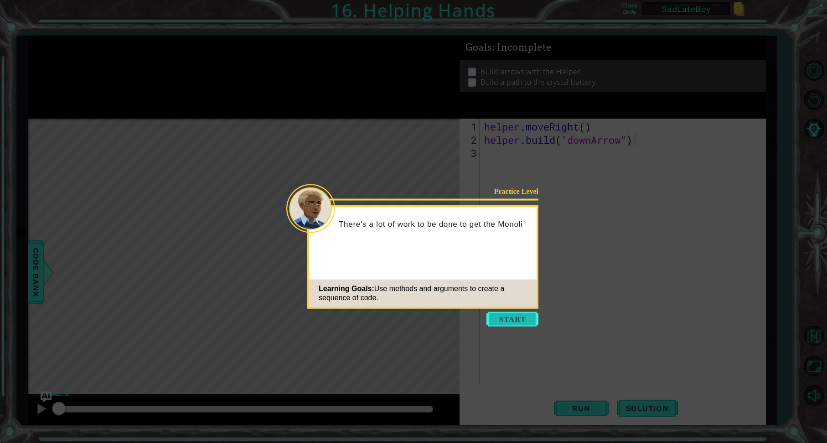
click at [513, 316] on button "Start" at bounding box center [513, 319] width 52 height 15
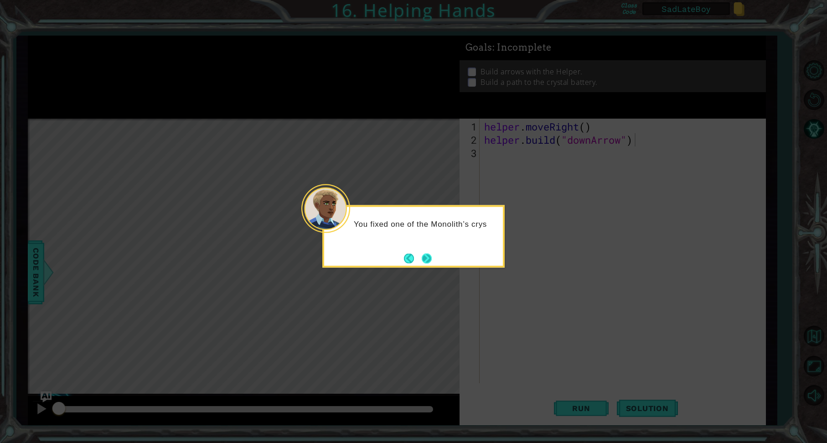
click at [427, 259] on button "Next" at bounding box center [427, 258] width 10 height 10
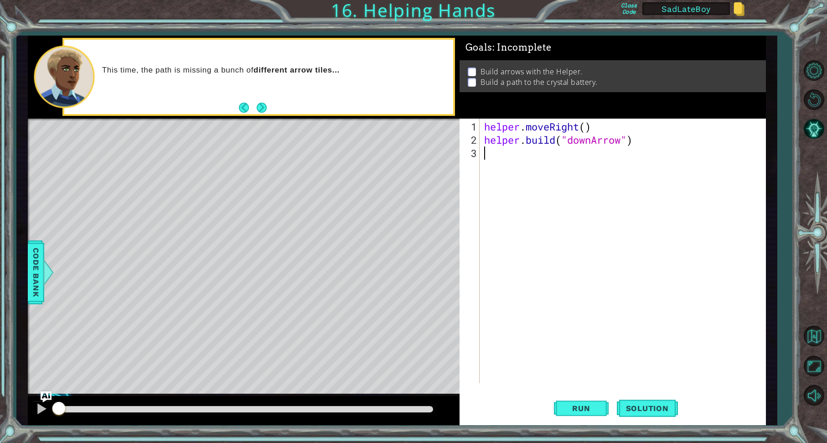
click at [494, 152] on div "helper . moveRight ( ) helper . build ( "downArrow" )" at bounding box center [624, 265] width 285 height 291
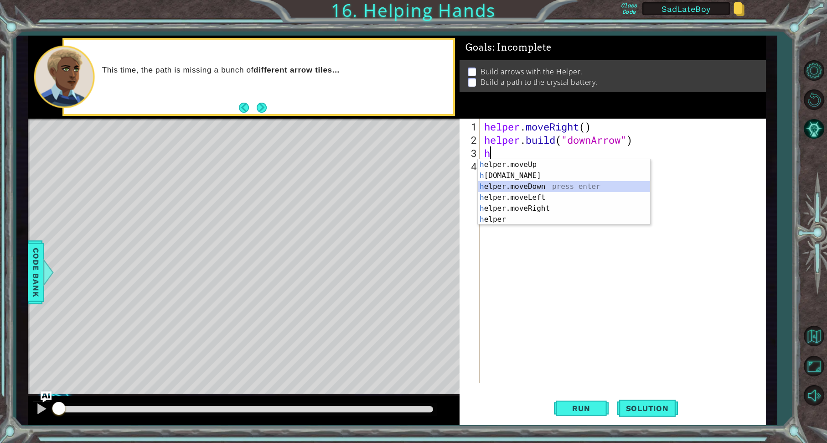
click at [504, 188] on div "h elper.moveUp press enter h [DOMAIN_NAME] press enter h elper.moveDown press e…" at bounding box center [564, 203] width 172 height 88
type textarea "helper.moveDown(1)"
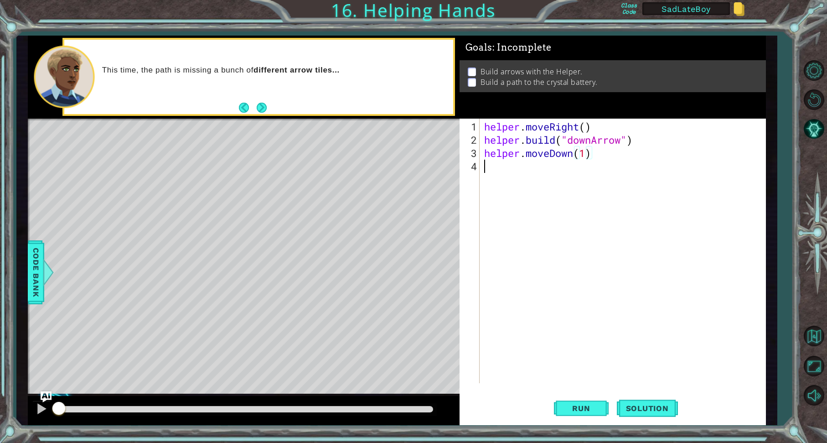
click at [491, 168] on div "helper . moveRight ( ) helper . build ( "downArrow" ) helper . moveDown ( 1 )" at bounding box center [624, 265] width 285 height 291
drag, startPoint x: 645, startPoint y: 139, endPoint x: 485, endPoint y: 139, distance: 160.1
click at [485, 139] on div "helper . moveRight ( ) helper . build ( "downArrow" ) helper . moveDown ( 1 ) h" at bounding box center [624, 265] width 285 height 291
click at [494, 167] on div "helper . moveRight ( ) helper . build ( "downArrow" ) helper . moveDown ( 1 ) h" at bounding box center [624, 265] width 285 height 291
paste textarea "[DOMAIN_NAME]("downArrow")"
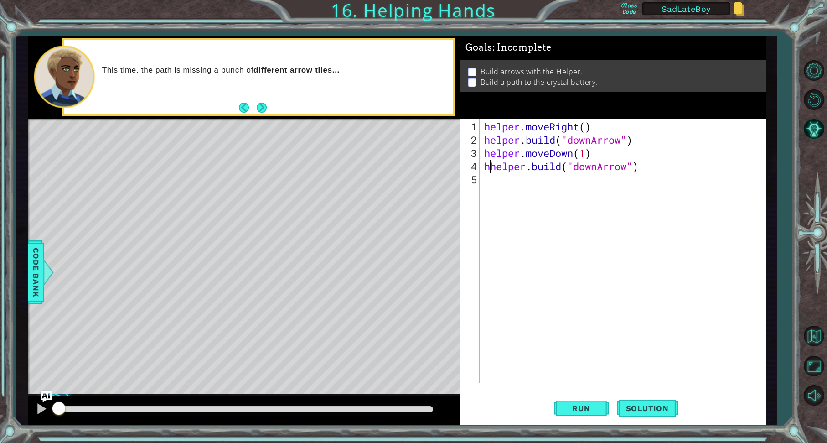
click at [490, 169] on div "helper . moveRight ( ) helper . build ( "downArrow" ) helper . moveDown ( 1 ) h…" at bounding box center [624, 265] width 285 height 291
click at [591, 168] on div "helper . moveRight ( ) helper . build ( "downArrow" ) helper . moveDown ( 1 ) h…" at bounding box center [624, 265] width 285 height 291
type textarea "[DOMAIN_NAME]("rightArrow")"
click at [583, 409] on span "Run" at bounding box center [581, 408] width 36 height 9
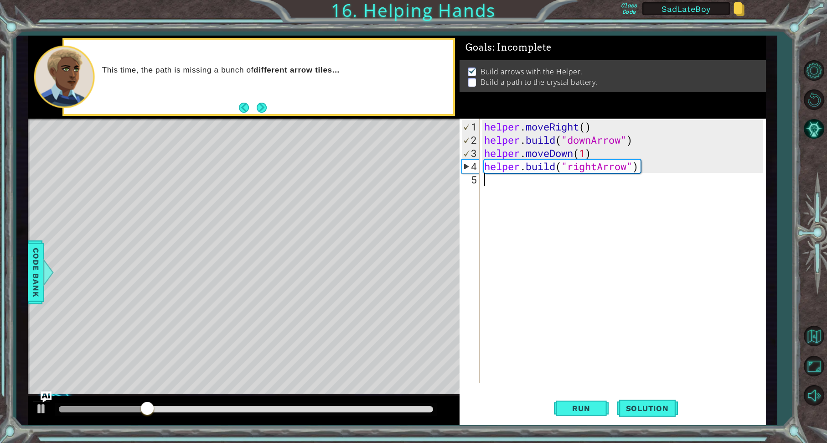
click at [493, 184] on div "helper . moveRight ( ) helper . build ( "downArrow" ) helper . moveDown ( 1 ) h…" at bounding box center [624, 265] width 285 height 291
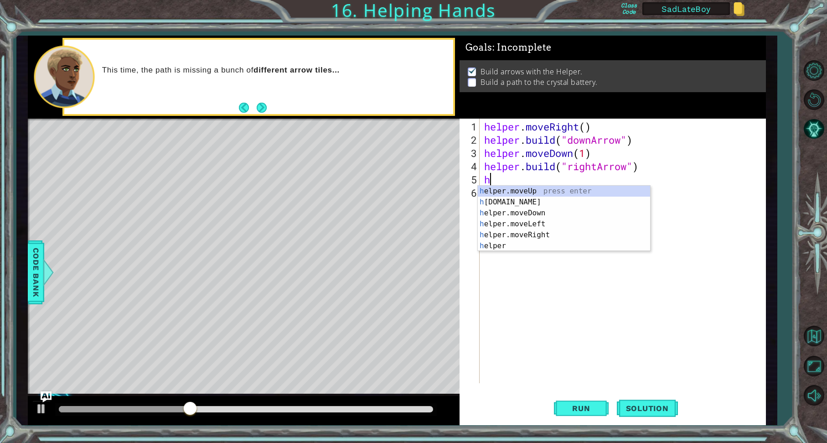
scroll to position [0, 0]
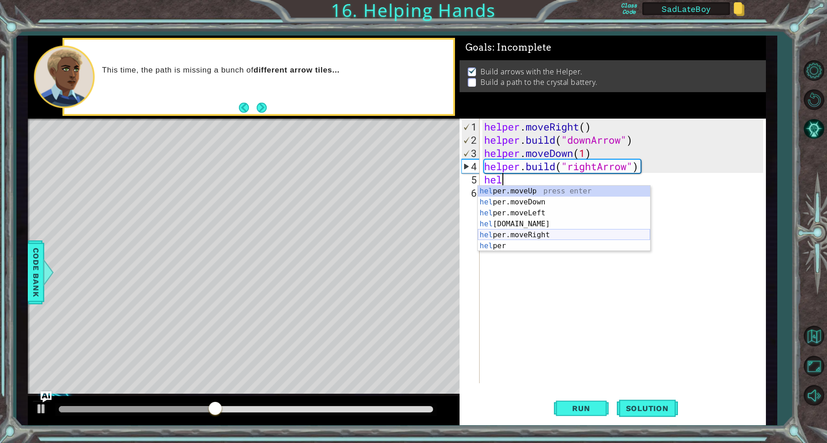
click at [539, 236] on div "hel per.moveUp press enter hel per.moveDown press enter hel per.moveLeft press …" at bounding box center [564, 230] width 172 height 88
type textarea "helper.moveRight(1)"
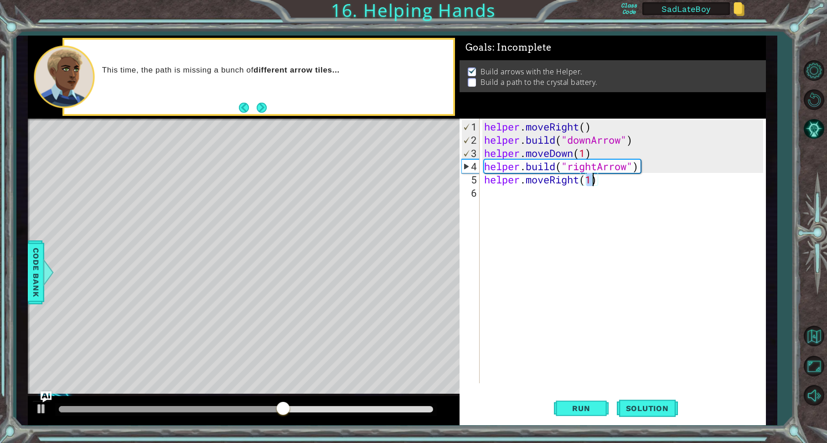
click at [494, 197] on div "helper . moveRight ( ) helper . build ( "downArrow" ) helper . moveDown ( 1 ) h…" at bounding box center [624, 265] width 285 height 291
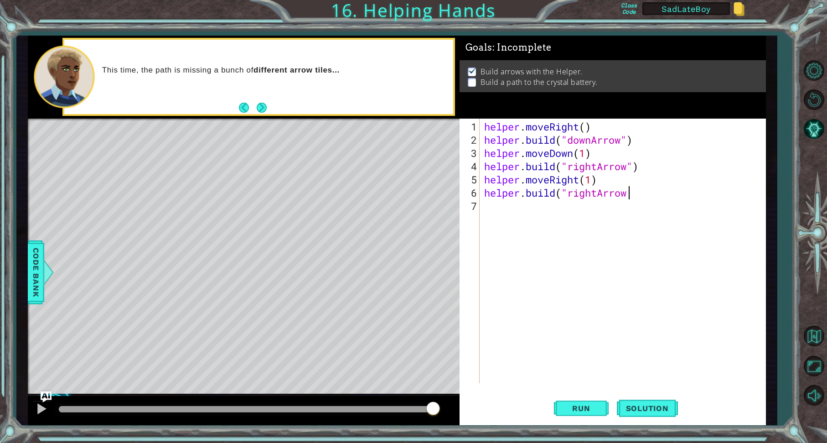
scroll to position [0, 6]
type textarea "[DOMAIN_NAME]("rightArrow")"
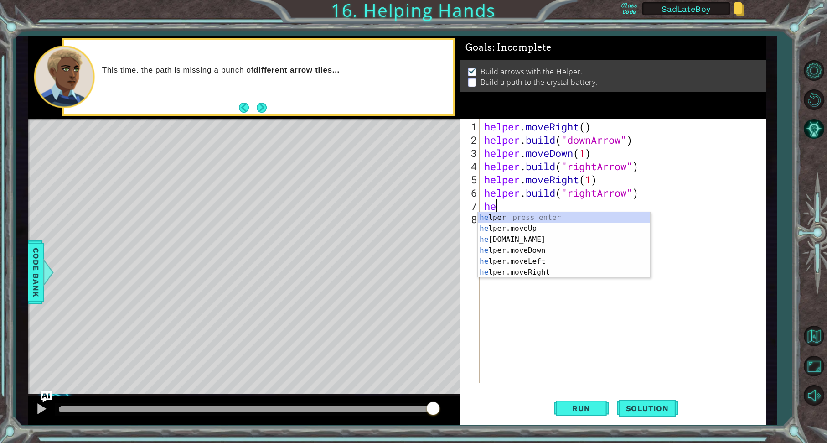
scroll to position [0, 0]
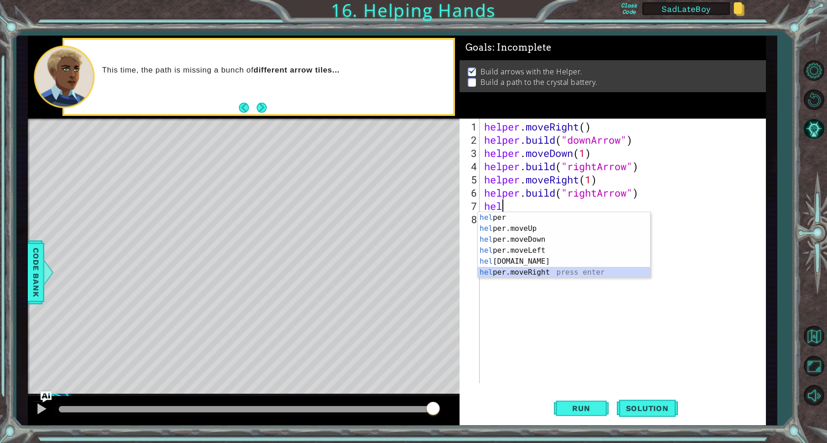
click at [524, 270] on div "hel per press enter hel per.moveUp press enter [GEOGRAPHIC_DATA] per.moveDown p…" at bounding box center [564, 256] width 172 height 88
type textarea "helper.moveRight(1)"
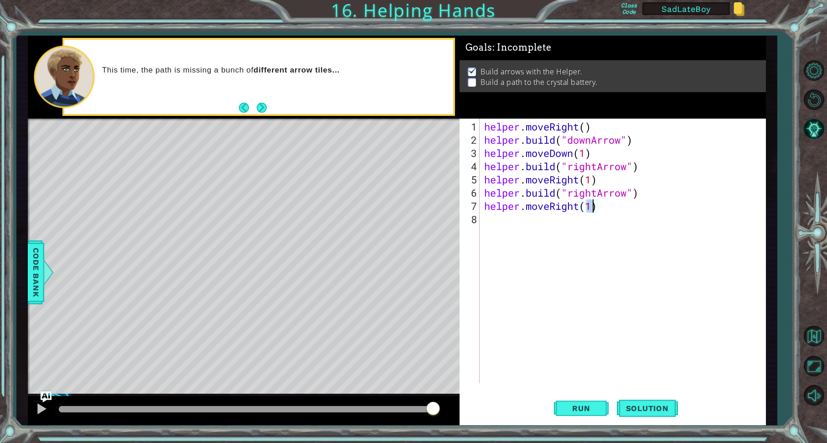
click at [496, 220] on div "helper . moveRight ( ) helper . build ( "downArrow" ) helper . moveDown ( 1 ) h…" at bounding box center [624, 265] width 285 height 291
type textarea "[DOMAIN_NAME]("upArrow")"
click at [586, 405] on span "Run" at bounding box center [581, 408] width 36 height 9
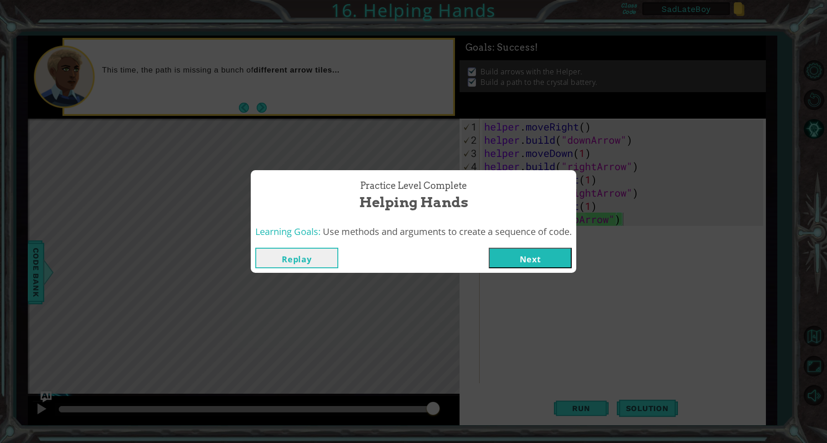
click at [548, 257] on button "Next" at bounding box center [530, 258] width 83 height 21
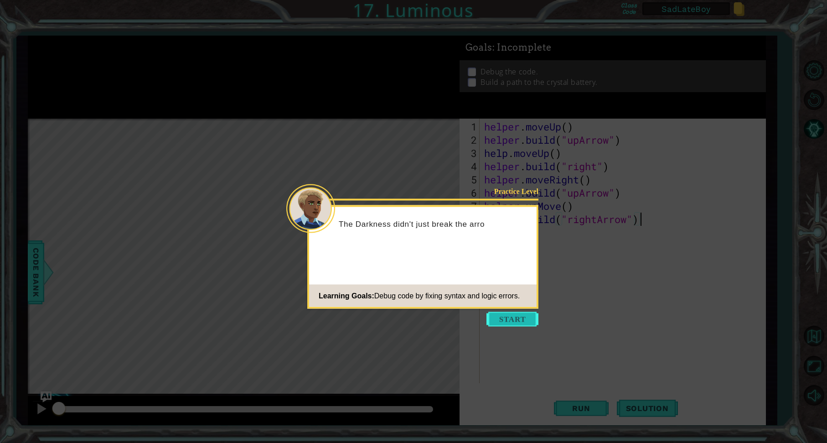
click at [515, 320] on button "Start" at bounding box center [513, 319] width 52 height 15
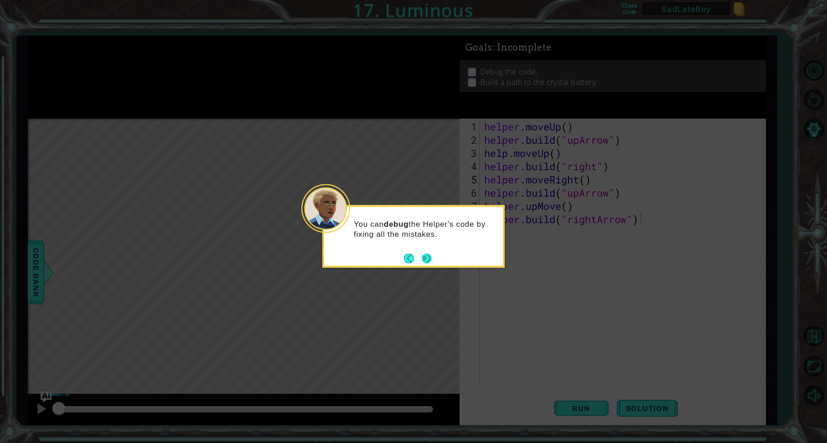
click at [428, 257] on button "Next" at bounding box center [427, 258] width 10 height 10
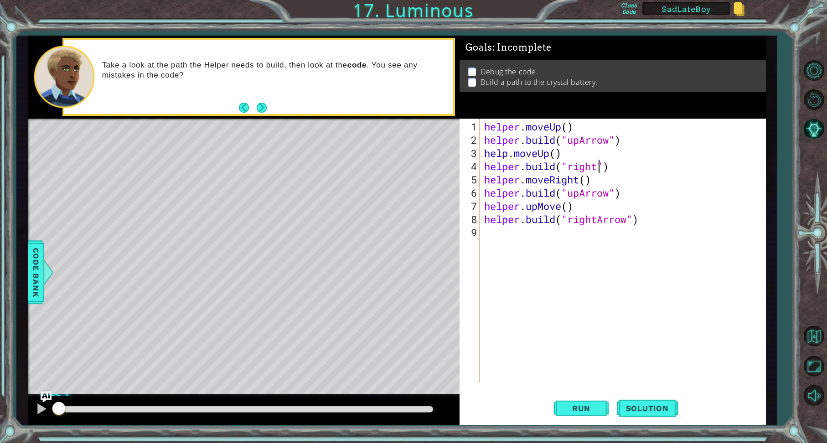
click at [598, 167] on div "helper . moveUp ( ) helper . build ( "upArrow" ) help . moveUp ( ) helper . bui…" at bounding box center [624, 265] width 285 height 291
type textarea "[DOMAIN_NAME]("rightArrow")"
click at [586, 265] on div "helper . moveUp ( ) helper . build ( "upArrow" ) help . moveUp ( ) helper . bui…" at bounding box center [624, 265] width 285 height 291
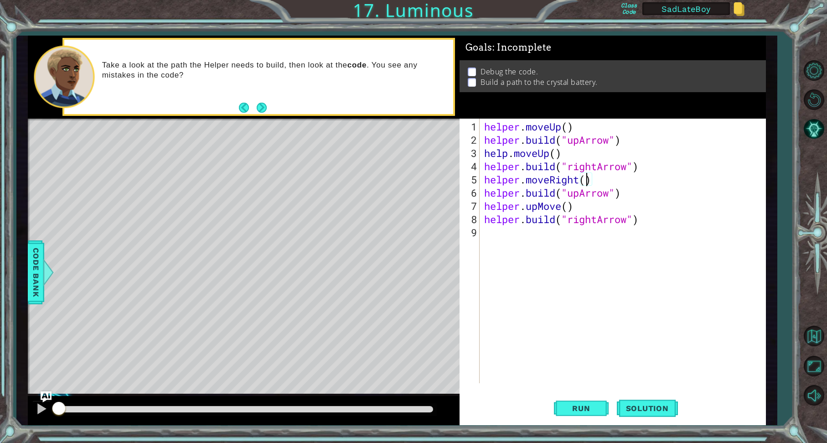
click at [587, 180] on div "helper . moveUp ( ) helper . build ( "upArrow" ) help . moveUp ( ) helper . bui…" at bounding box center [624, 265] width 285 height 291
click at [582, 410] on span "Run" at bounding box center [581, 408] width 36 height 9
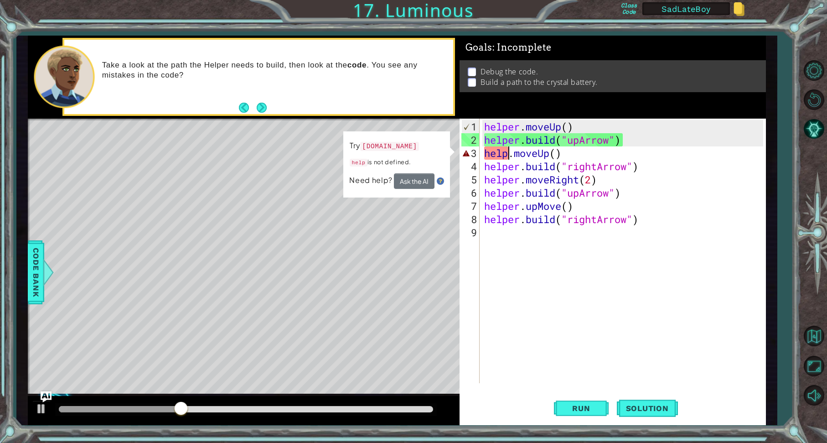
click at [508, 152] on div "helper . moveUp ( ) helper . build ( "upArrow" ) help . moveUp ( ) helper . bui…" at bounding box center [624, 265] width 285 height 291
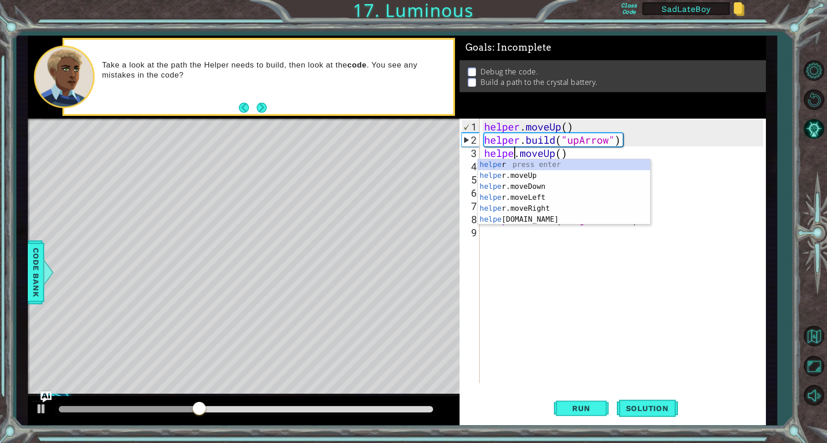
scroll to position [0, 1]
click at [585, 406] on span "Run" at bounding box center [581, 408] width 36 height 9
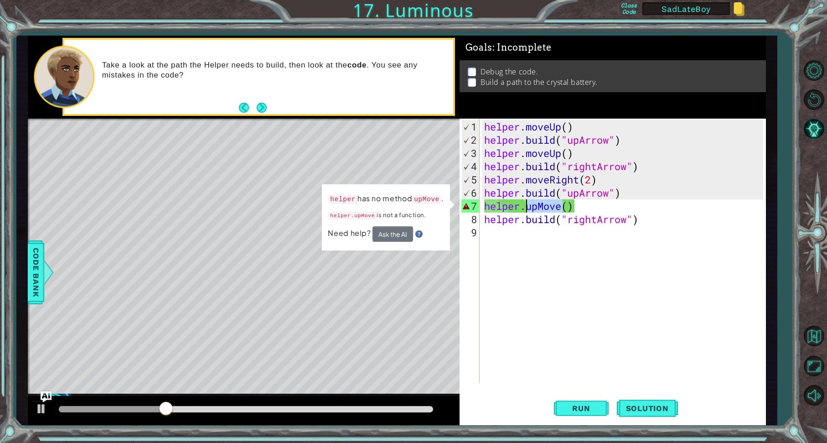
drag, startPoint x: 562, startPoint y: 207, endPoint x: 528, endPoint y: 208, distance: 33.8
click at [528, 208] on div "helper . moveUp ( ) helper . build ( "upArrow" ) helper . moveUp ( ) helper . b…" at bounding box center [624, 265] width 285 height 291
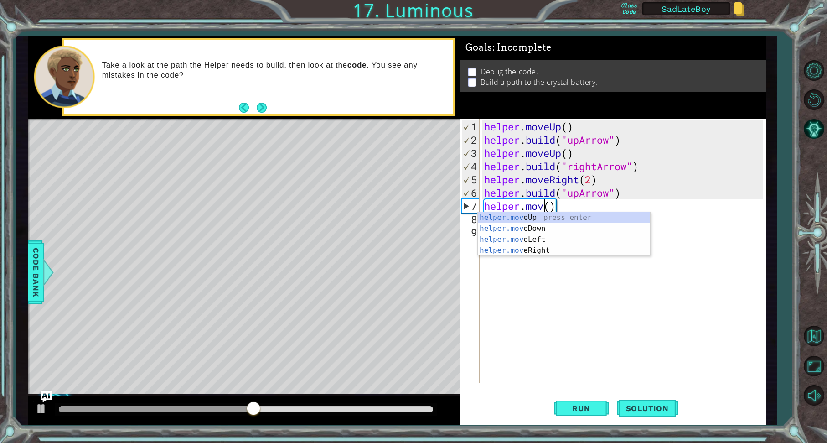
scroll to position [0, 3]
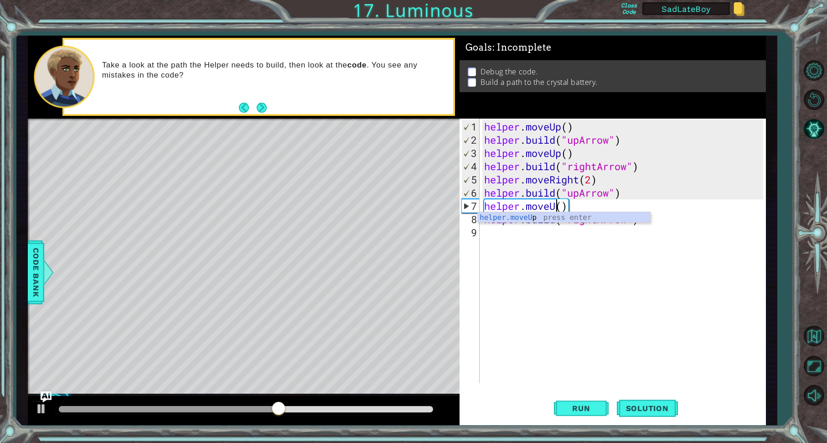
type textarea "helper.moveUp()"
click at [562, 280] on div "helper . moveUp ( ) helper . build ( "upArrow" ) helper . moveUp ( ) helper . b…" at bounding box center [624, 265] width 285 height 291
click at [594, 409] on span "Run" at bounding box center [581, 408] width 36 height 9
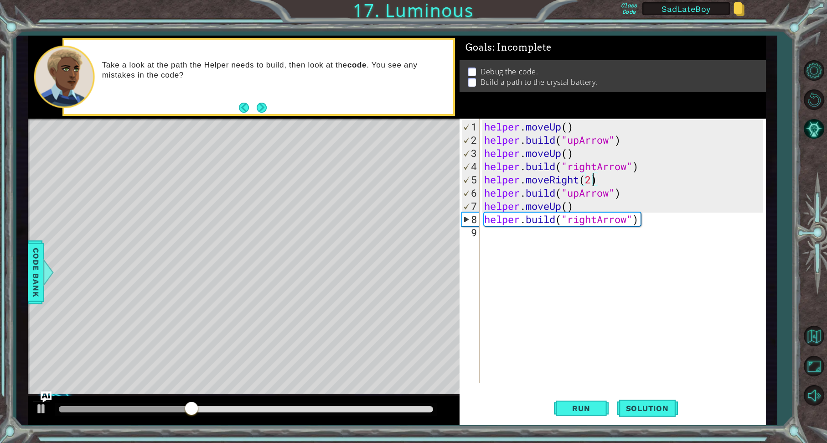
click at [591, 180] on div "helper . moveUp ( ) helper . build ( "upArrow" ) helper . moveUp ( ) helper . b…" at bounding box center [624, 265] width 285 height 291
click at [581, 411] on span "Run" at bounding box center [581, 408] width 36 height 9
click at [636, 193] on div "helper . moveUp ( ) helper . build ( "upArrow" ) helper . moveUp ( ) helper . b…" at bounding box center [624, 265] width 285 height 291
type textarea "[DOMAIN_NAME]("upArrow")"
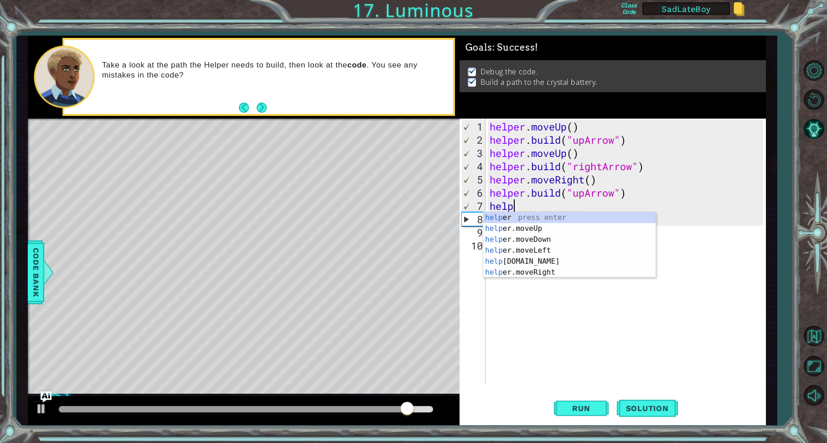
scroll to position [0, 0]
type textarea "help"
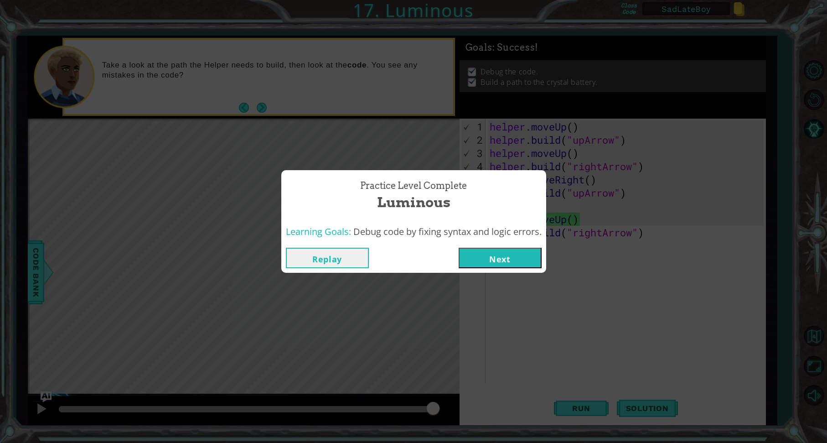
click at [508, 258] on button "Next" at bounding box center [500, 258] width 83 height 21
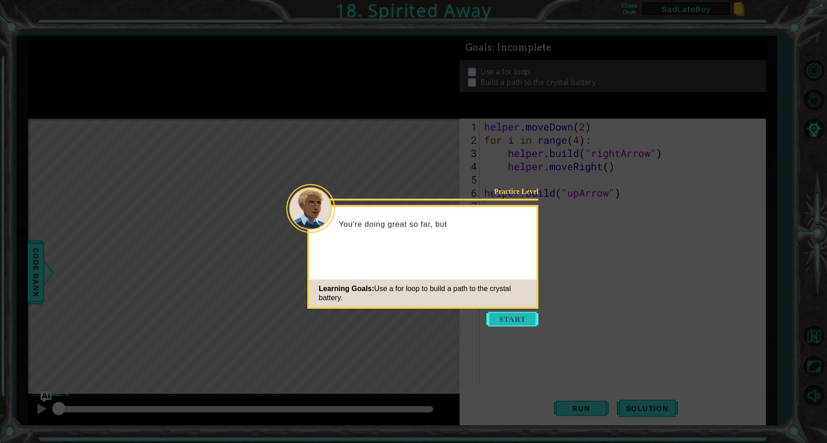
click at [514, 320] on button "Start" at bounding box center [513, 319] width 52 height 15
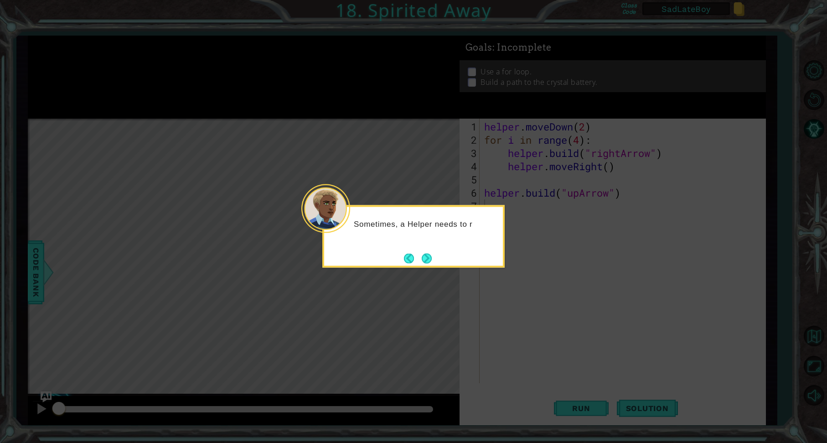
click at [424, 248] on div "Sometimes, a Helper needs to r" at bounding box center [413, 236] width 182 height 62
click at [423, 254] on button "Next" at bounding box center [427, 258] width 10 height 10
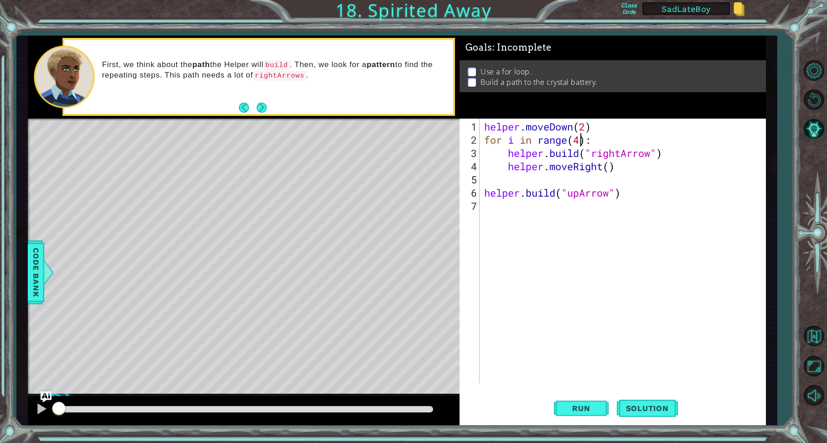
click at [581, 139] on div "helper . moveDown ( 2 ) for i in range ( 4 ) : helper . build ( "rightArrow" ) …" at bounding box center [624, 265] width 285 height 291
drag, startPoint x: 487, startPoint y: 194, endPoint x: 624, endPoint y: 194, distance: 137.3
click at [624, 194] on div "helper . moveDown ( 2 ) for i in range ( 5 ) : helper . build ( "rightArrow" ) …" at bounding box center [624, 265] width 285 height 291
type textarea "[DOMAIN_NAME]("upArrow")"
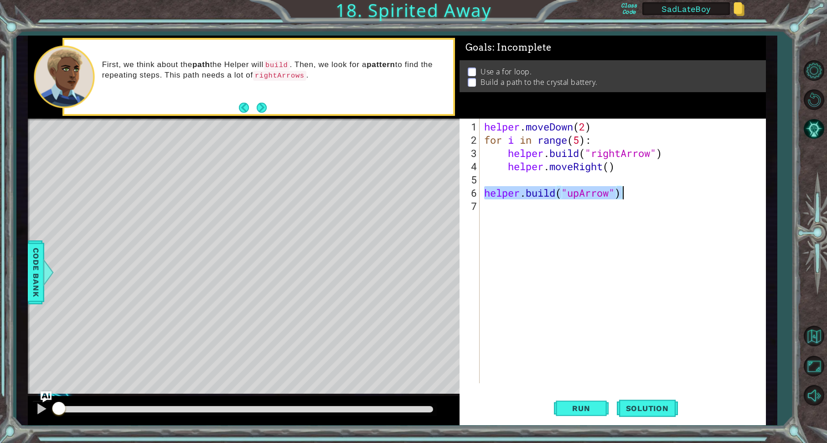
click at [543, 223] on div "helper . moveDown ( 2 ) for i in range ( 5 ) : helper . build ( "rightArrow" ) …" at bounding box center [624, 265] width 285 height 291
click at [489, 180] on div "helper . moveDown ( 2 ) for i in range ( 5 ) : helper . build ( "rightArrow" ) …" at bounding box center [624, 265] width 285 height 291
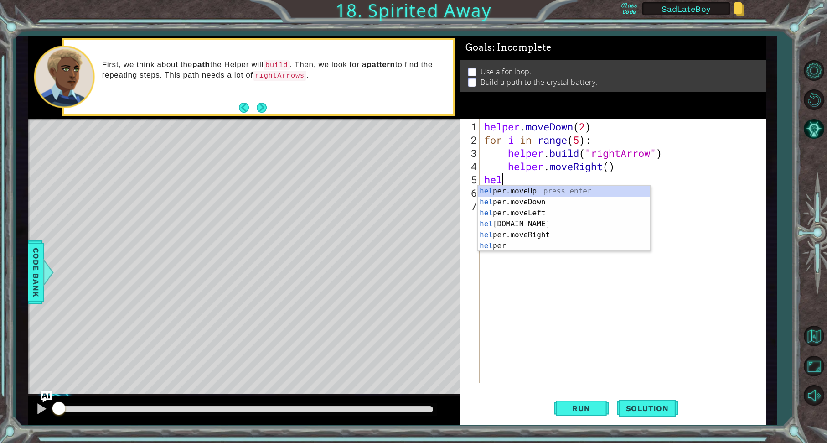
scroll to position [0, 0]
click at [521, 192] on div "help er.moveUp press enter help er.moveDown press enter help er.moveLeft press …" at bounding box center [564, 230] width 172 height 88
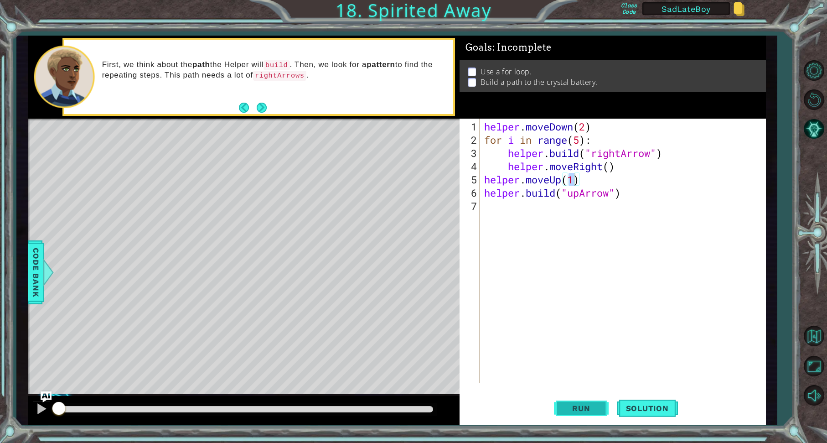
click at [574, 404] on span "Run" at bounding box center [581, 408] width 36 height 9
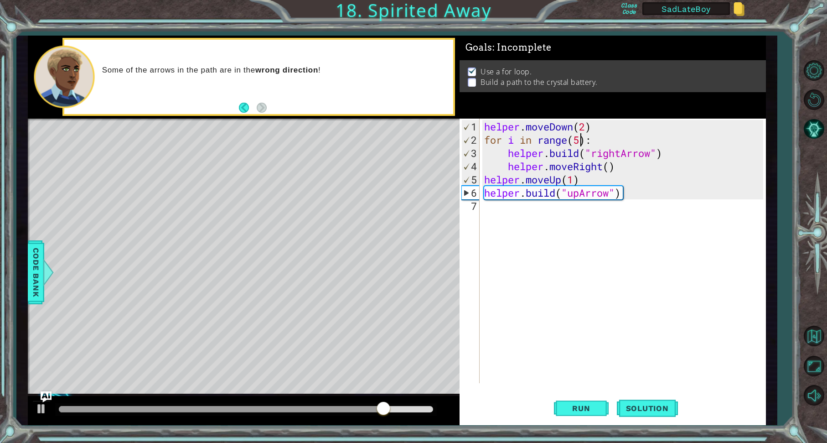
click at [582, 139] on div "helper . moveDown ( 2 ) for i in range ( 5 ) : helper . build ( "rightArrow" ) …" at bounding box center [624, 265] width 285 height 291
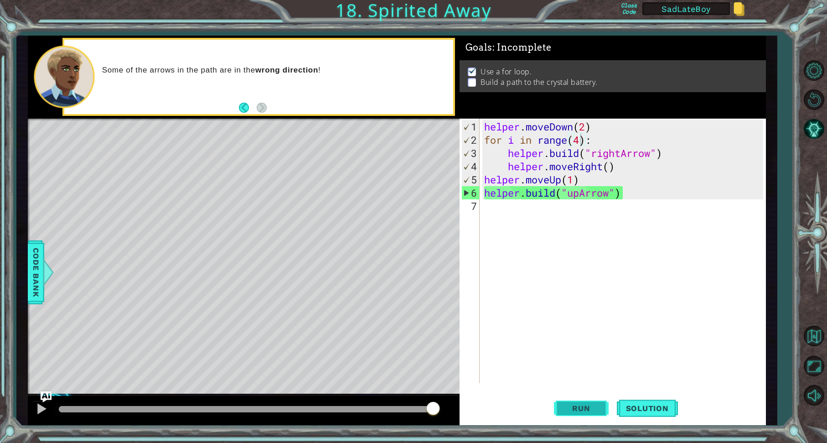
click at [590, 403] on button "Run" at bounding box center [581, 408] width 55 height 31
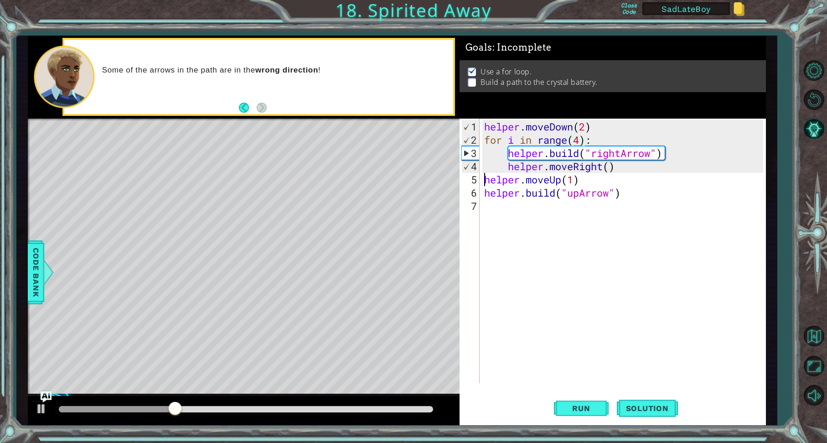
click at [485, 178] on div "helper . moveDown ( 2 ) for i in range ( 4 ) : helper . build ( "rightArrow" ) …" at bounding box center [624, 265] width 285 height 291
type textarea "helper.moveUp(1)"
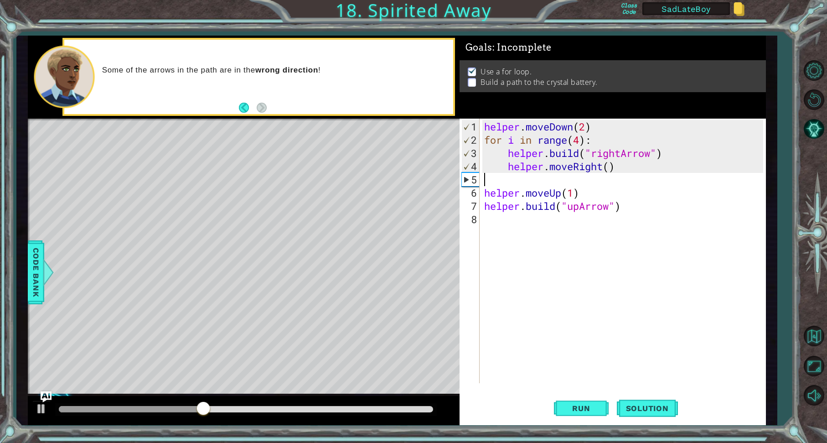
scroll to position [0, 0]
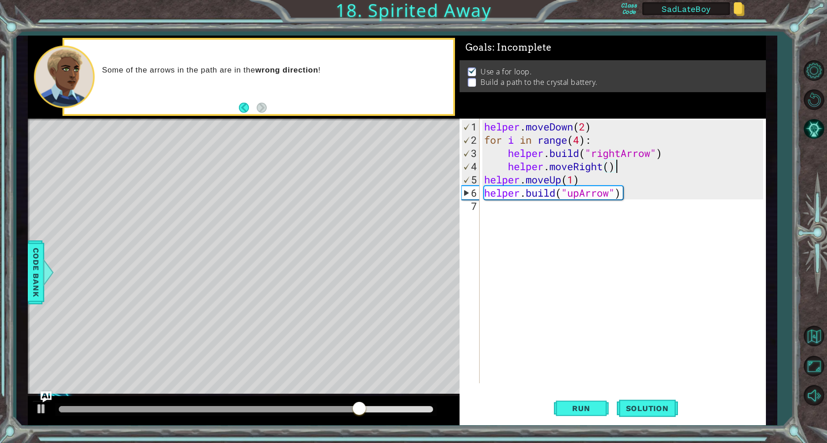
click at [526, 179] on div "helper . moveDown ( 2 ) for i in range ( 4 ) : helper . build ( "rightArrow" ) …" at bounding box center [624, 265] width 285 height 291
type textarea "helper.moveUp(1)"
drag, startPoint x: 603, startPoint y: 180, endPoint x: 479, endPoint y: 179, distance: 124.0
click at [479, 179] on div "helper.moveUp(1) 1 2 3 4 5 6 7 helper . moveDown ( 2 ) for i in range ( 4 ) : h…" at bounding box center [612, 251] width 304 height 265
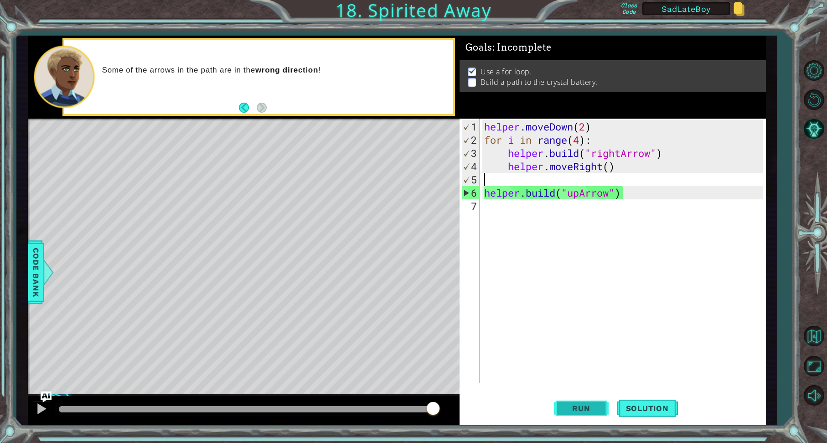
click at [583, 410] on span "Run" at bounding box center [581, 408] width 36 height 9
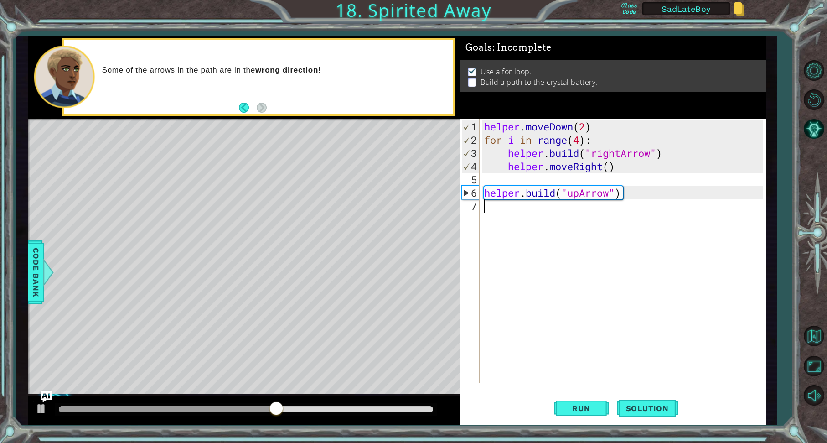
click at [495, 209] on div "helper . moveDown ( 2 ) for i in range ( 4 ) : helper . build ( "rightArrow" ) …" at bounding box center [624, 265] width 285 height 291
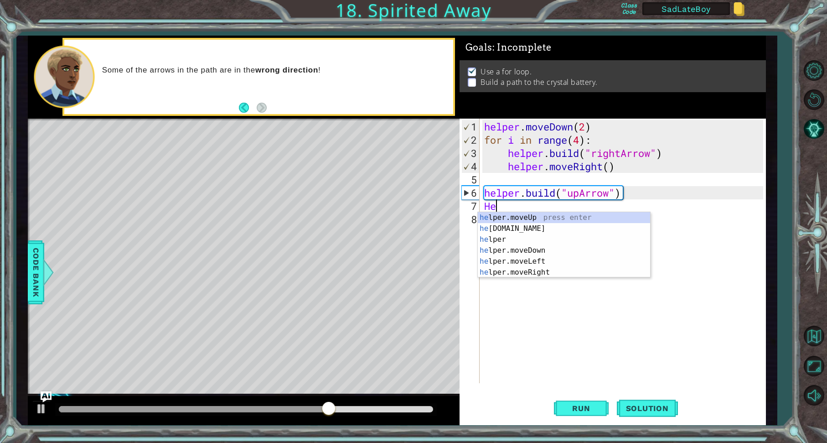
type textarea "H"
click at [527, 218] on div "hel per.moveUp press enter hel per.moveDown press enter hel per.moveLeft press …" at bounding box center [564, 256] width 172 height 88
type textarea "helper.moveUp(1)"
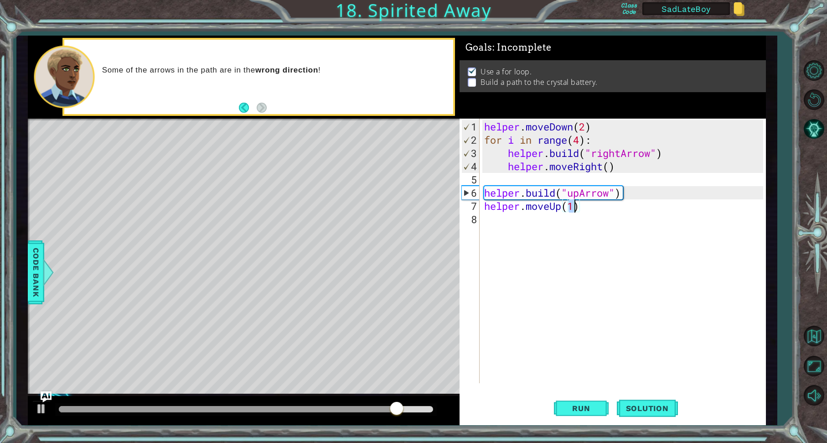
click at [501, 224] on div "helper . moveDown ( 2 ) for i in range ( 4 ) : helper . build ( "rightArrow" ) …" at bounding box center [624, 265] width 285 height 291
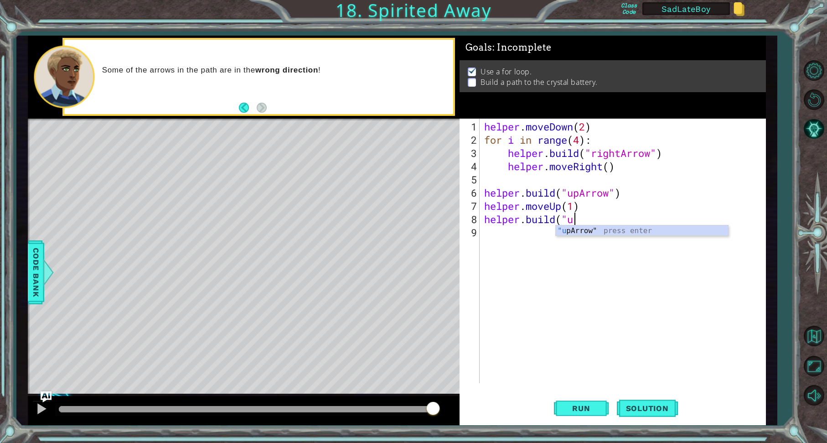
scroll to position [0, 4]
click at [590, 231] on div ""up Arrow" press enter" at bounding box center [642, 241] width 172 height 33
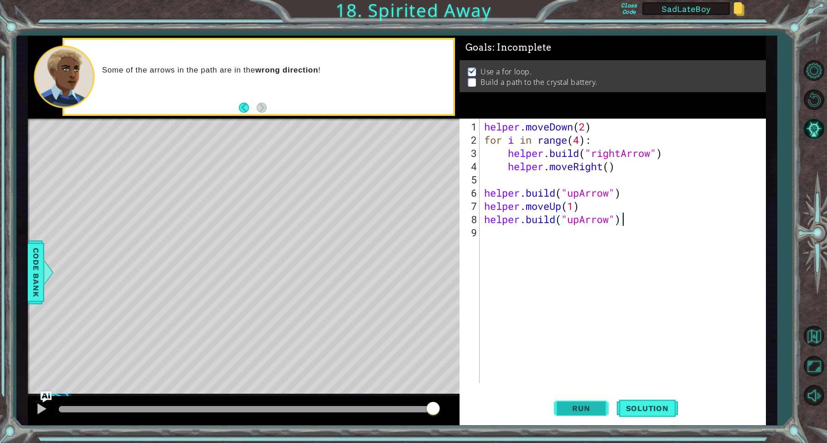
type textarea "[DOMAIN_NAME]("upArrow")"
click at [591, 407] on span "Run" at bounding box center [581, 408] width 36 height 9
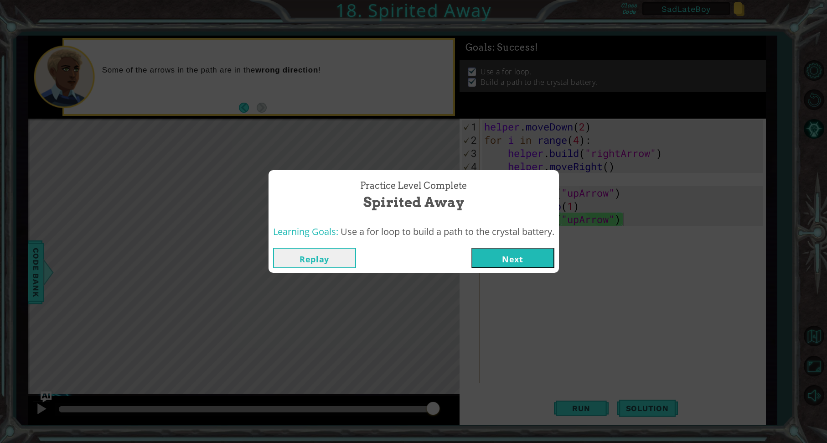
click at [514, 254] on button "Next" at bounding box center [513, 258] width 83 height 21
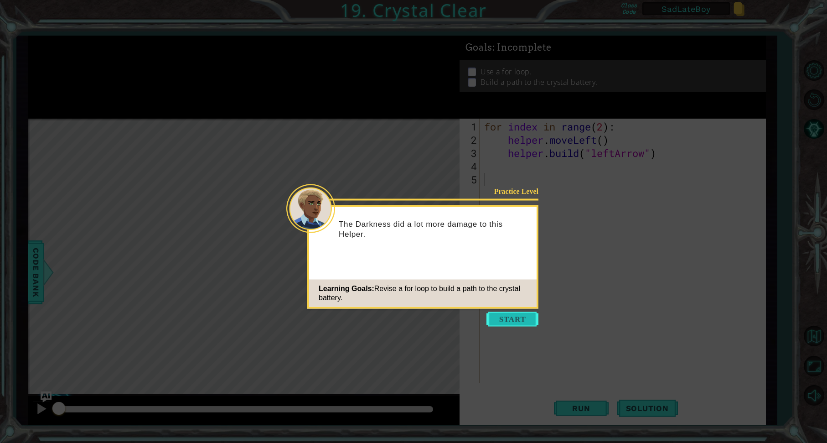
click at [515, 313] on button "Start" at bounding box center [513, 319] width 52 height 15
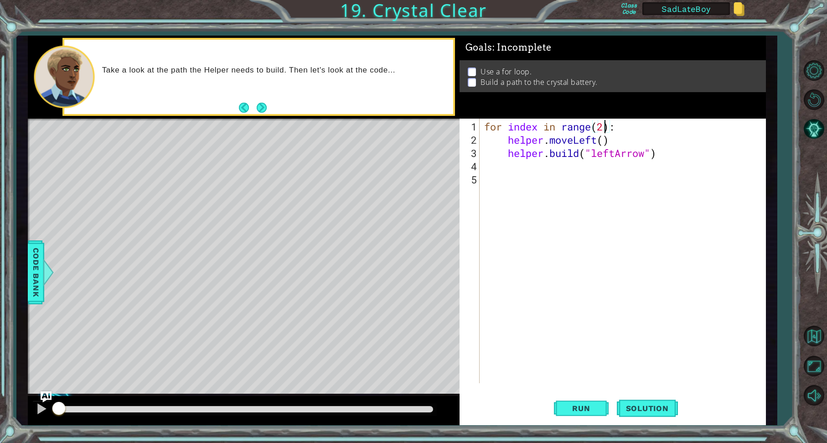
click at [605, 130] on div "for index in range ( 2 ) : helper . moveLeft ( ) helper . build ( "leftArrow" )" at bounding box center [624, 265] width 285 height 291
type textarea "for index in range(4):"
click at [589, 405] on span "Run" at bounding box center [581, 408] width 36 height 9
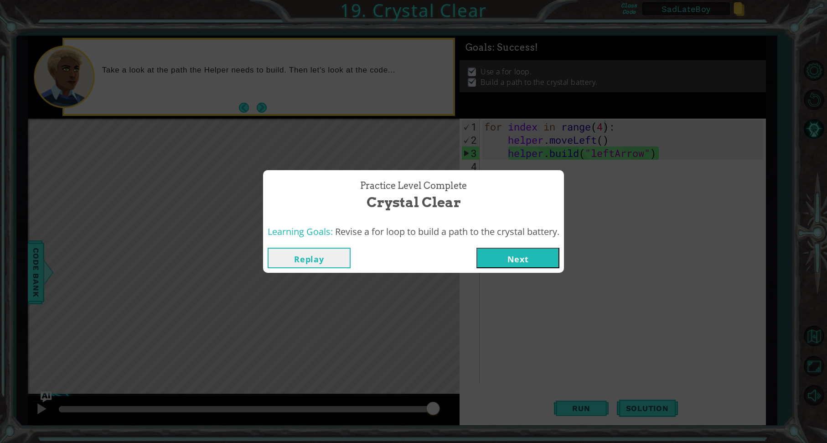
click at [518, 253] on button "Next" at bounding box center [518, 258] width 83 height 21
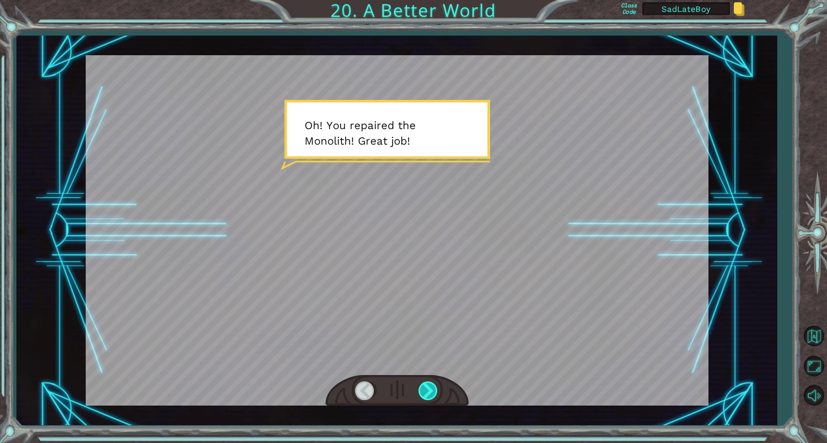
click at [427, 388] on div at bounding box center [429, 390] width 21 height 19
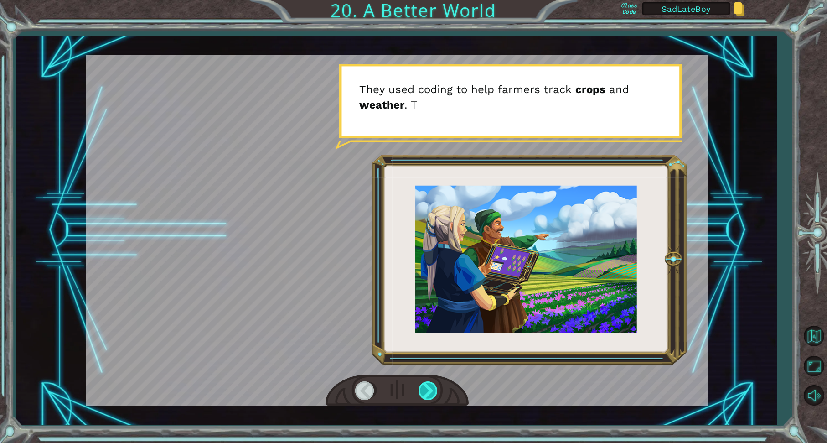
click at [427, 388] on div at bounding box center [429, 390] width 21 height 19
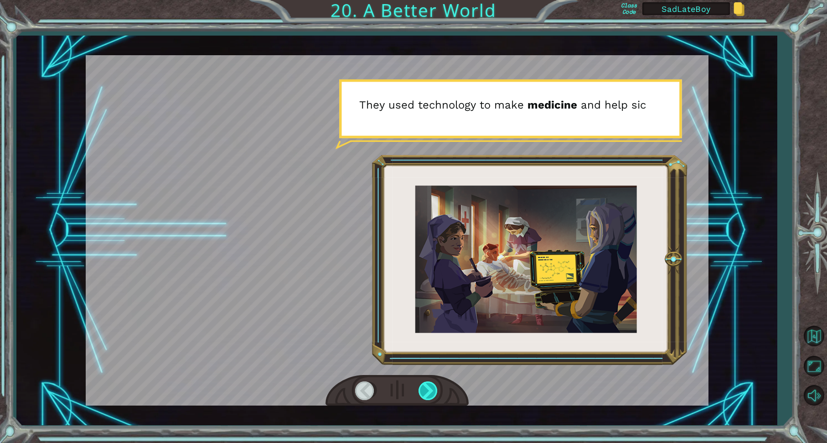
click at [427, 388] on div at bounding box center [429, 390] width 21 height 19
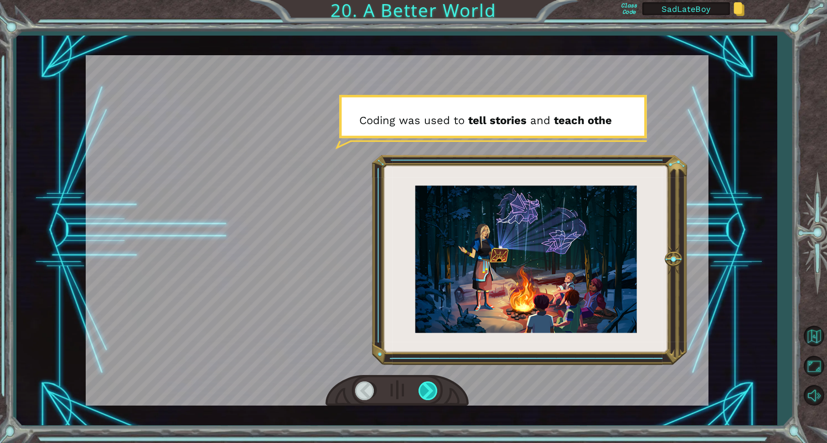
click at [427, 388] on div at bounding box center [429, 390] width 21 height 19
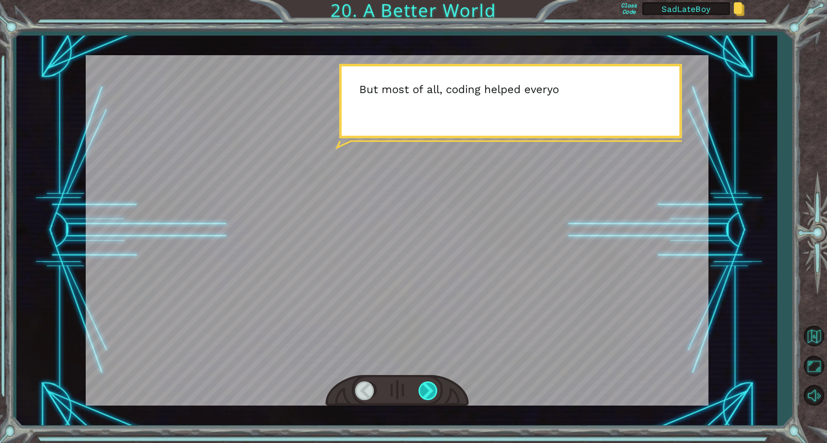
click at [427, 388] on div at bounding box center [429, 390] width 21 height 19
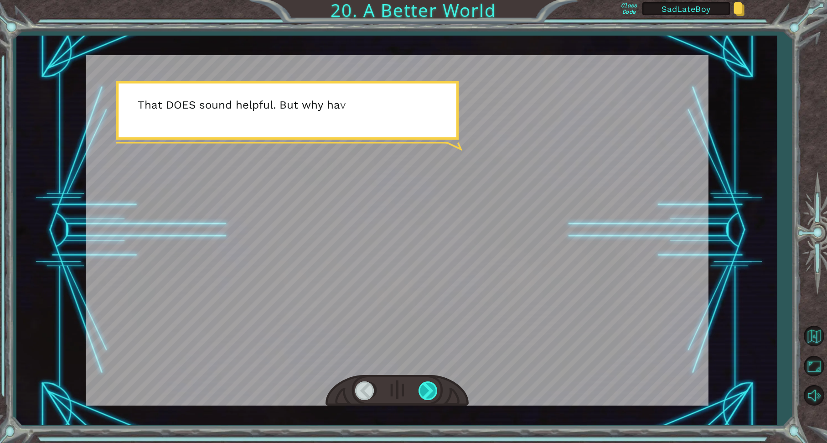
click at [427, 388] on div at bounding box center [429, 390] width 21 height 19
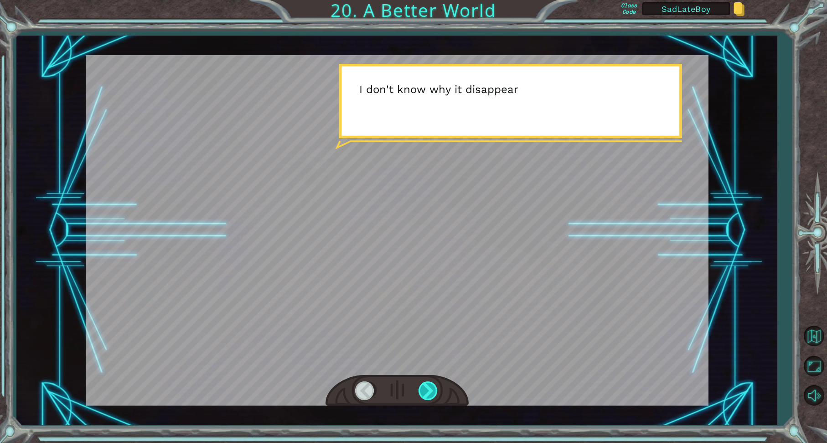
click at [427, 388] on div at bounding box center [429, 390] width 21 height 19
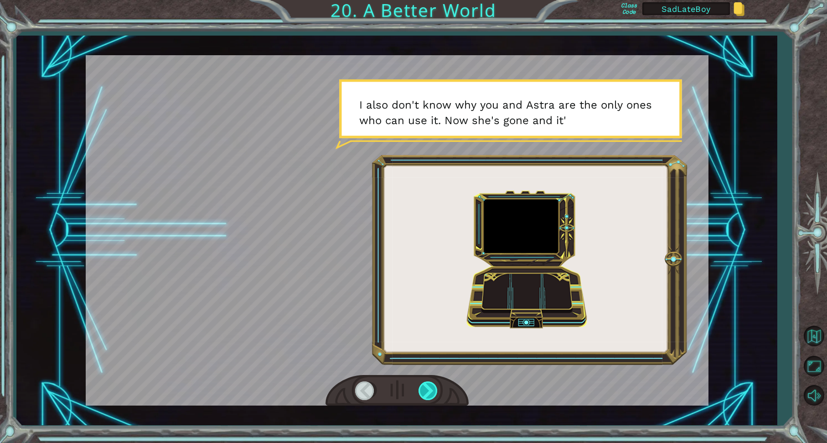
click at [427, 388] on div at bounding box center [429, 390] width 21 height 19
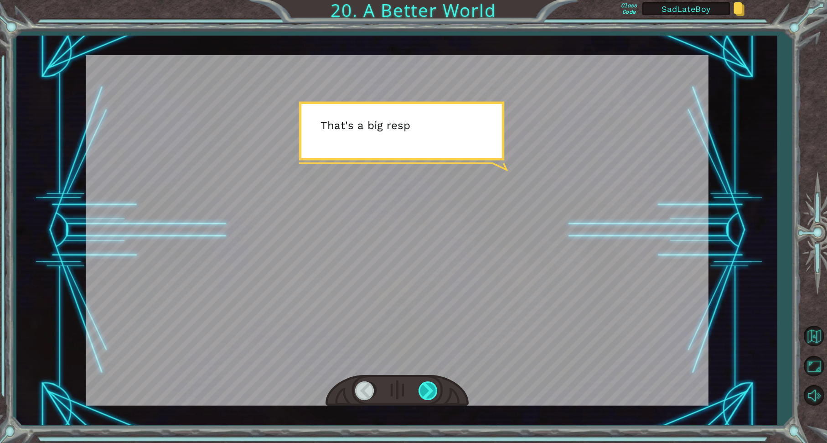
click at [427, 388] on div at bounding box center [429, 390] width 21 height 19
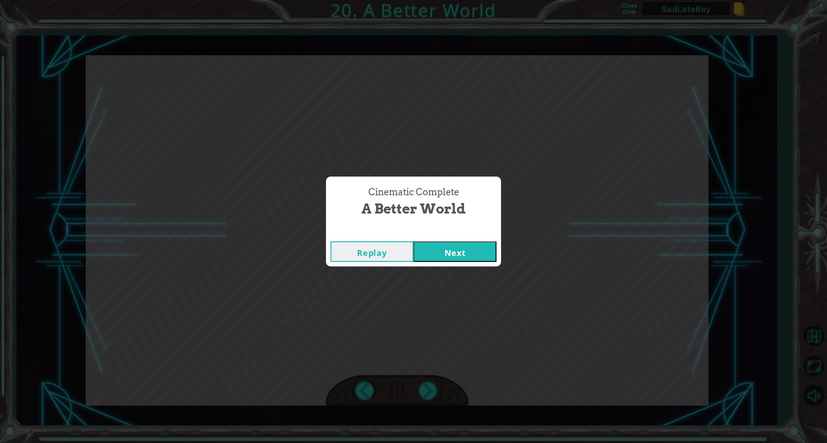
click at [449, 251] on button "Next" at bounding box center [455, 251] width 83 height 21
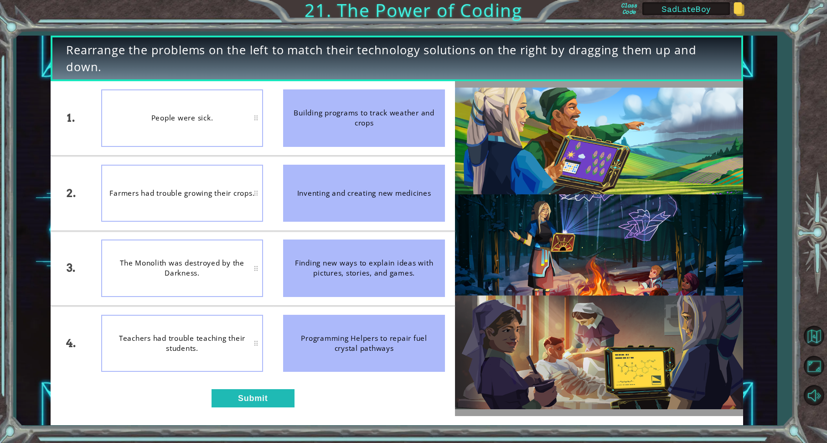
drag, startPoint x: 384, startPoint y: 193, endPoint x: 378, endPoint y: 121, distance: 71.9
click at [378, 121] on ul "Building programs to track weather and crops Inventing and creating new medicin…" at bounding box center [364, 230] width 182 height 299
click at [265, 399] on button "Submit" at bounding box center [253, 398] width 83 height 18
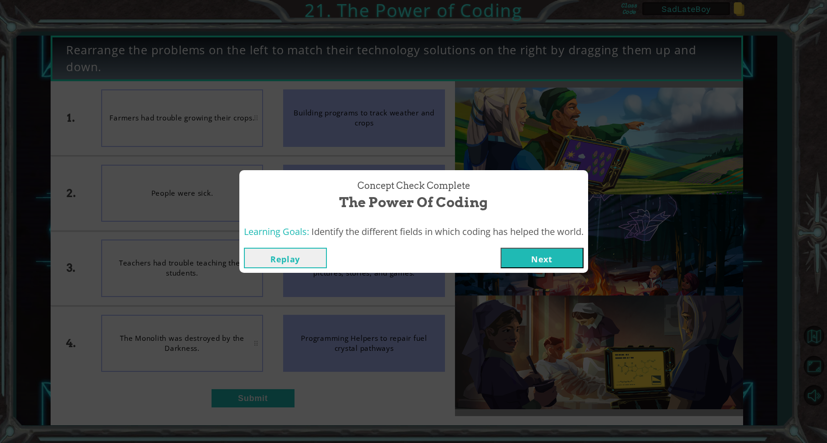
click at [551, 256] on button "Next" at bounding box center [542, 258] width 83 height 21
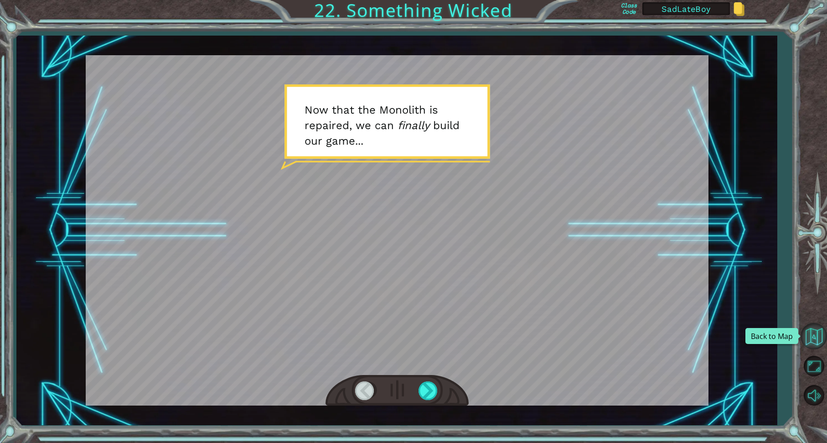
click at [817, 337] on button "Back to Map" at bounding box center [814, 336] width 26 height 26
